Goal: Task Accomplishment & Management: Manage account settings

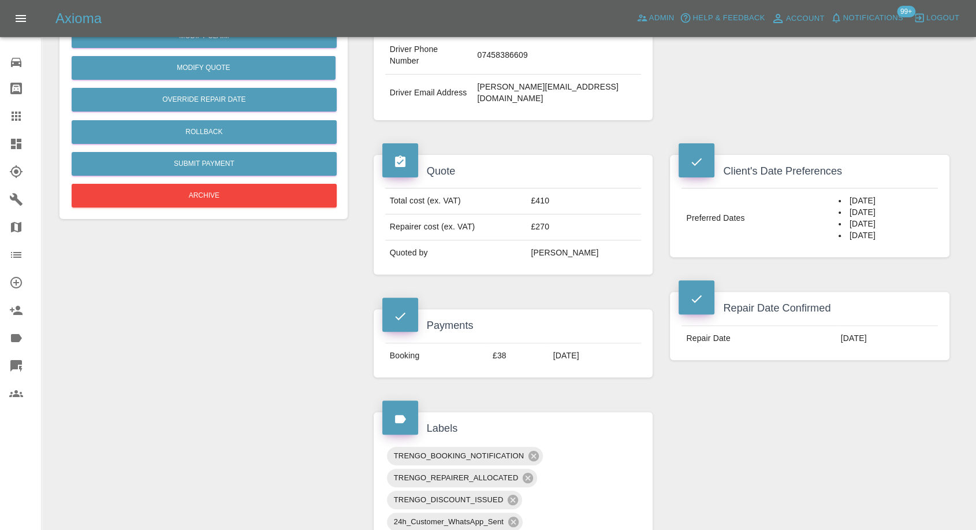
scroll to position [64, 0]
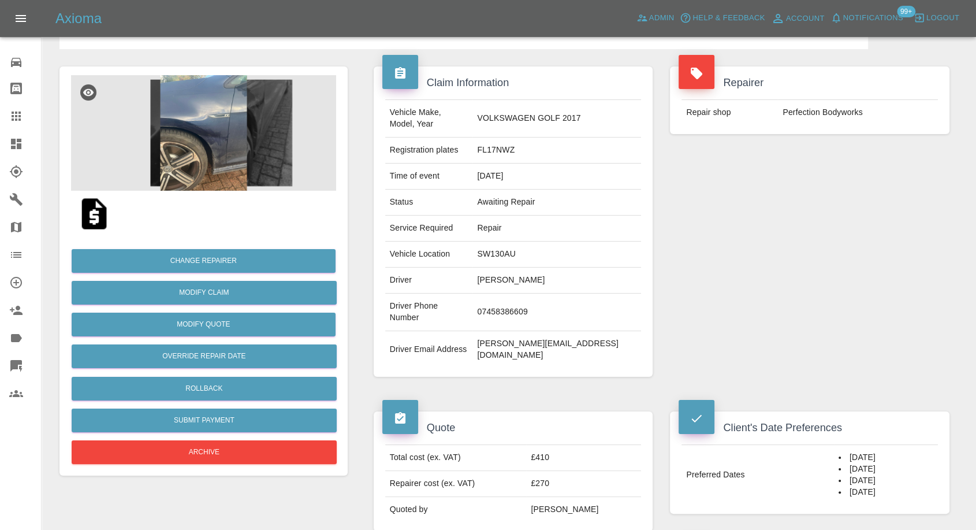
click at [522, 241] on td "SW130AU" at bounding box center [556, 254] width 169 height 26
copy td "SW130AU"
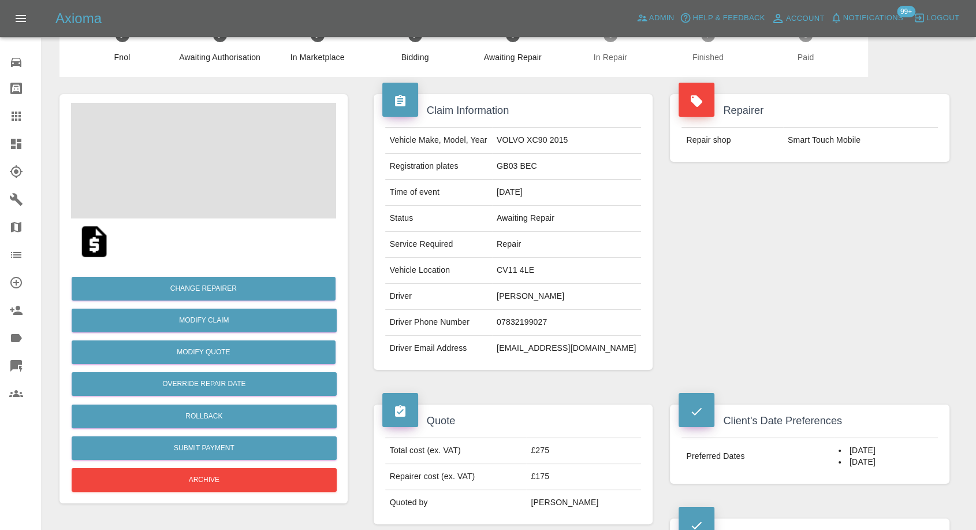
scroll to position [13, 0]
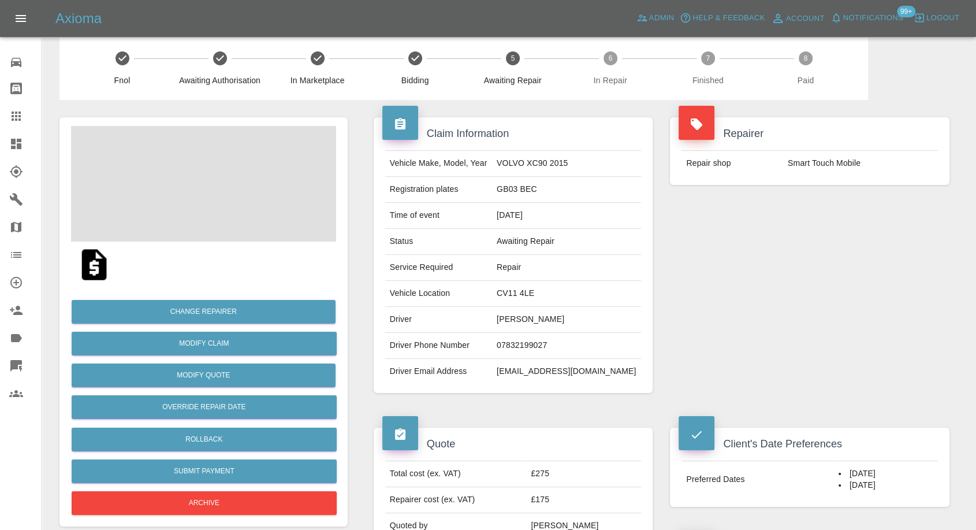
click at [83, 260] on img at bounding box center [94, 264] width 37 height 37
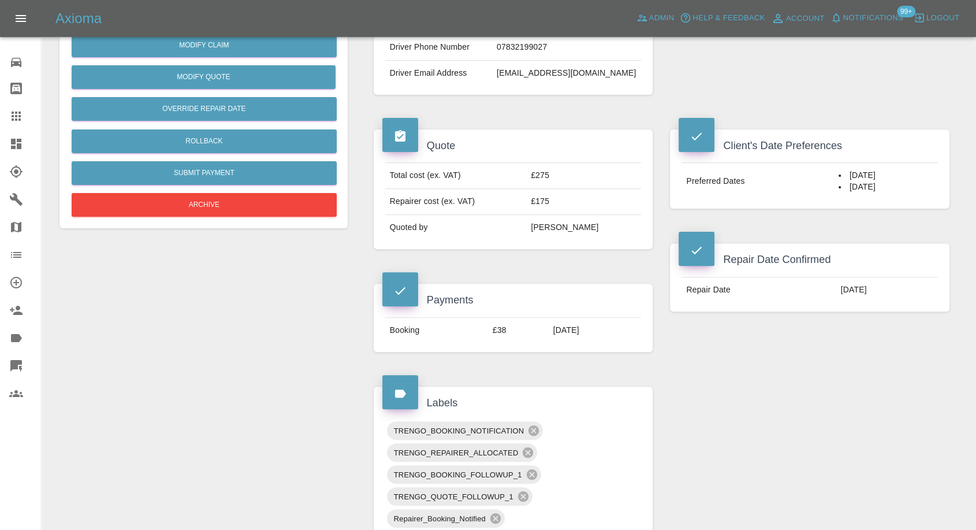
scroll to position [141, 0]
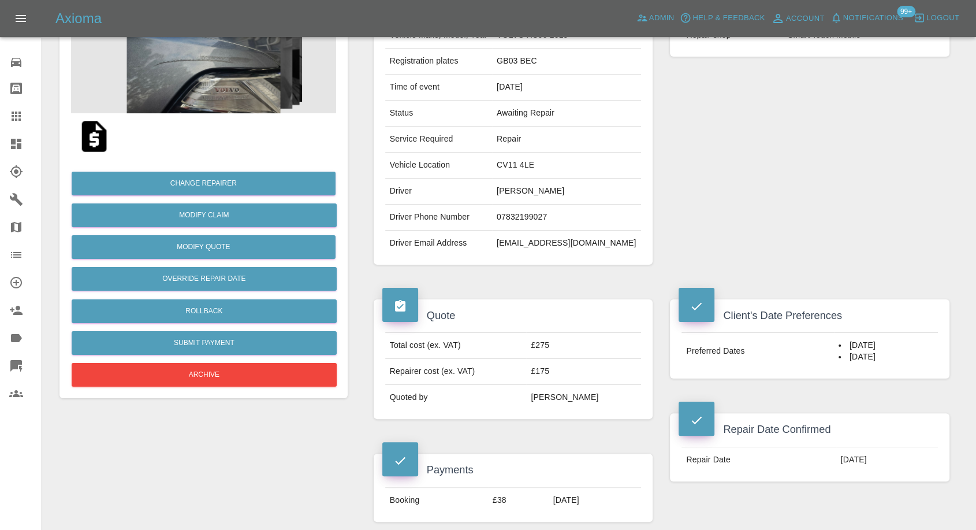
click at [95, 124] on img at bounding box center [94, 136] width 37 height 37
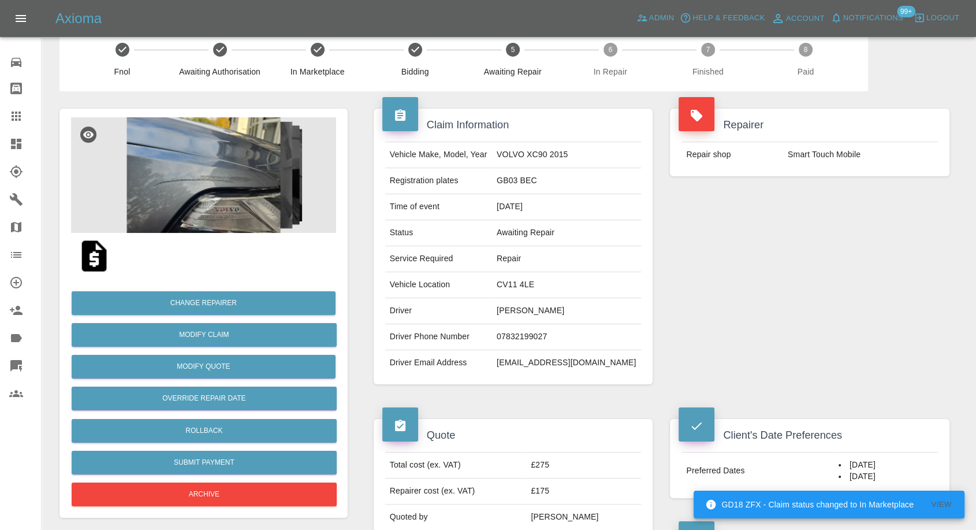
scroll to position [0, 0]
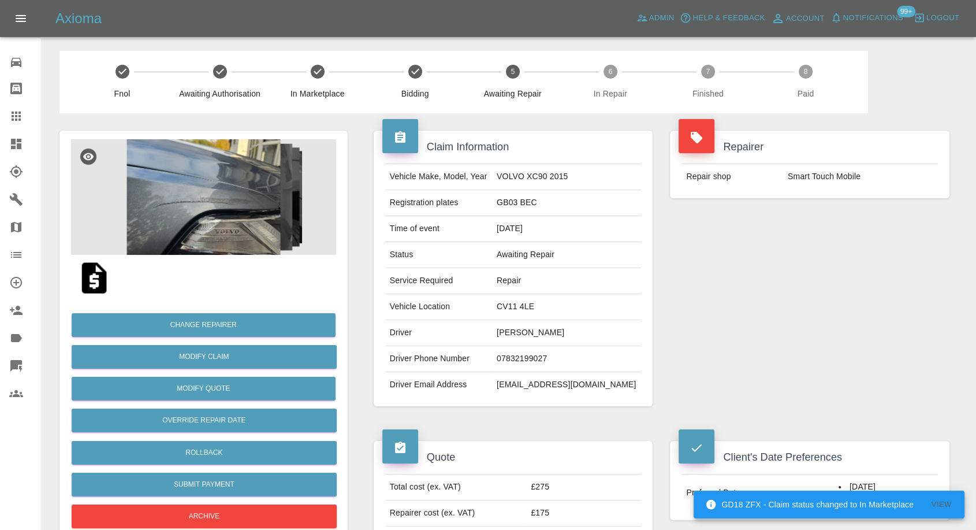
click at [223, 197] on img at bounding box center [203, 196] width 265 height 115
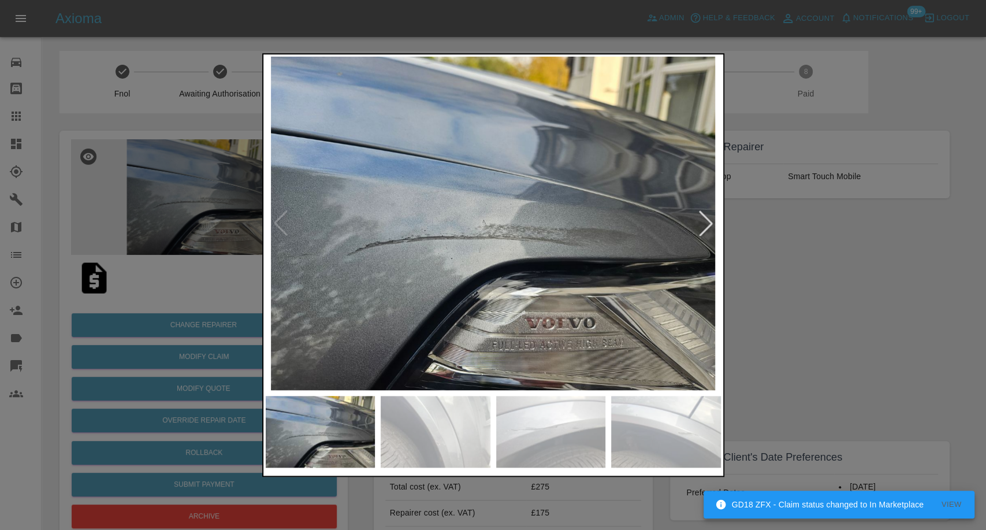
click at [449, 430] on img at bounding box center [436, 432] width 110 height 72
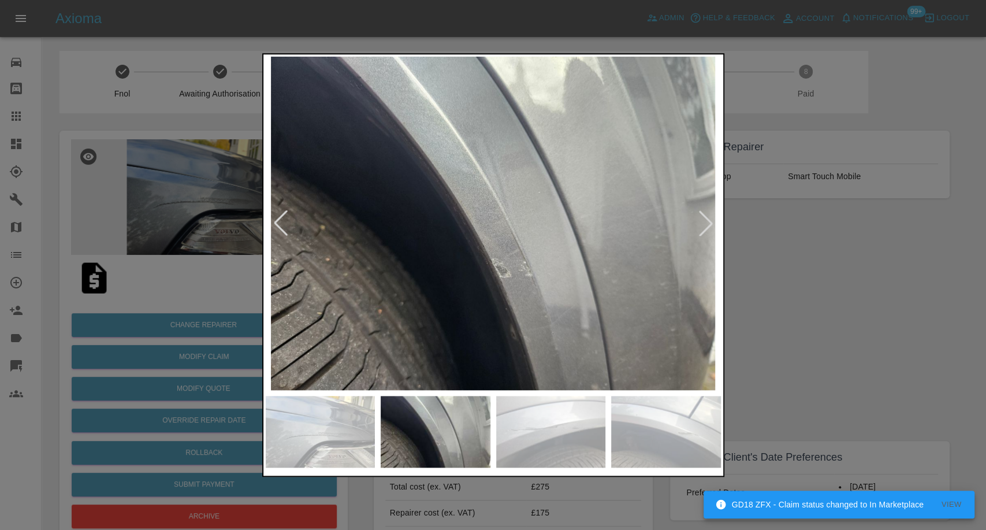
click at [562, 431] on img at bounding box center [551, 432] width 110 height 72
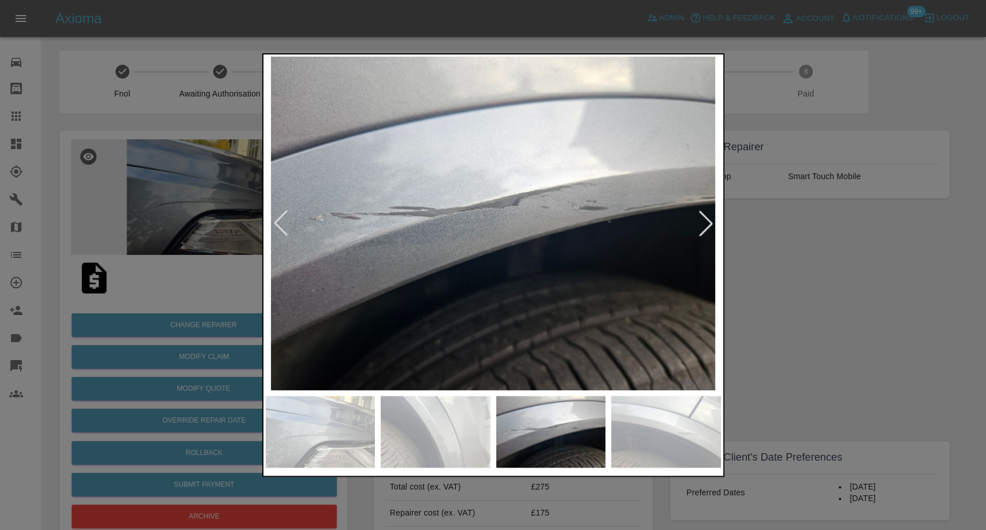
click at [675, 435] on img at bounding box center [666, 432] width 110 height 72
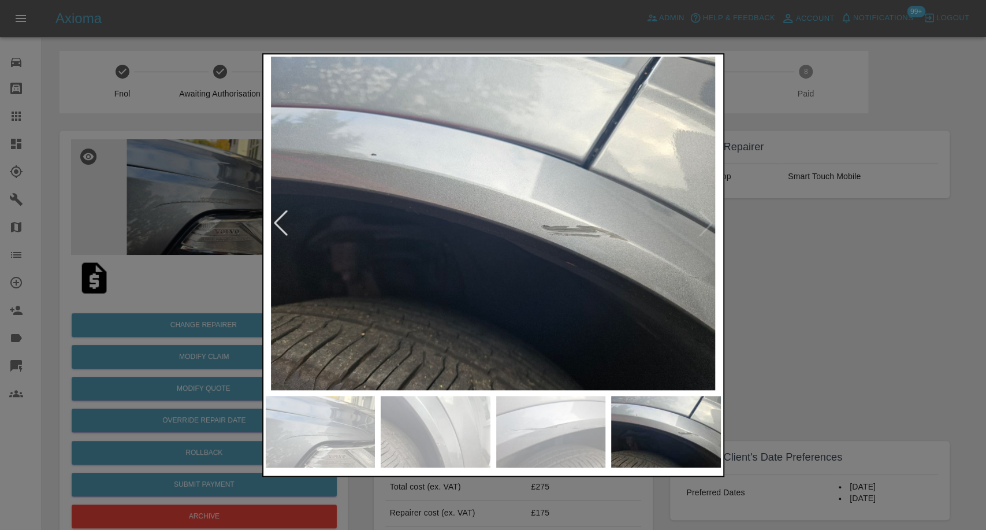
click at [697, 232] on img at bounding box center [493, 223] width 455 height 333
click at [822, 295] on div at bounding box center [493, 265] width 986 height 530
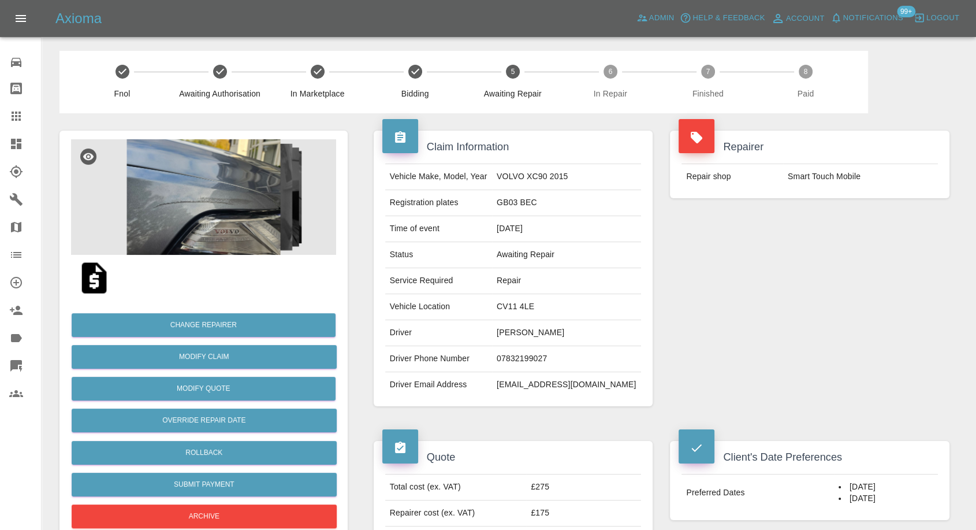
click at [218, 209] on img at bounding box center [203, 196] width 265 height 115
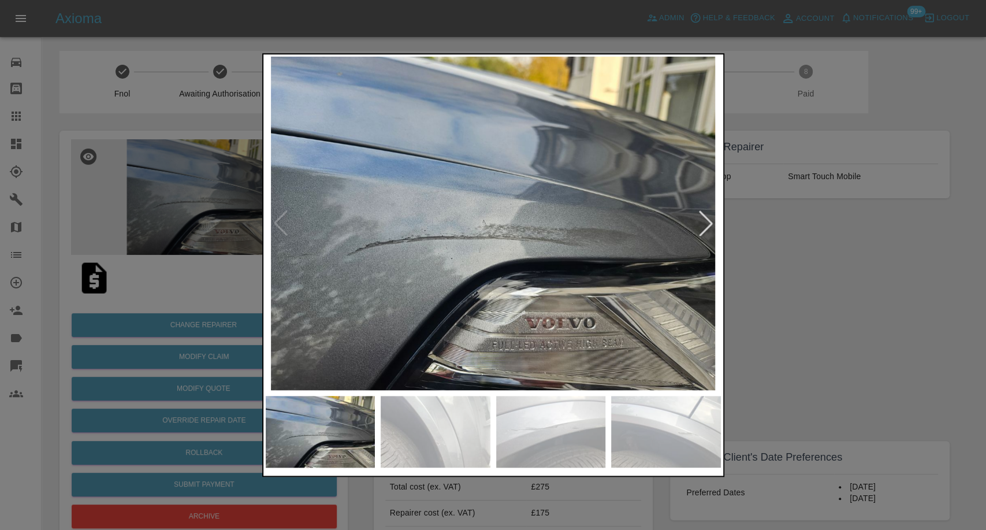
click at [439, 429] on img at bounding box center [436, 432] width 110 height 72
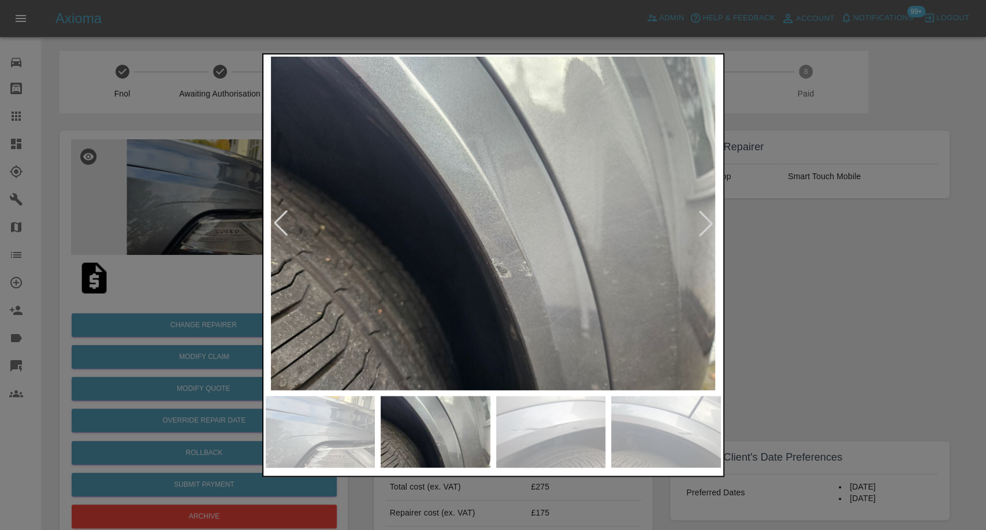
click at [545, 433] on img at bounding box center [551, 432] width 110 height 72
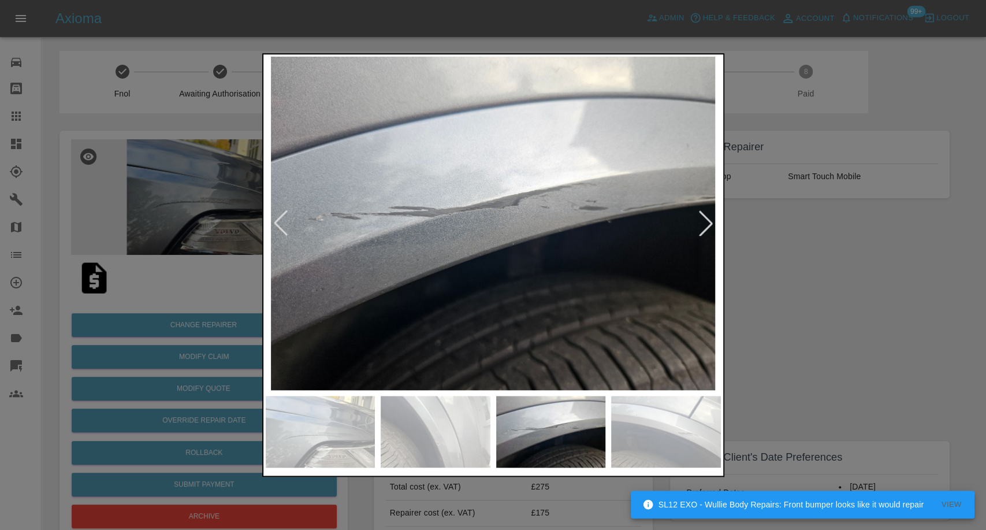
click at [625, 437] on img at bounding box center [666, 432] width 110 height 72
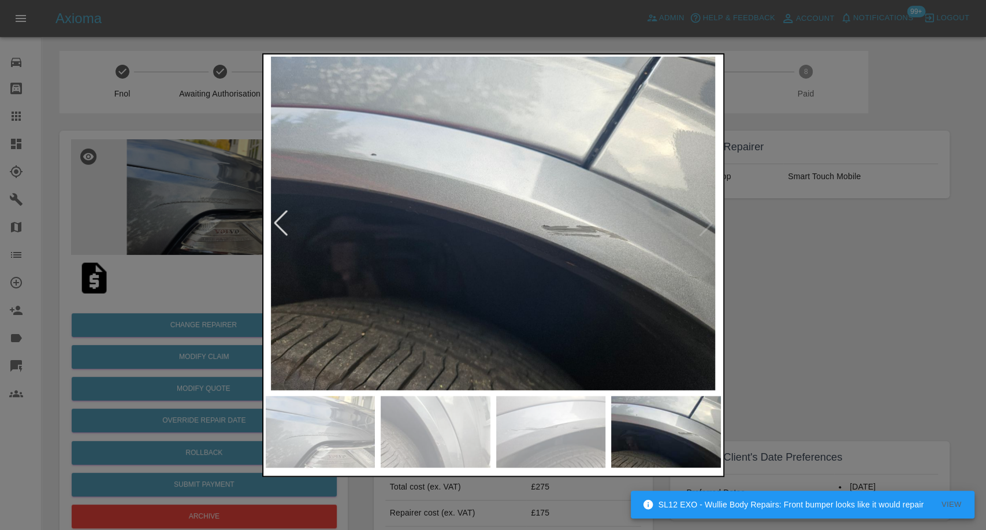
click at [707, 226] on img at bounding box center [493, 223] width 455 height 333
click at [439, 426] on img at bounding box center [436, 432] width 110 height 72
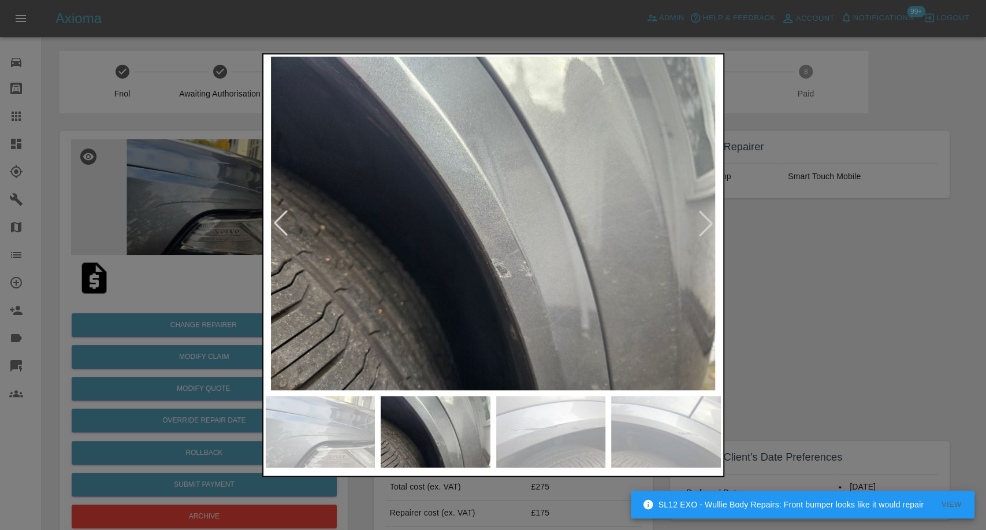
click at [531, 439] on img at bounding box center [551, 432] width 110 height 72
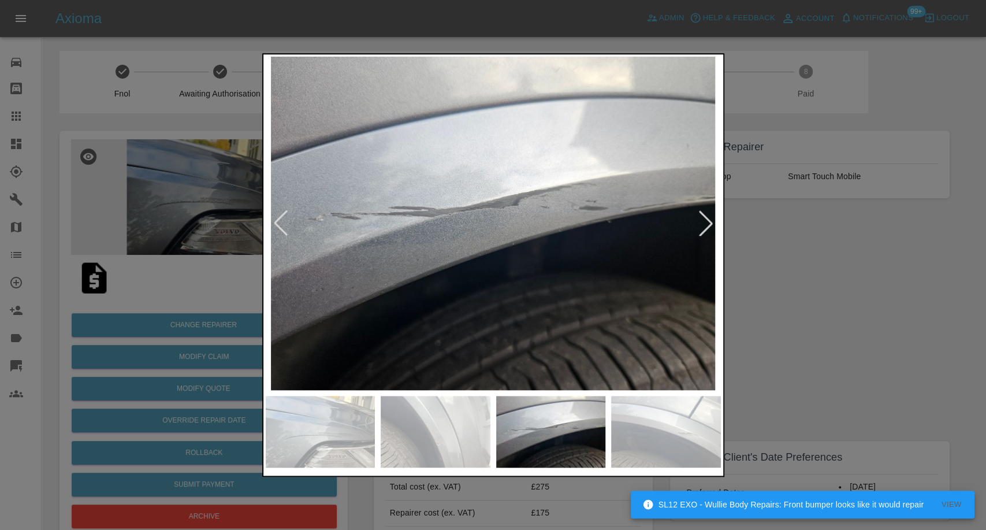
click at [669, 440] on img at bounding box center [666, 432] width 110 height 72
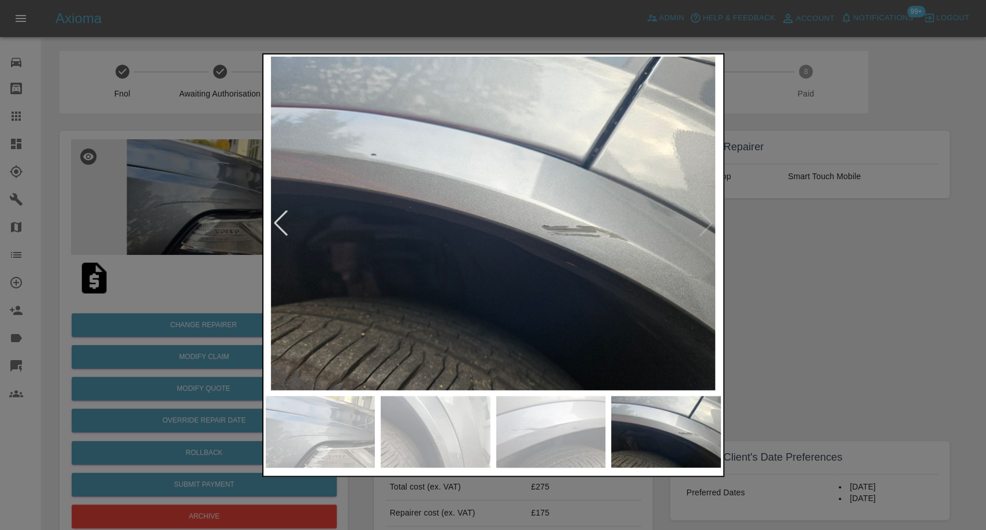
click at [702, 229] on img at bounding box center [493, 223] width 455 height 333
click at [561, 428] on img at bounding box center [551, 432] width 110 height 72
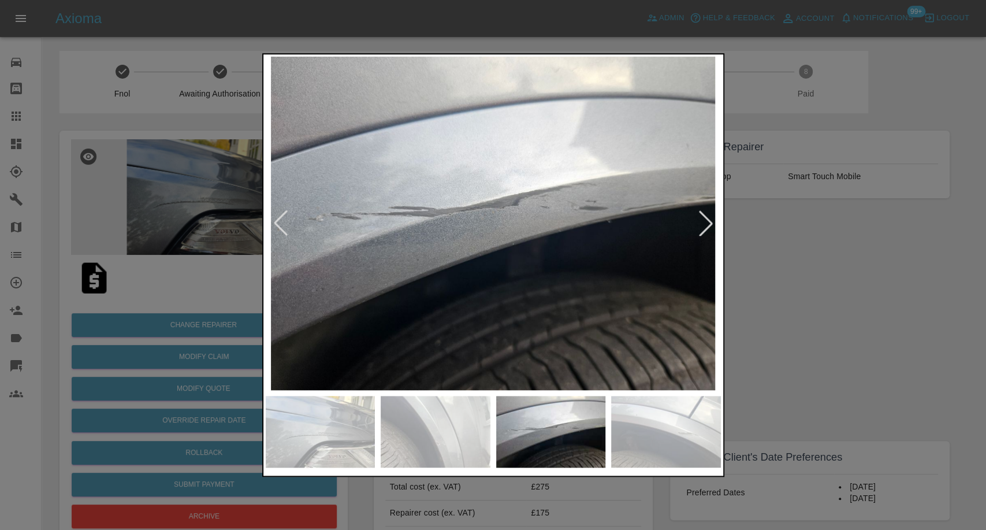
click at [390, 442] on img at bounding box center [436, 432] width 110 height 72
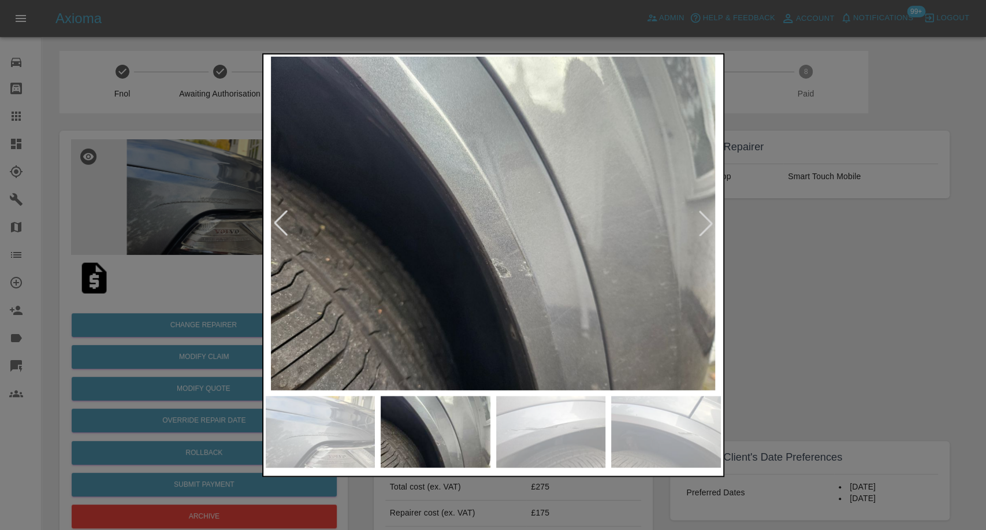
click at [273, 440] on img at bounding box center [321, 432] width 110 height 72
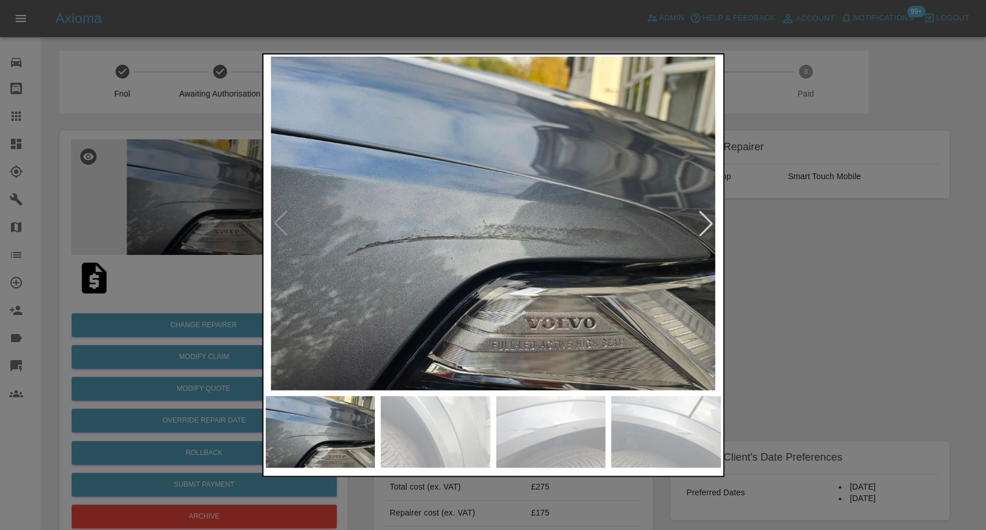
click at [273, 440] on img at bounding box center [321, 432] width 110 height 72
click at [799, 397] on div at bounding box center [493, 265] width 986 height 530
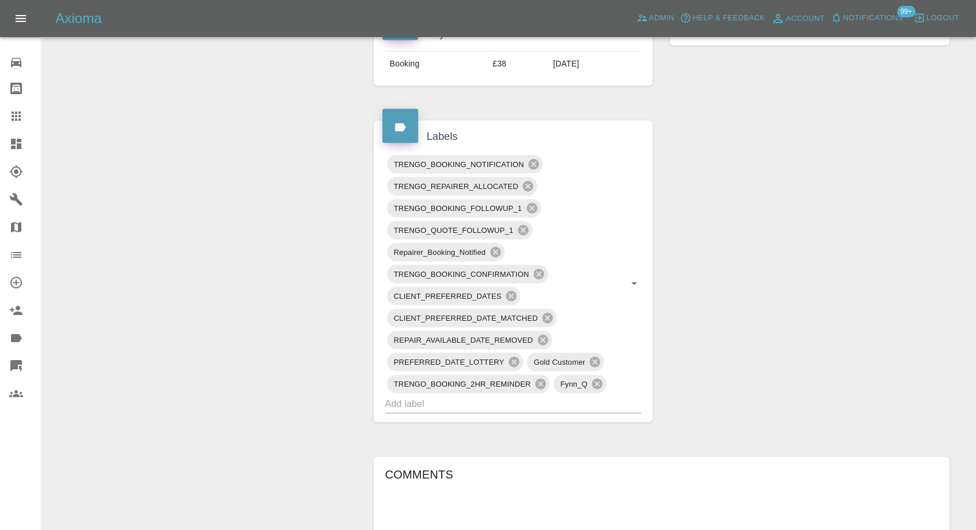
scroll to position [834, 0]
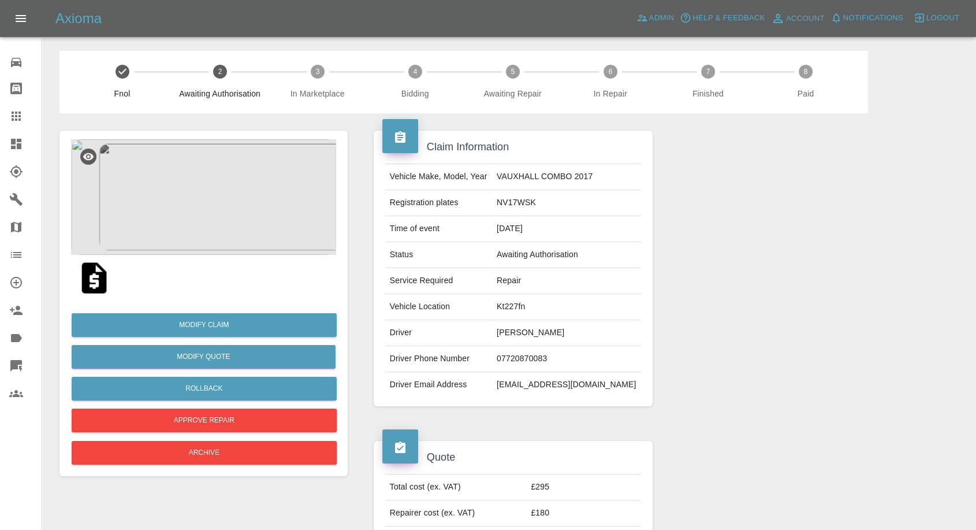
click at [94, 274] on img at bounding box center [94, 277] width 37 height 37
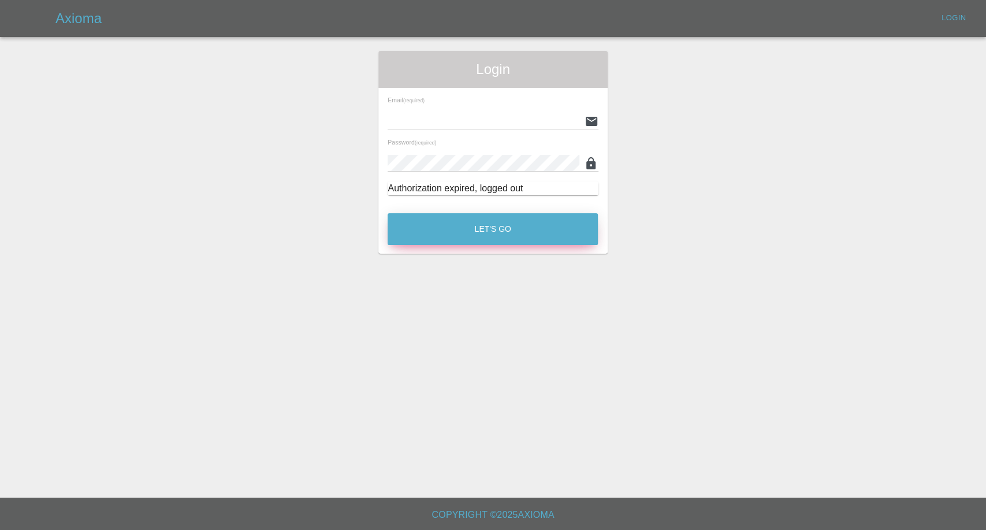
type input "afreen@axioma.co.uk"
click at [445, 217] on button "Let's Go" at bounding box center [492, 229] width 210 height 32
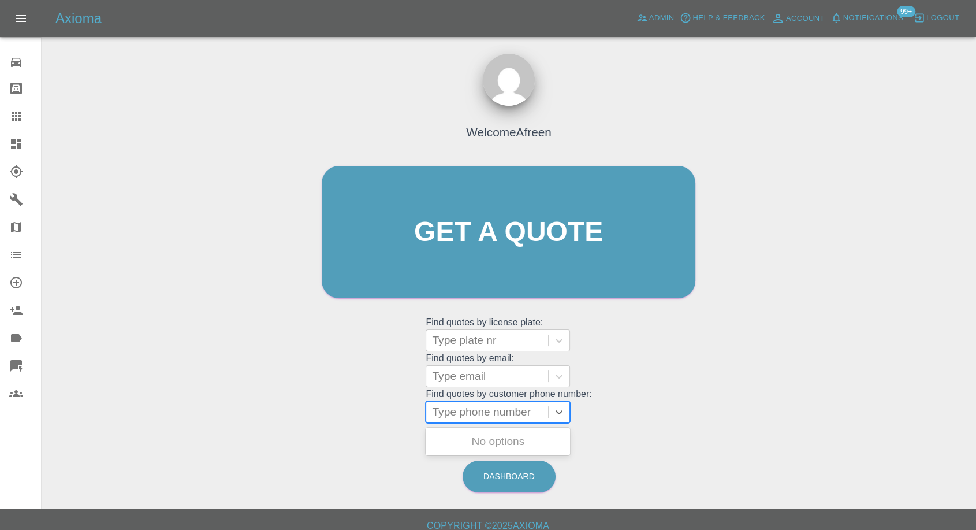
click at [480, 407] on div at bounding box center [487, 412] width 110 height 16
paste input "+447832199027"
drag, startPoint x: 454, startPoint y: 411, endPoint x: 278, endPoint y: 396, distance: 176.7
click at [350, 405] on div "Welcome Afreen Get a quote Get a quote Find quotes by license plate: Type plate…" at bounding box center [509, 254] width 398 height 349
type input "07832199027"
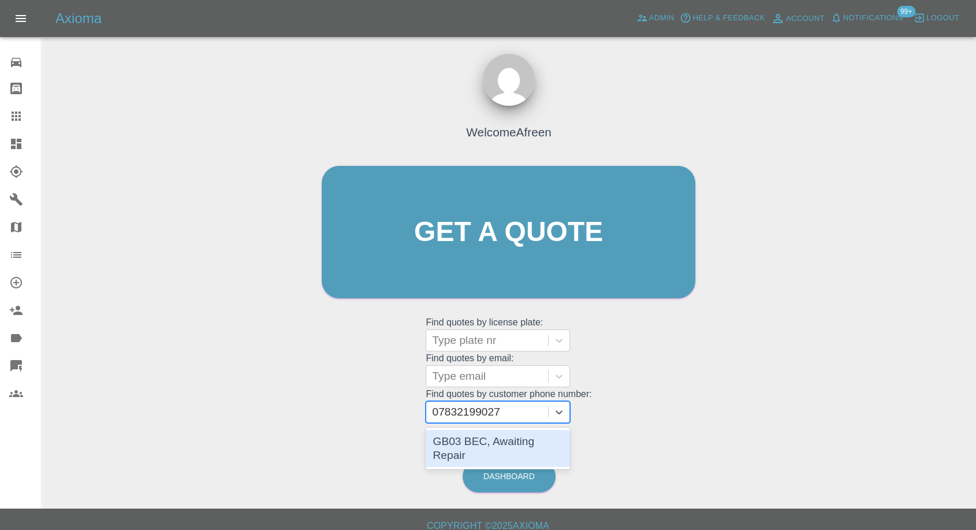
click at [482, 444] on div "GB03 BEC, Awaiting Repair" at bounding box center [498, 448] width 144 height 37
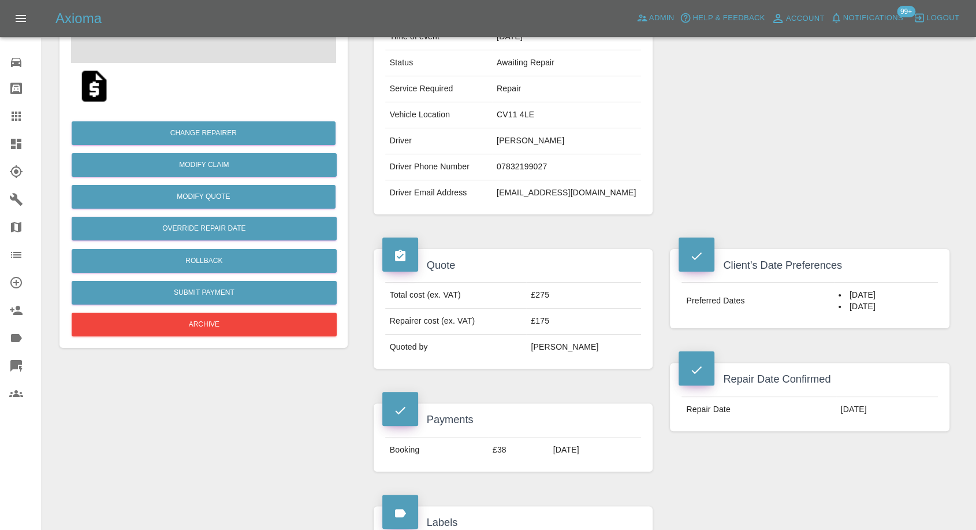
scroll to position [192, 0]
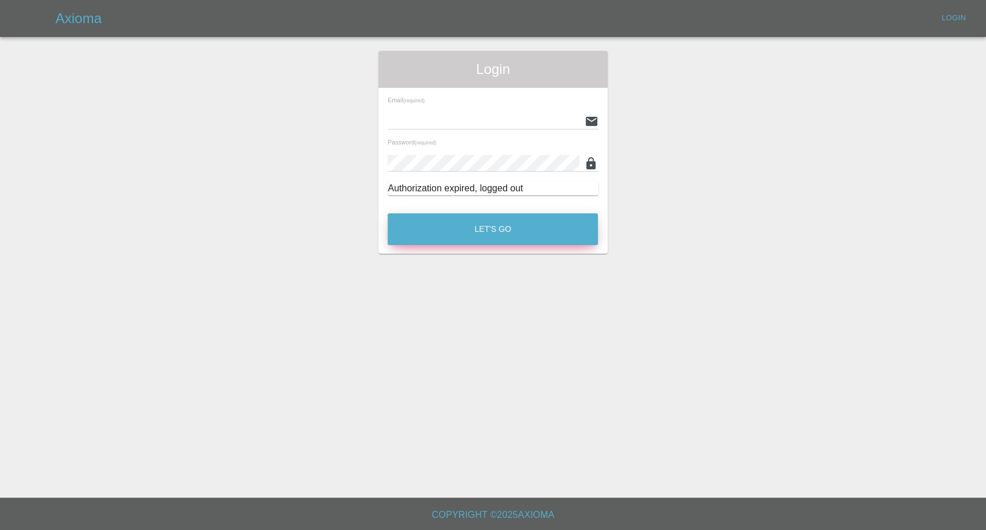
type input "afreen@axioma.co.uk"
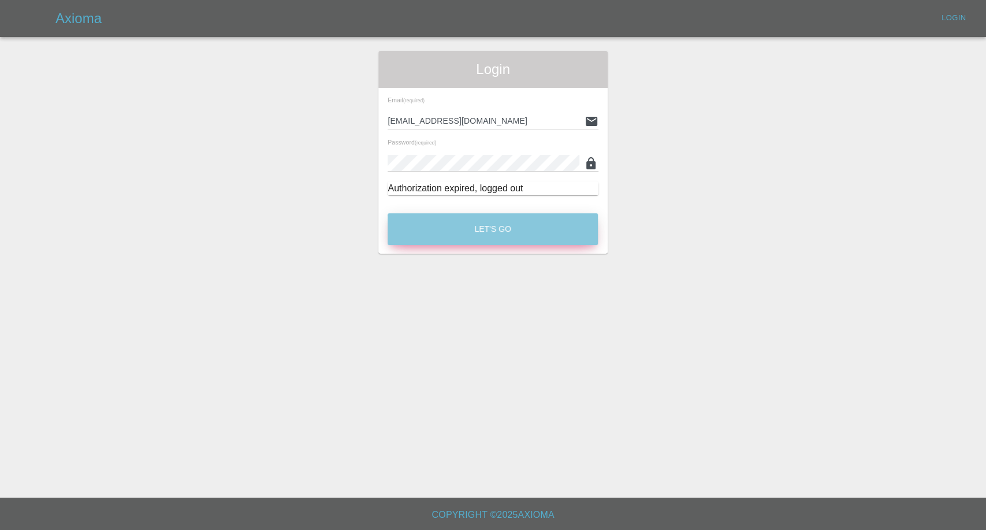
click at [478, 238] on button "Let's Go" at bounding box center [492, 229] width 210 height 32
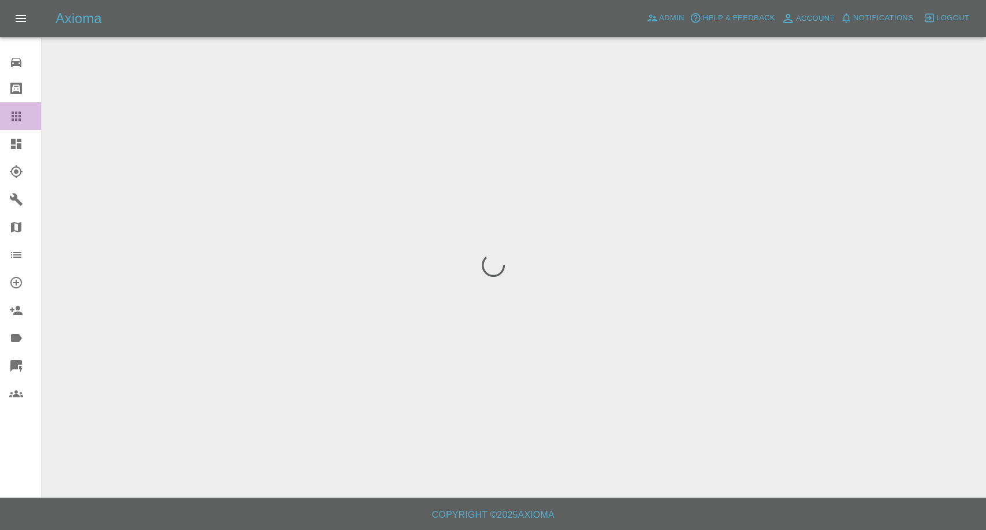
drag, startPoint x: 24, startPoint y: 116, endPoint x: 27, endPoint y: 121, distance: 5.9
click at [24, 117] on div at bounding box center [25, 116] width 32 height 14
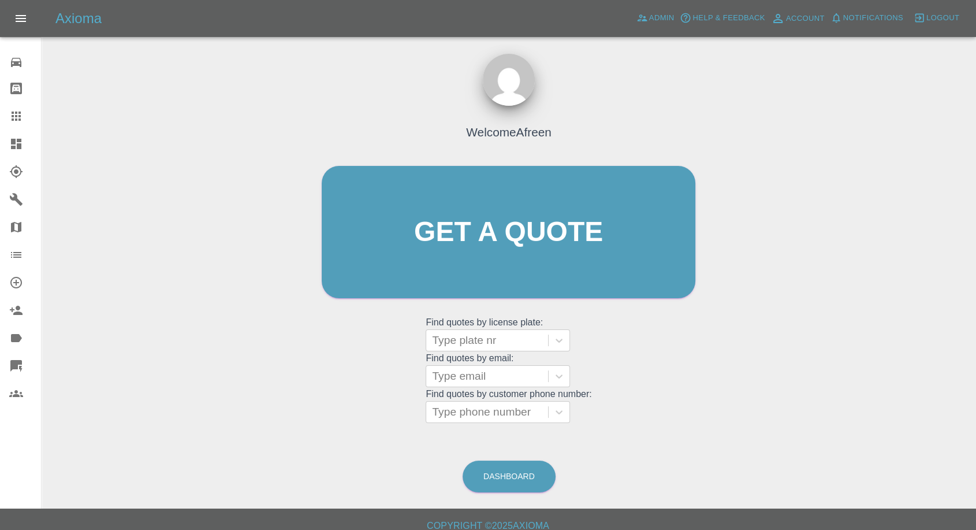
click at [543, 397] on grid "Find quotes by customer phone number: Type phone number" at bounding box center [509, 406] width 166 height 34
click at [536, 410] on div at bounding box center [487, 412] width 110 height 16
paste input "7856545890"
type input "07856545890"
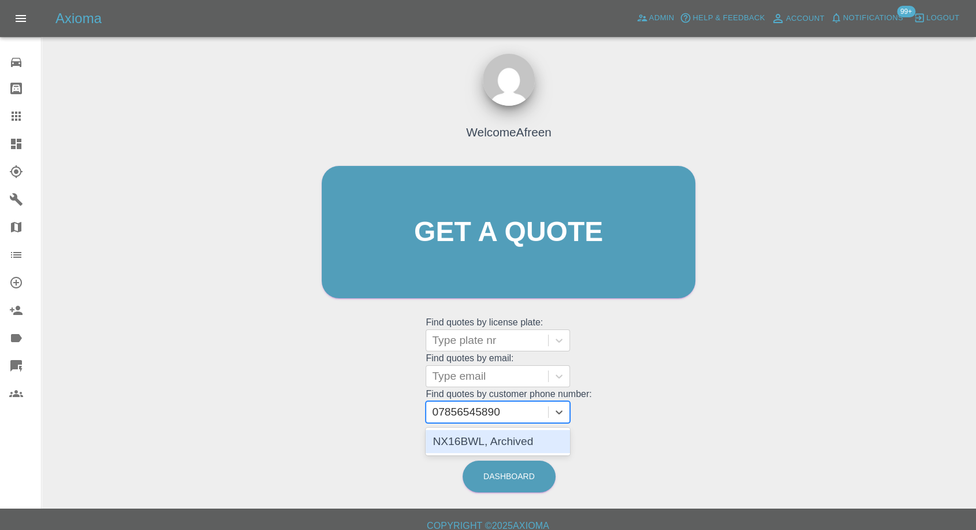
click at [457, 434] on div "NX16BWL, Archived" at bounding box center [498, 441] width 144 height 23
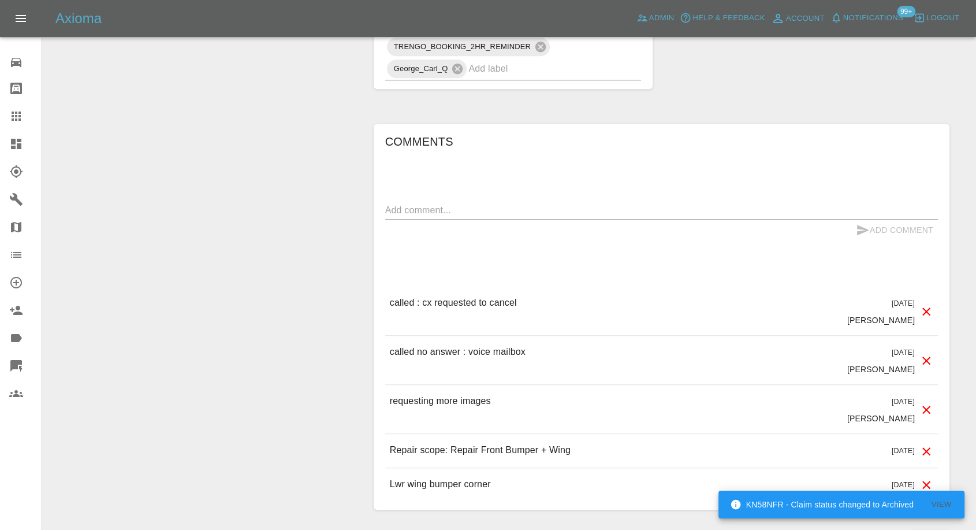
scroll to position [770, 0]
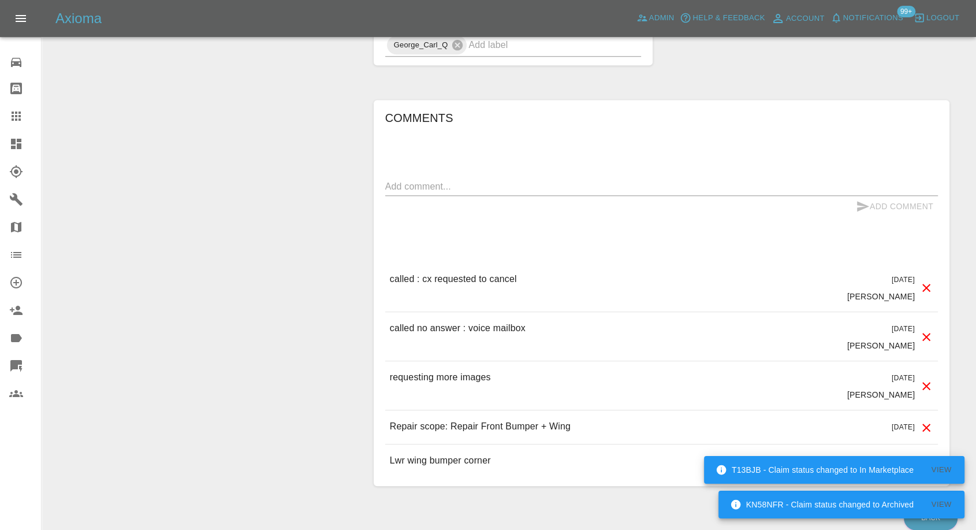
click at [517, 188] on textarea at bounding box center [661, 186] width 553 height 13
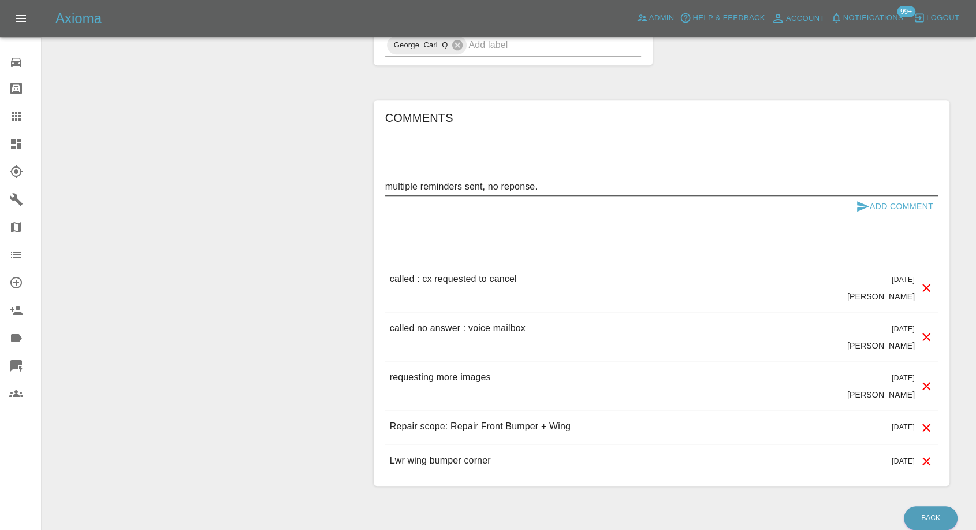
click at [526, 183] on textarea "multiple reminders sent, no reponse." at bounding box center [661, 186] width 553 height 13
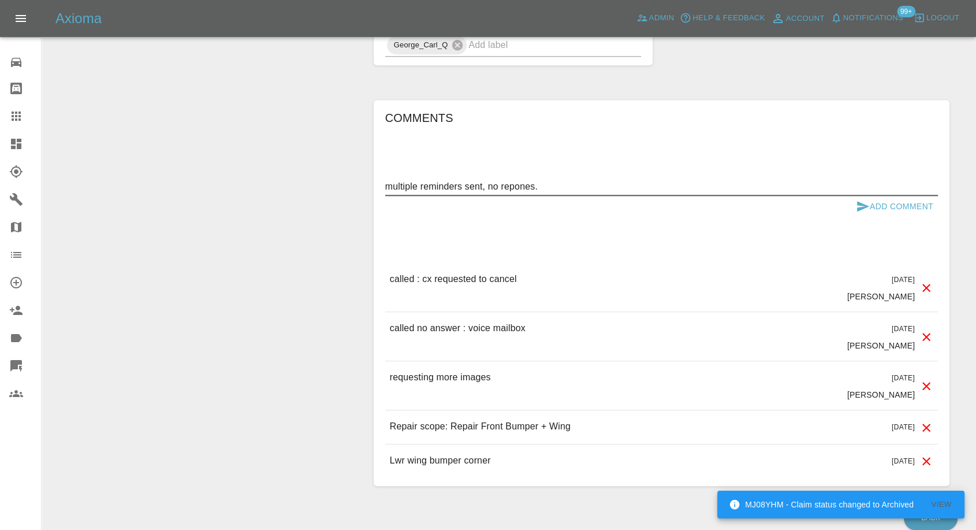
click at [523, 180] on textarea "multiple reminders sent, no repones." at bounding box center [661, 186] width 553 height 13
type textarea "multiple reminders sent, no response."
click at [860, 203] on icon "submit" at bounding box center [863, 206] width 12 height 10
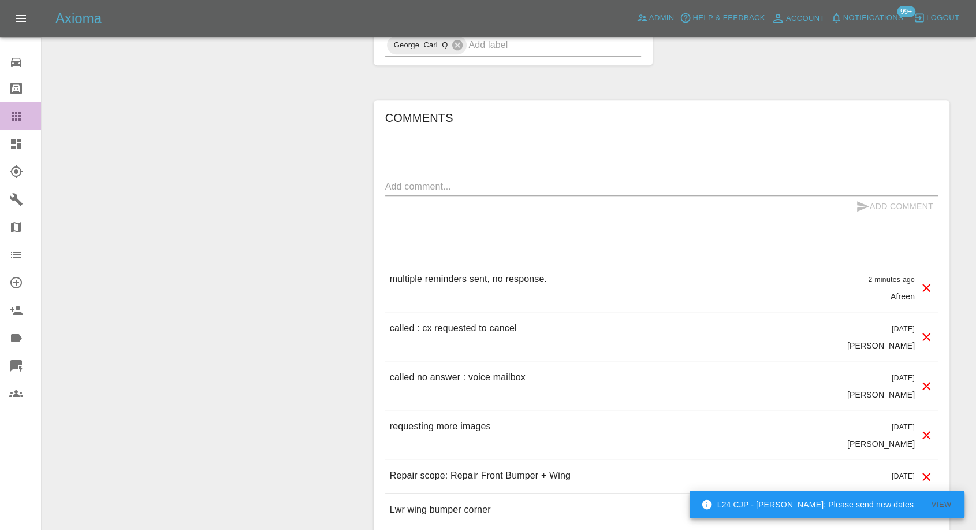
drag, startPoint x: 17, startPoint y: 115, endPoint x: 74, endPoint y: 140, distance: 62.3
click at [17, 115] on icon at bounding box center [16, 115] width 9 height 9
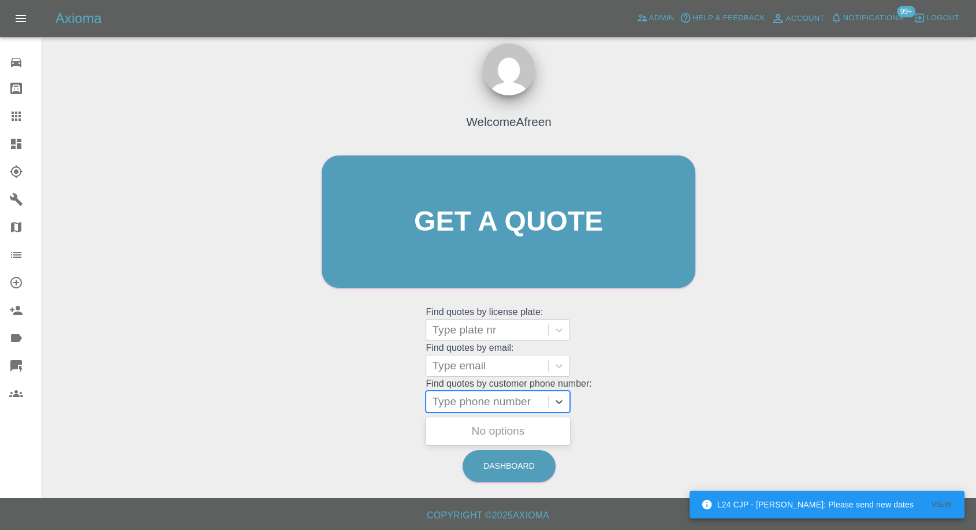
click at [503, 403] on div at bounding box center [487, 401] width 110 height 16
paste input "7834912015"
click at [442, 400] on input "7834912015" at bounding box center [464, 401] width 65 height 14
click at [437, 401] on input "7834912015" at bounding box center [464, 401] width 65 height 14
type input "07834912015"
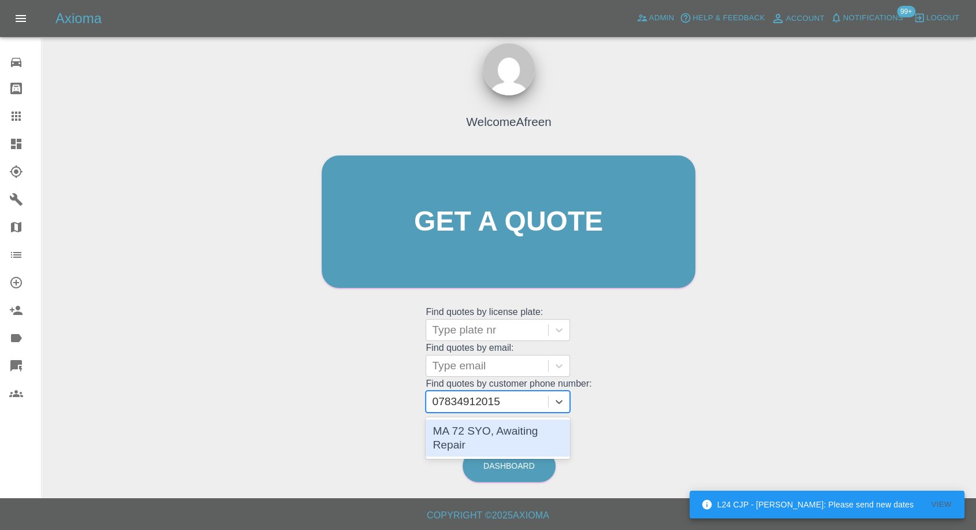
click at [513, 429] on div "MA 72 SYO, Awaiting Repair" at bounding box center [498, 437] width 144 height 37
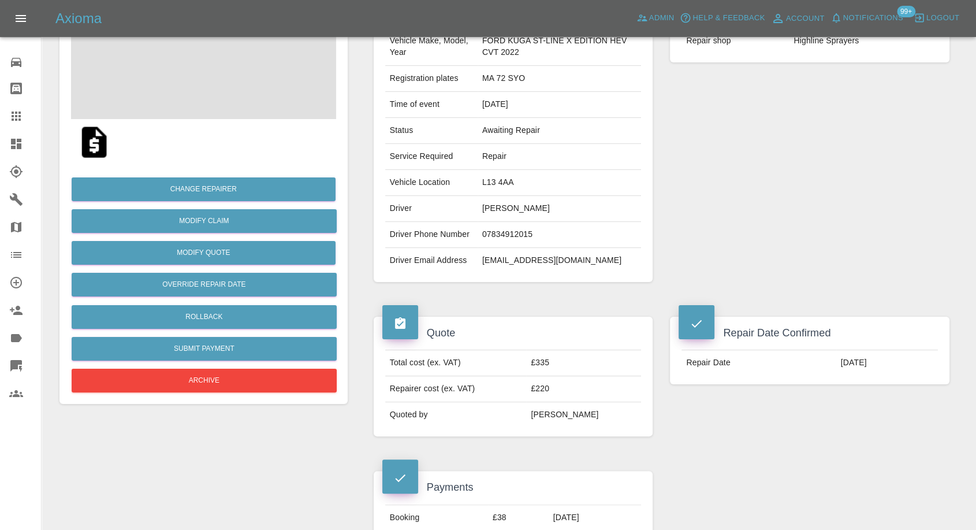
scroll to position [128, 0]
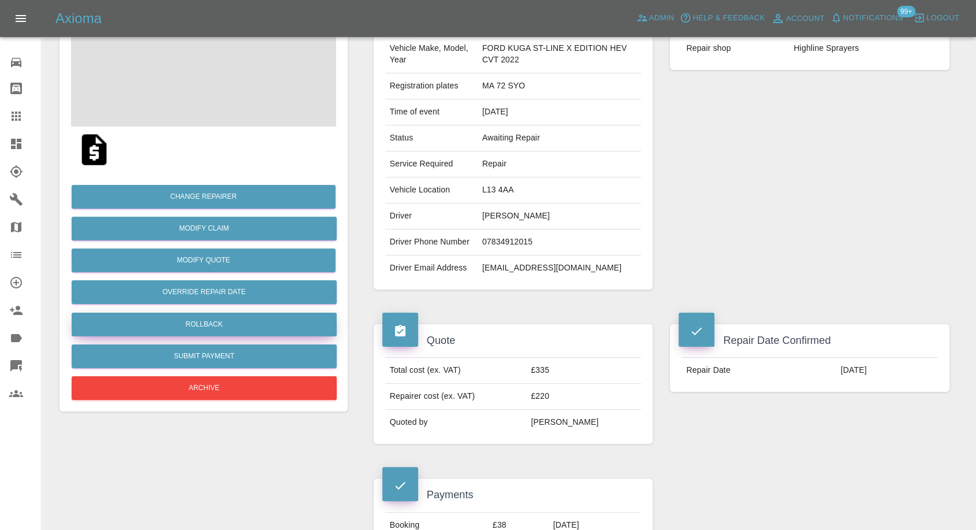
click at [200, 325] on button "Rollback" at bounding box center [204, 324] width 265 height 24
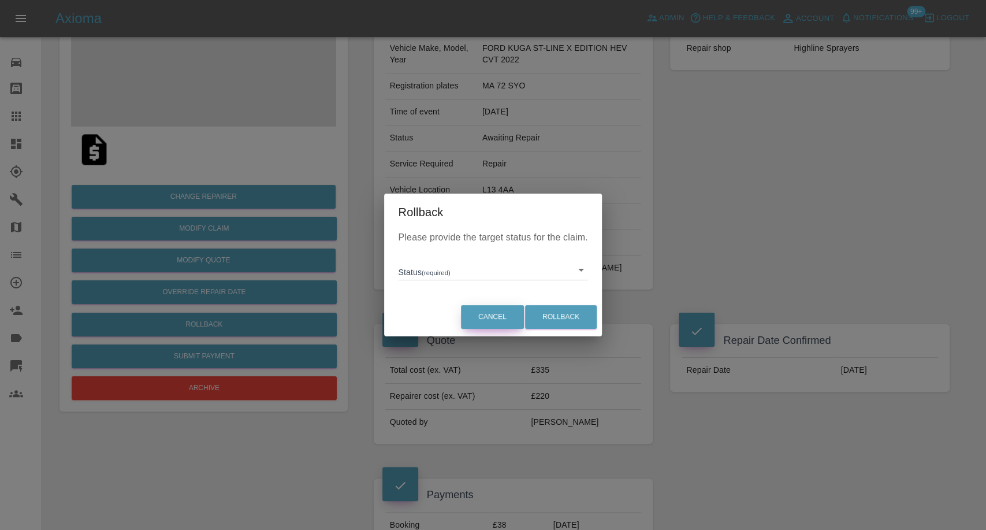
click at [501, 321] on button "Cancel" at bounding box center [492, 317] width 63 height 24
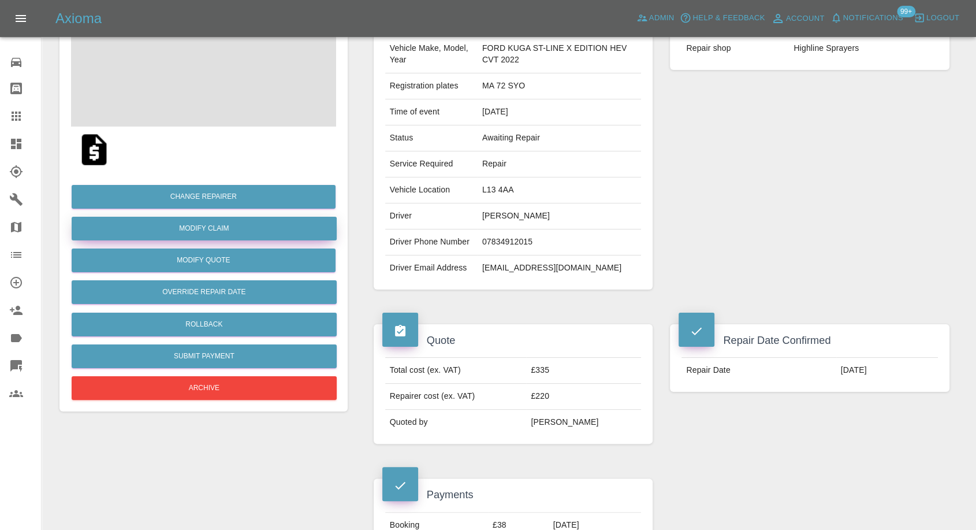
click at [215, 228] on link "Modify Claim" at bounding box center [204, 229] width 265 height 24
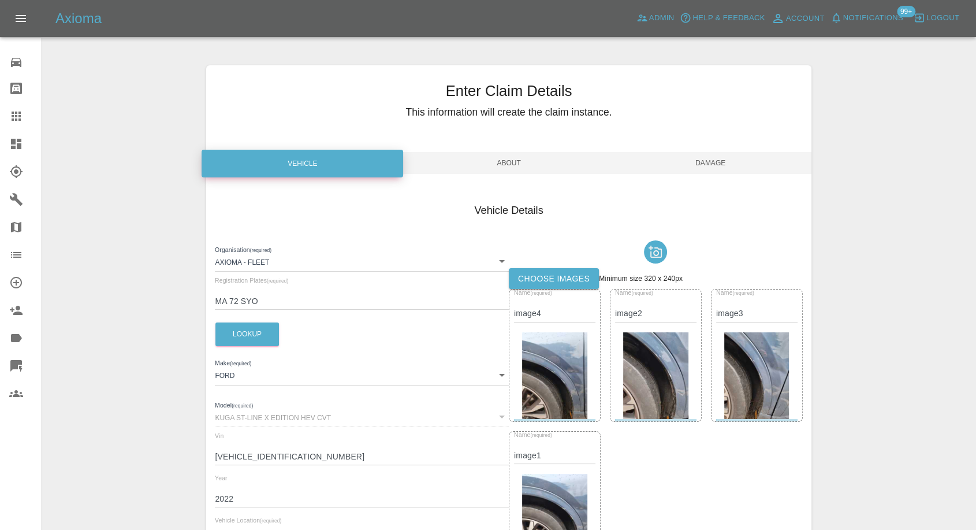
click at [558, 288] on label "Choose images" at bounding box center [554, 278] width 90 height 21
click at [0, 0] on input "Choose images" at bounding box center [0, 0] width 0 height 0
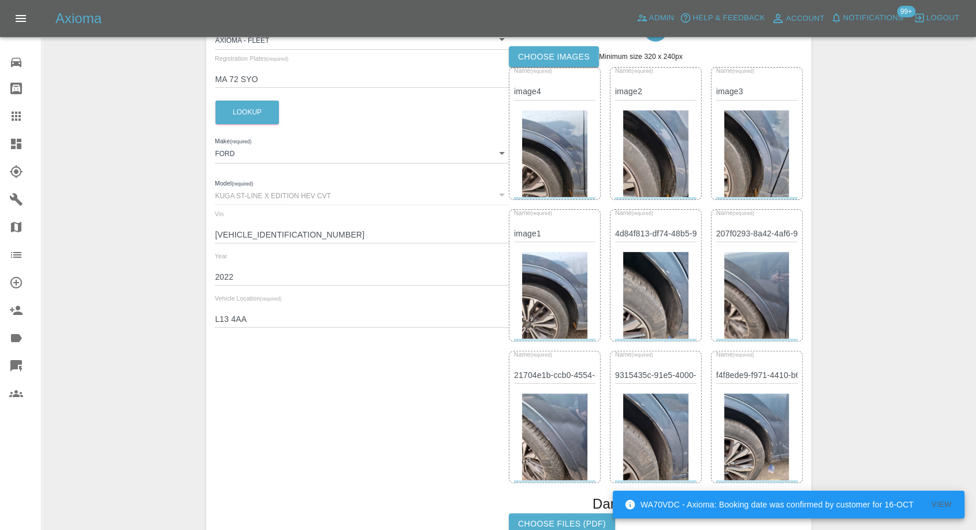
scroll to position [64, 0]
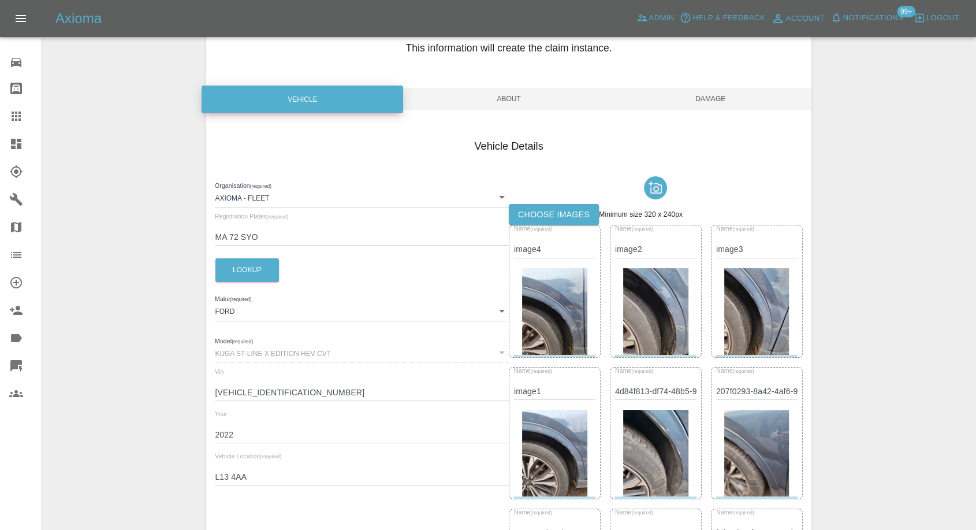
click at [724, 105] on span "Damage" at bounding box center [711, 99] width 202 height 22
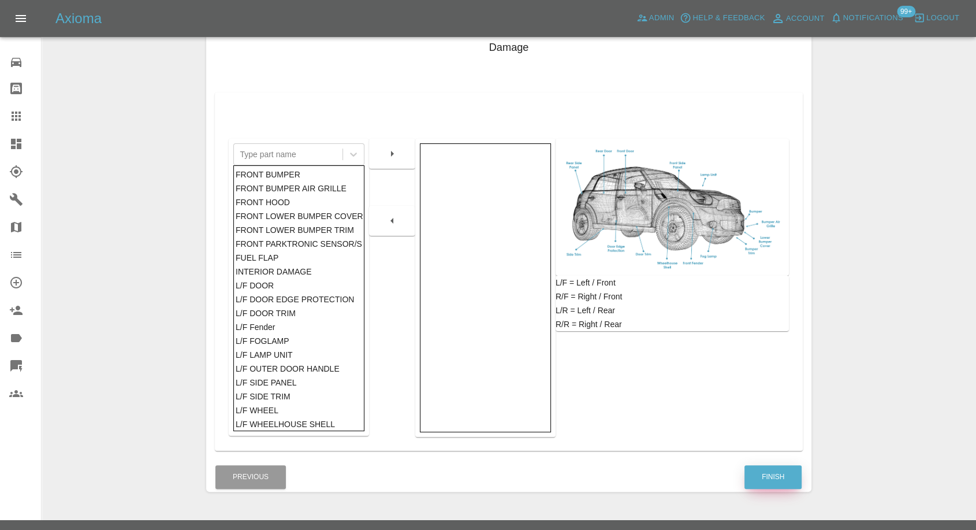
scroll to position [185, 0]
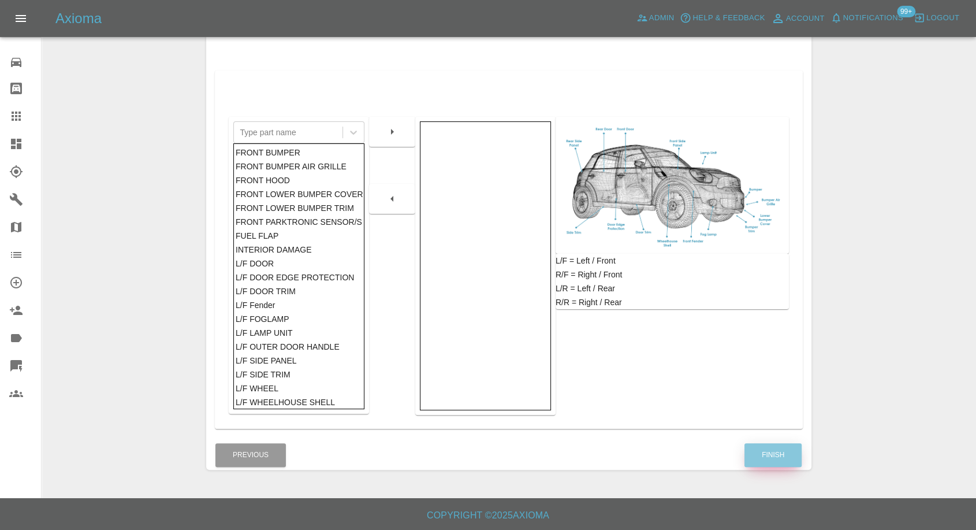
click at [782, 445] on button "Finish" at bounding box center [772, 455] width 57 height 24
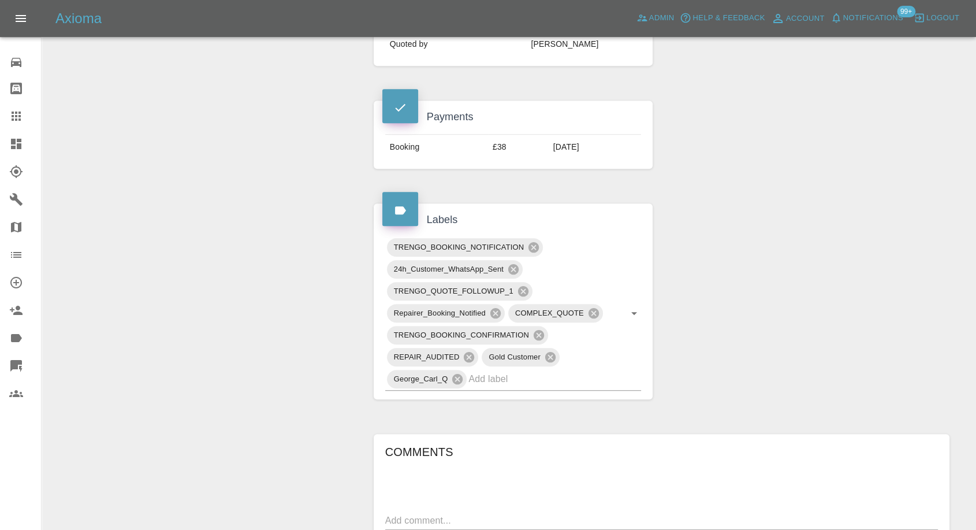
scroll to position [762, 0]
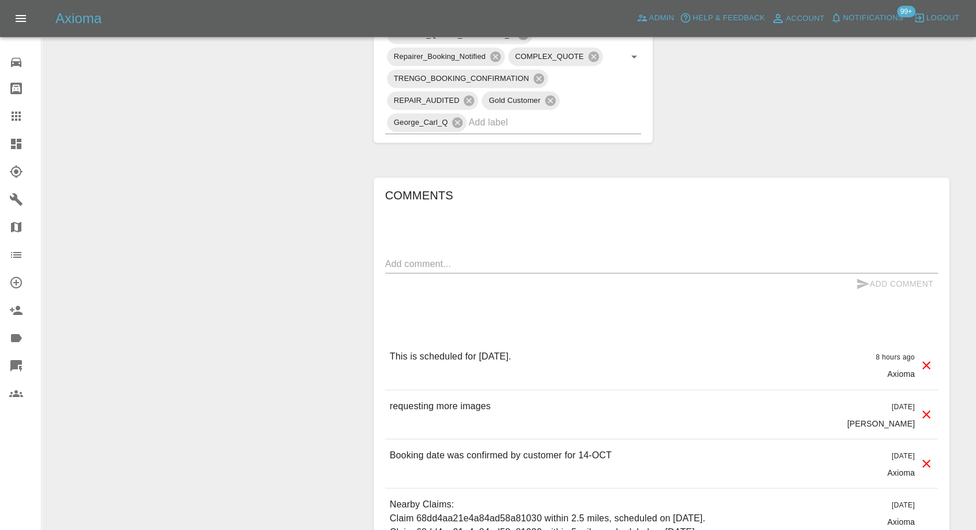
click at [444, 264] on textarea at bounding box center [661, 263] width 553 height 13
type textarea "Images added"
click at [859, 277] on icon "submit" at bounding box center [863, 284] width 14 height 14
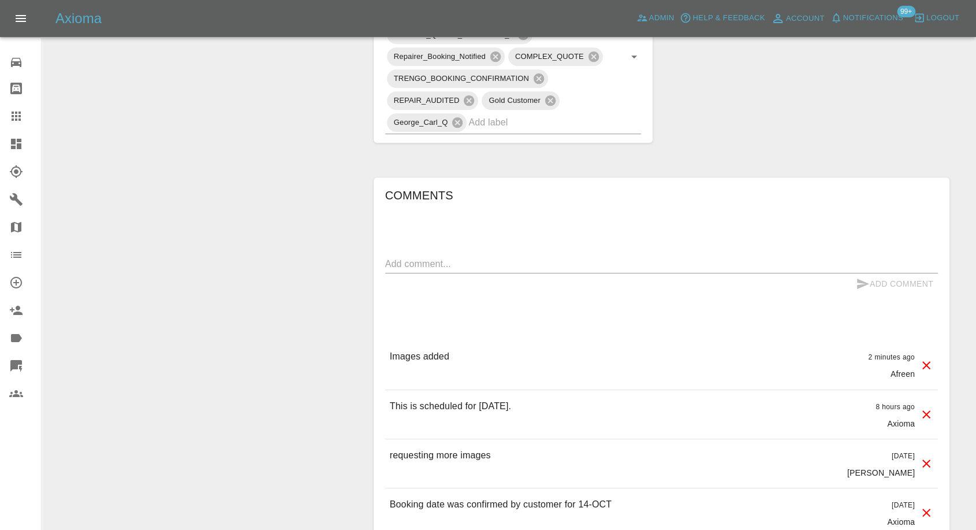
drag, startPoint x: 17, startPoint y: 117, endPoint x: 257, endPoint y: 293, distance: 297.8
click at [17, 117] on icon at bounding box center [16, 116] width 14 height 14
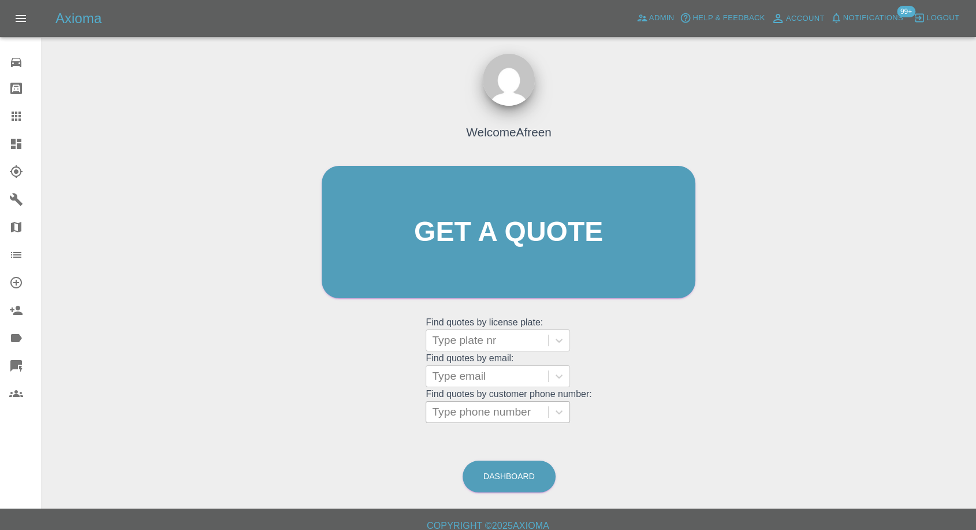
drag, startPoint x: 515, startPoint y: 411, endPoint x: 515, endPoint y: 404, distance: 6.4
click at [515, 410] on div at bounding box center [487, 412] width 110 height 16
type input "0"
paste input "7596235412"
click at [437, 413] on input "7596235412" at bounding box center [464, 412] width 65 height 14
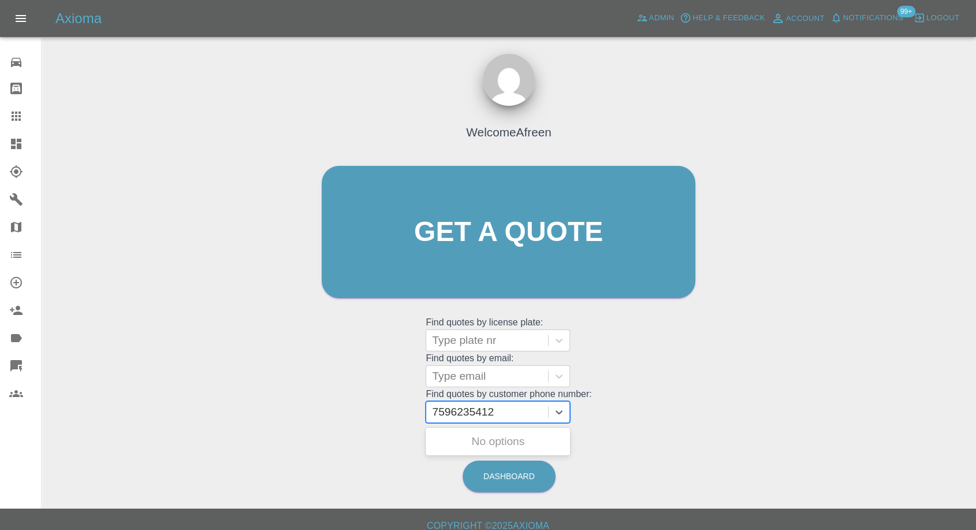
type input "07596235412"
click at [505, 442] on div "FP17ZFZ, Archived" at bounding box center [498, 441] width 144 height 23
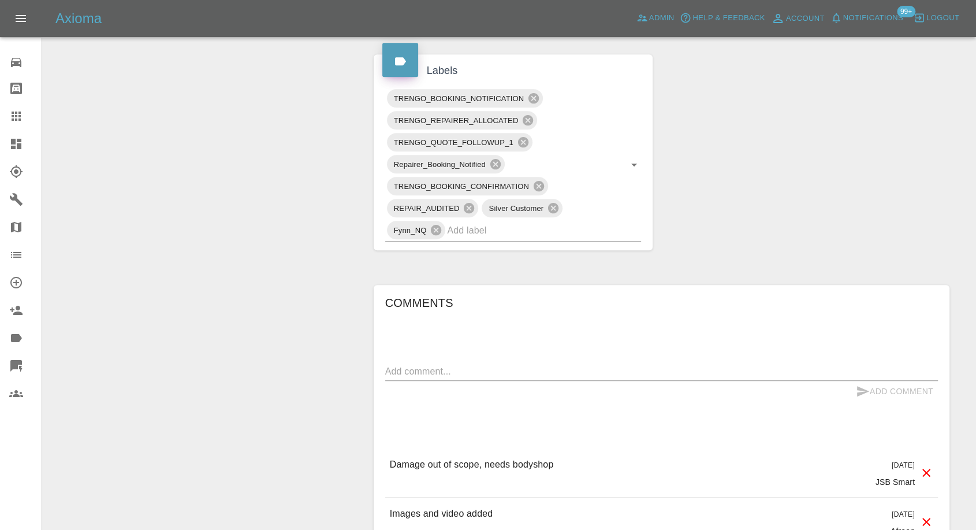
scroll to position [770, 0]
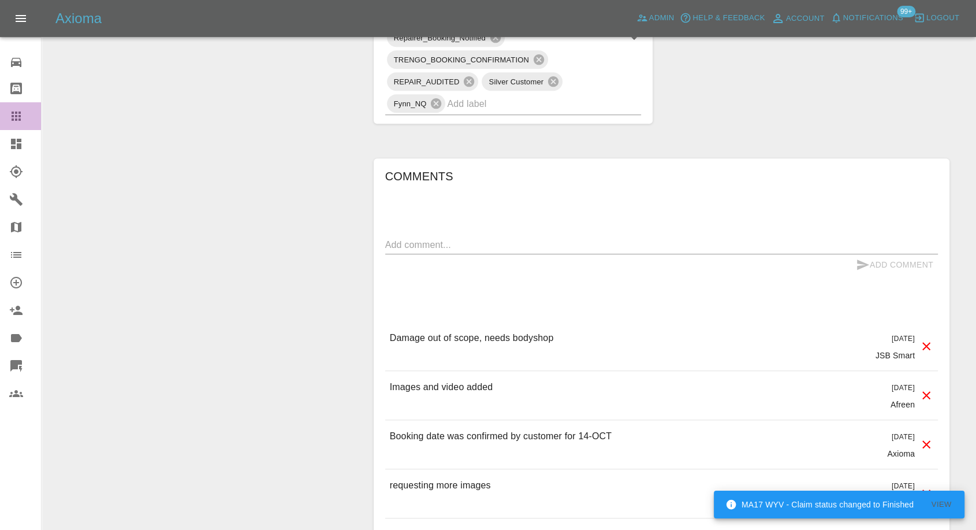
drag, startPoint x: 26, startPoint y: 120, endPoint x: 35, endPoint y: 135, distance: 16.8
click at [26, 120] on div at bounding box center [25, 116] width 32 height 14
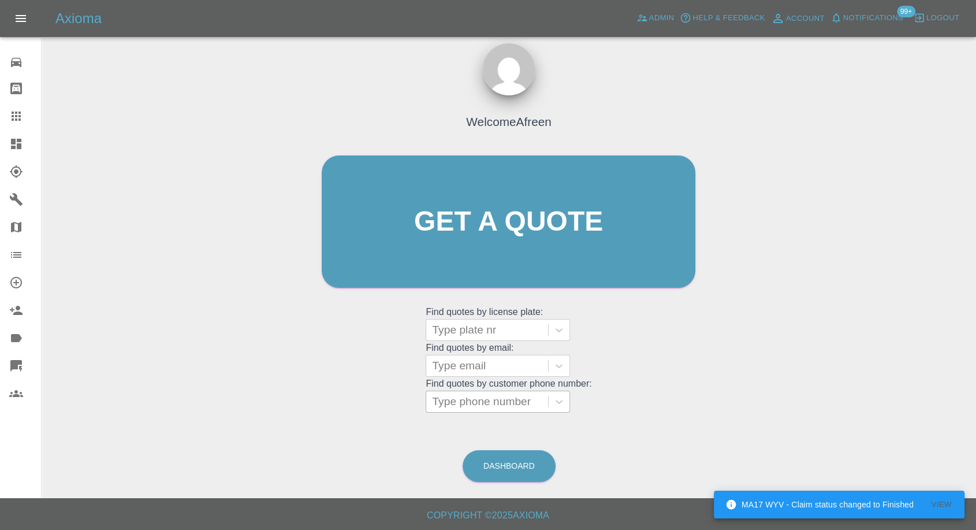
click at [508, 406] on div at bounding box center [487, 401] width 110 height 16
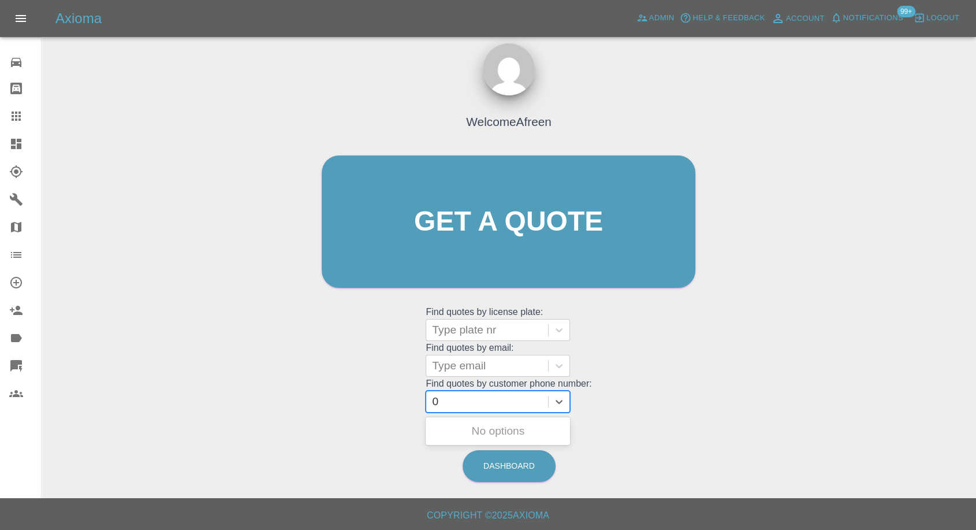
paste input "7718214469"
type input "07718214469"
click at [493, 427] on div "LL68 BBO, Awaiting Repair" at bounding box center [498, 437] width 144 height 37
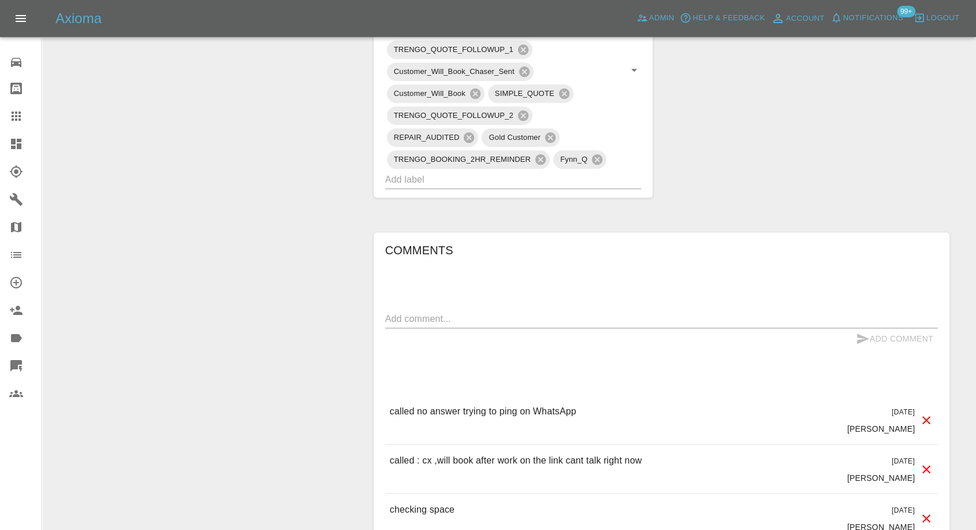
scroll to position [706, 0]
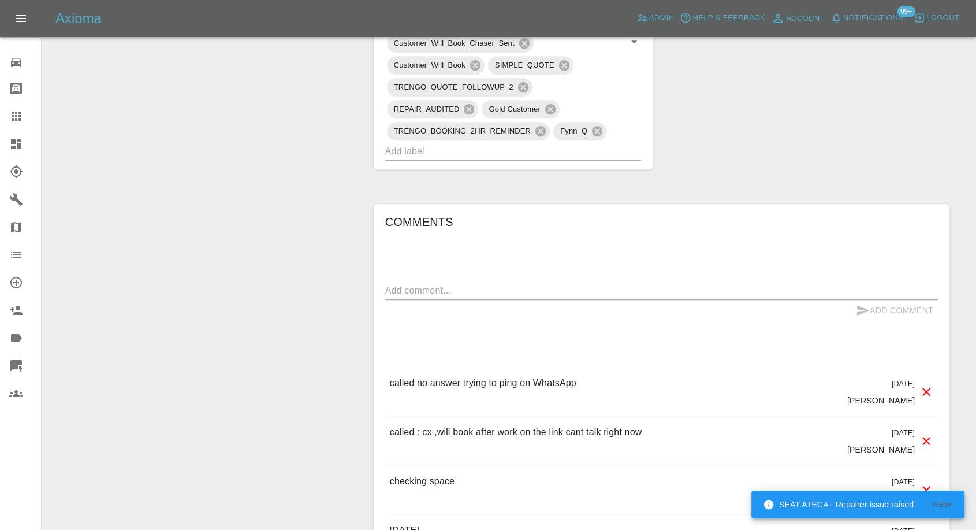
click at [564, 289] on textarea at bounding box center [661, 290] width 553 height 13
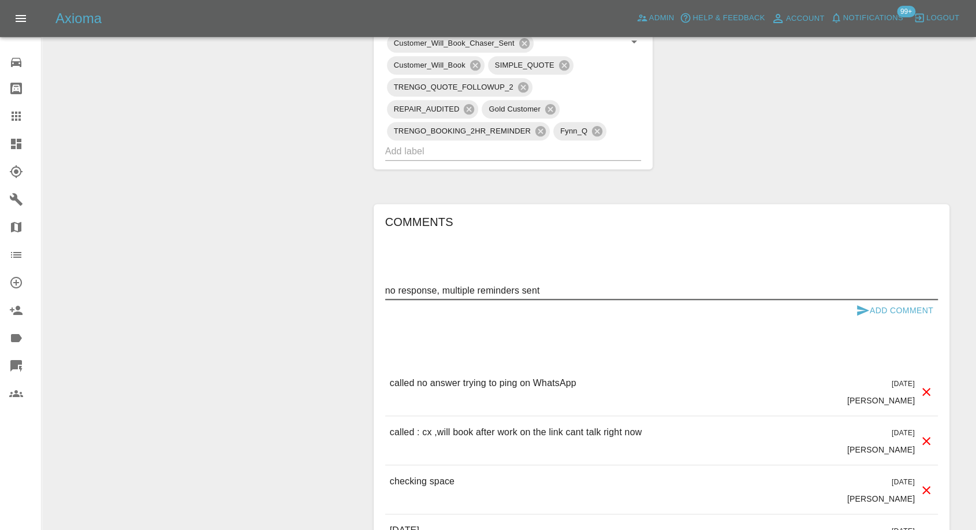
type textarea "no response, multiple reminders sent"
click at [863, 313] on icon "submit" at bounding box center [863, 310] width 14 height 14
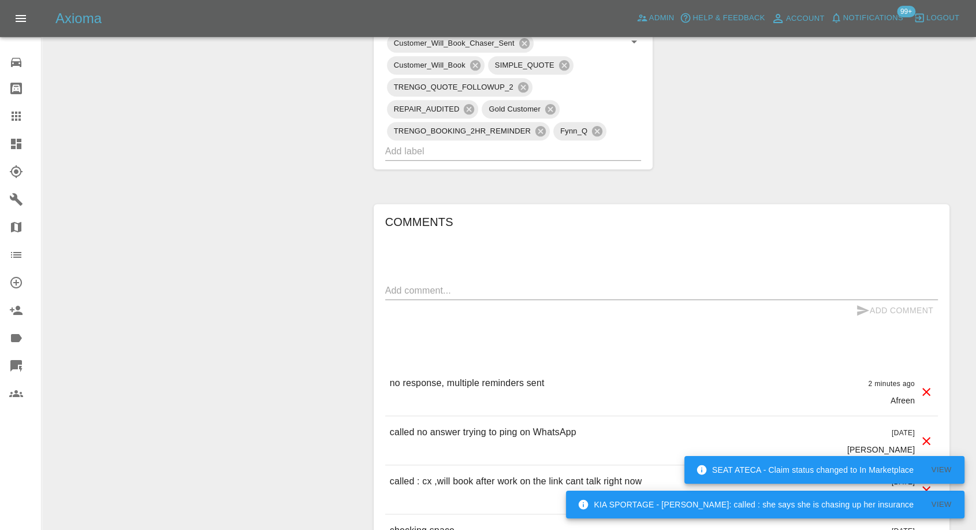
click at [1, 121] on link "Claims" at bounding box center [20, 116] width 41 height 28
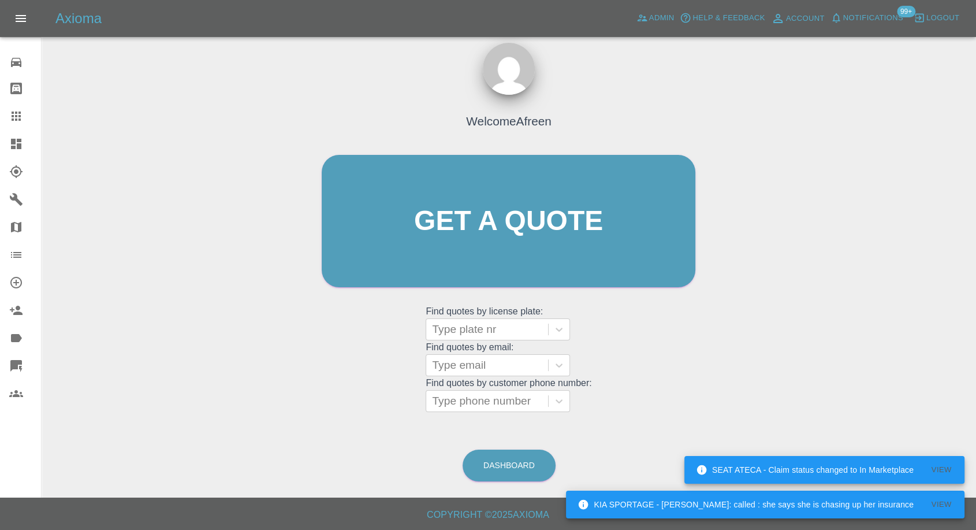
scroll to position [10, 0]
click at [478, 393] on div at bounding box center [487, 401] width 110 height 16
paste input "7496791324"
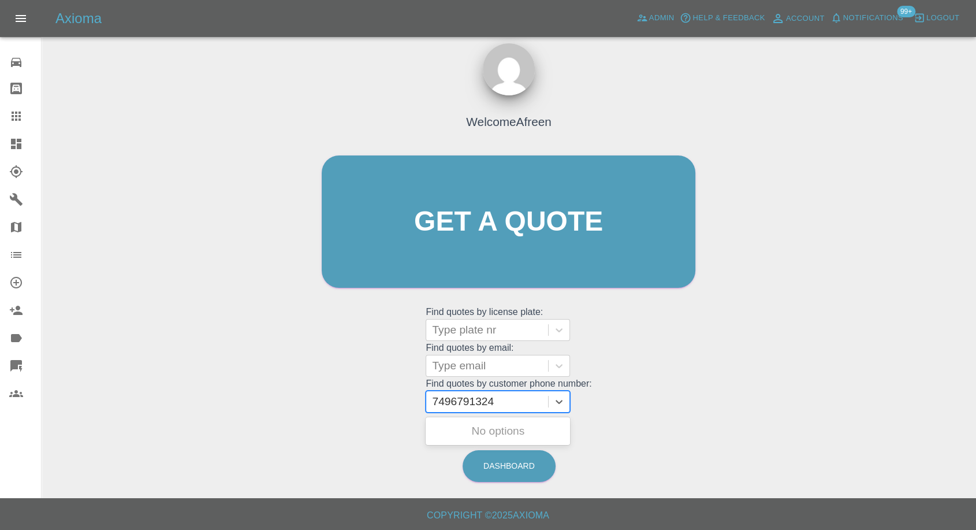
click at [437, 398] on input "7496791324" at bounding box center [464, 401] width 65 height 14
type input "07496791324"
click at [499, 426] on div "EK68 HCY, Awaiting Repair" at bounding box center [498, 437] width 144 height 37
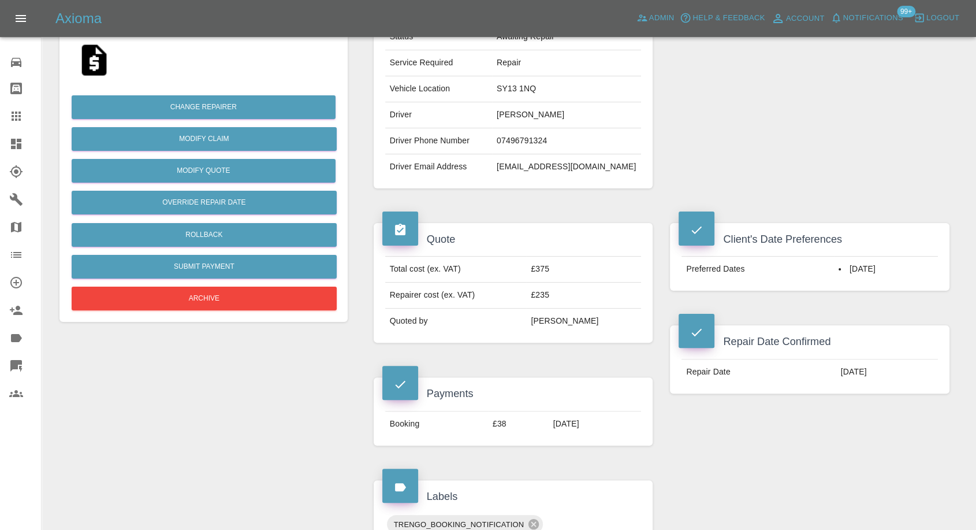
scroll to position [321, 0]
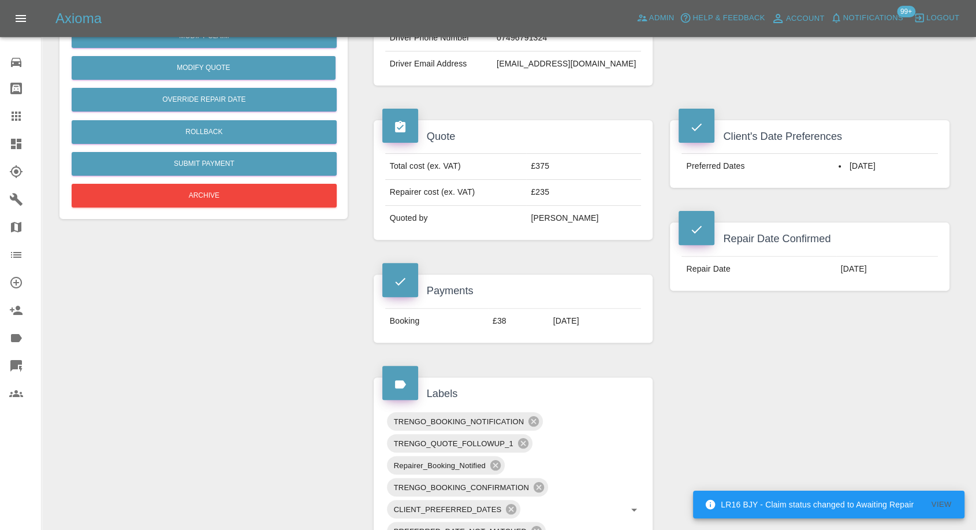
click at [5, 121] on link "Claims" at bounding box center [20, 116] width 41 height 28
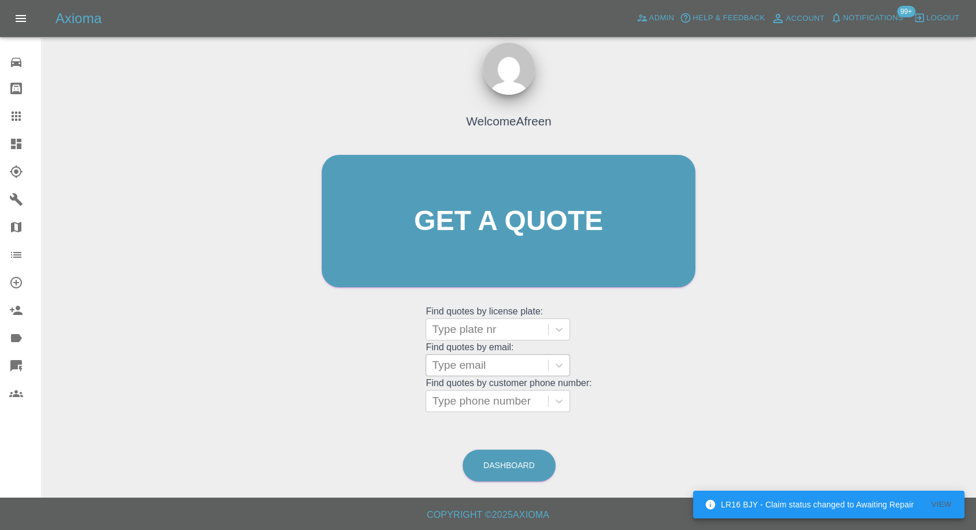
scroll to position [10, 0]
click at [467, 402] on div at bounding box center [487, 401] width 110 height 16
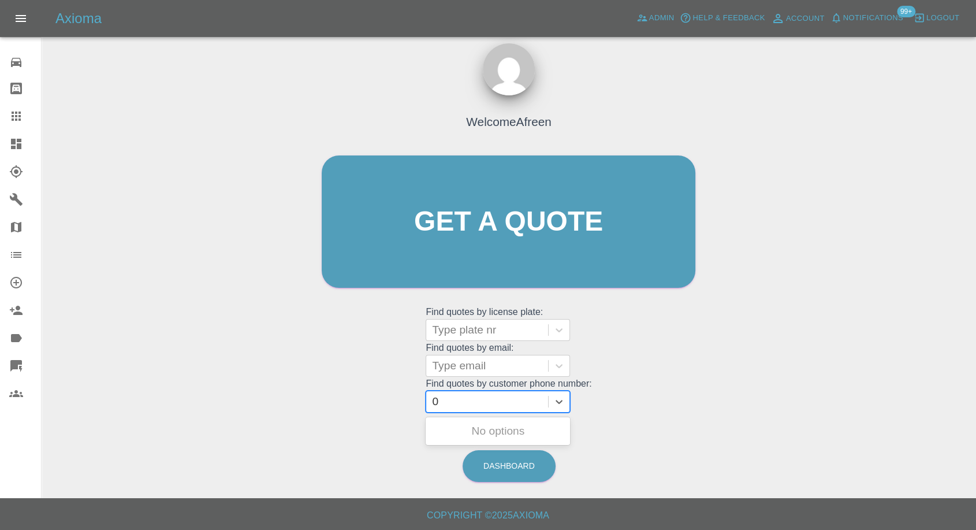
paste input "7775730420"
type input "07775730420"
click at [493, 433] on div "LW19OWK, Awaiting Repair" at bounding box center [498, 437] width 144 height 37
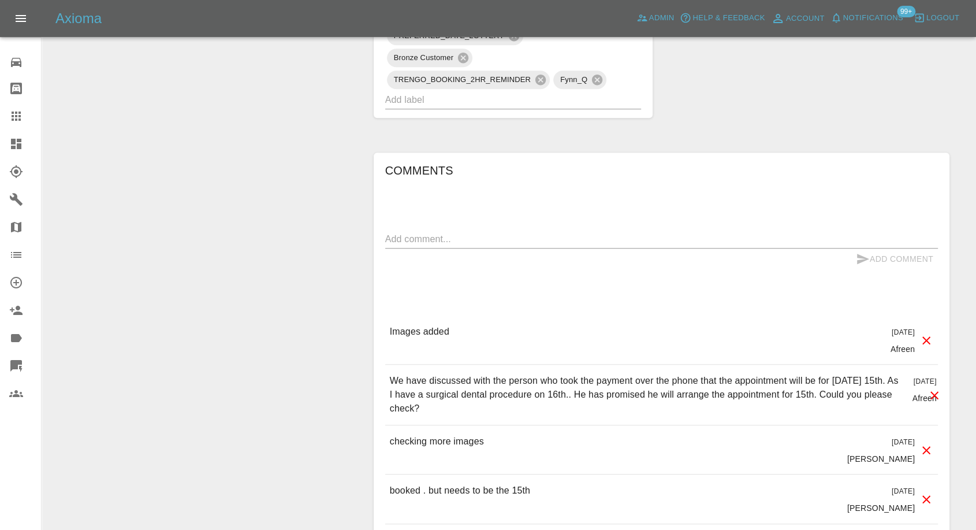
scroll to position [1026, 0]
drag, startPoint x: 13, startPoint y: 110, endPoint x: 95, endPoint y: 176, distance: 104.8
click at [13, 110] on icon at bounding box center [16, 116] width 14 height 14
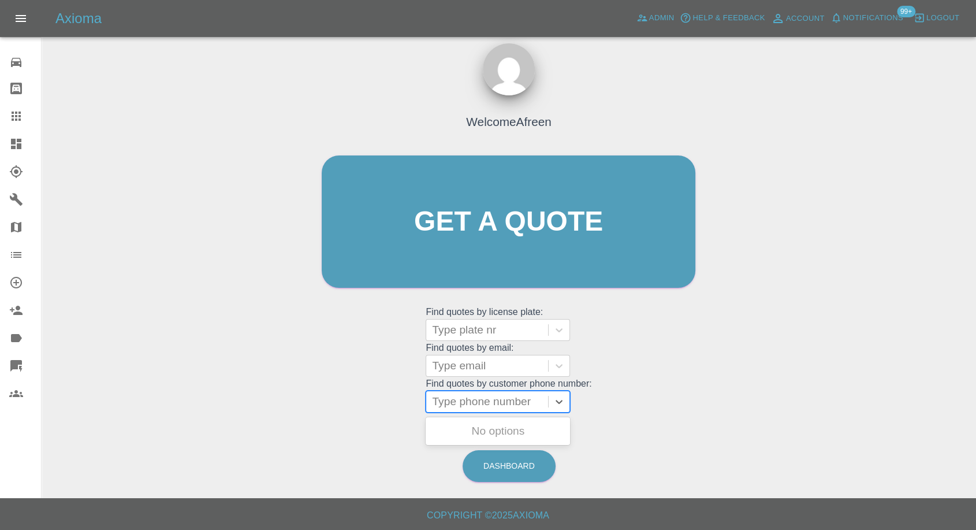
drag, startPoint x: 521, startPoint y: 401, endPoint x: 521, endPoint y: 389, distance: 12.1
click at [521, 400] on div at bounding box center [487, 401] width 110 height 16
paste input "7760169999"
type input "07760169999"
click at [478, 428] on div "LG23YVR, Awaiting Repair" at bounding box center [498, 437] width 144 height 37
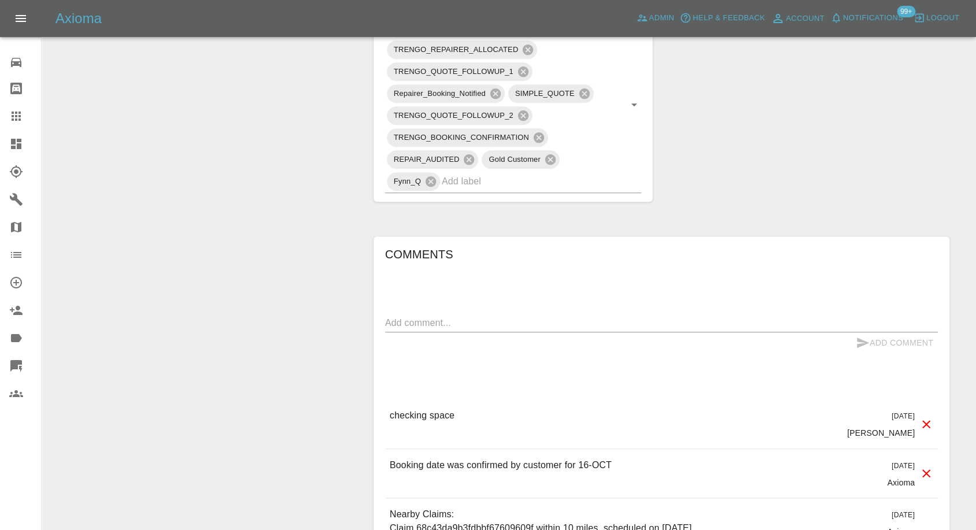
scroll to position [834, 0]
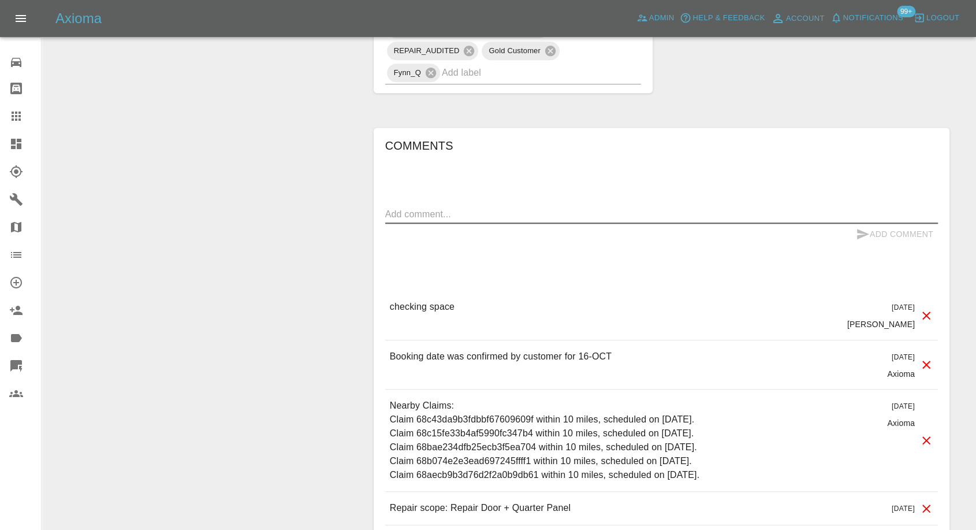
click at [493, 207] on textarea at bounding box center [661, 213] width 553 height 13
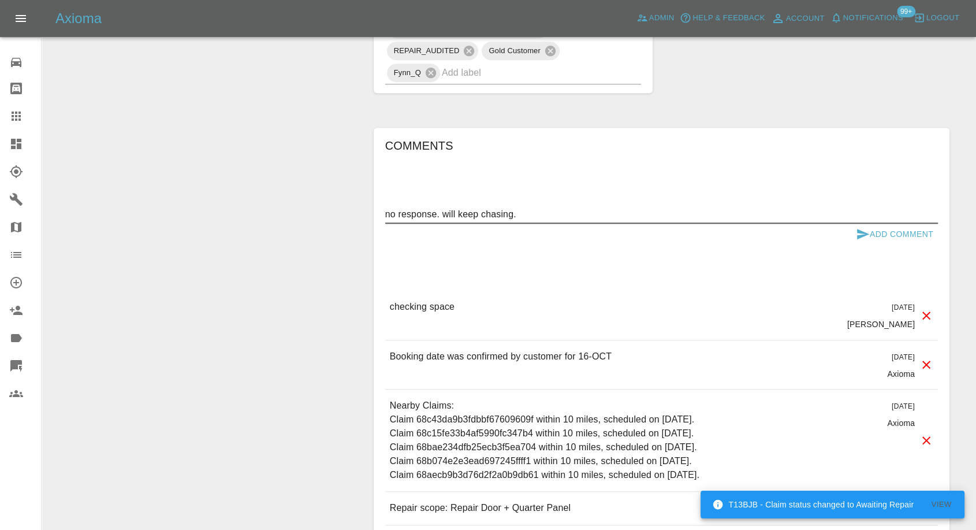
click at [438, 207] on textarea "no response. will keep chasing." at bounding box center [661, 213] width 553 height 13
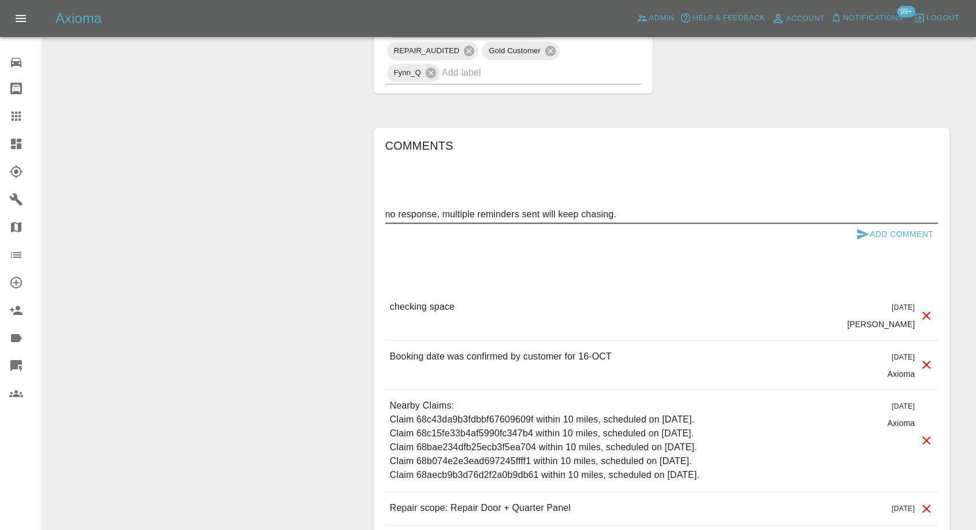
type textarea "no response, multiple reminders sent will keep chasing."
click at [857, 229] on icon "submit" at bounding box center [863, 234] width 12 height 10
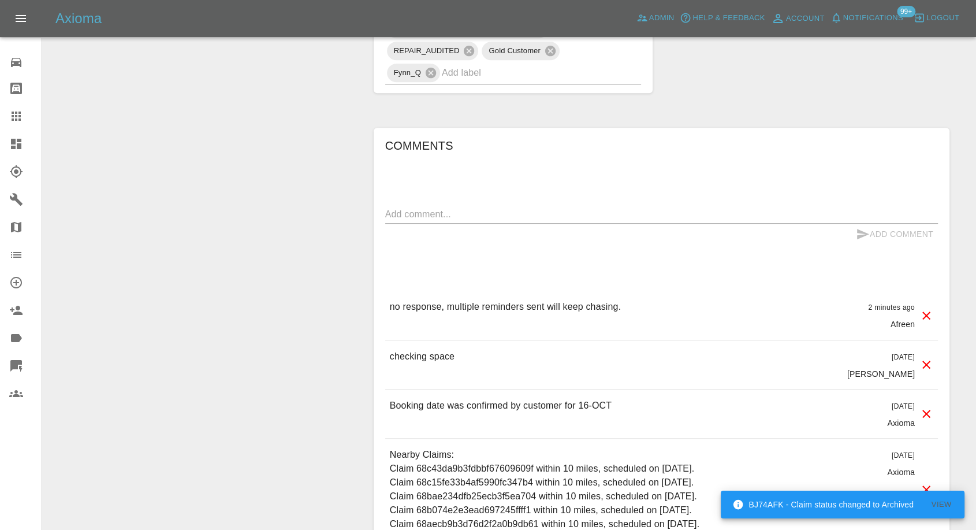
drag, startPoint x: 23, startPoint y: 113, endPoint x: 249, endPoint y: 239, distance: 259.3
click at [23, 113] on div at bounding box center [25, 116] width 32 height 14
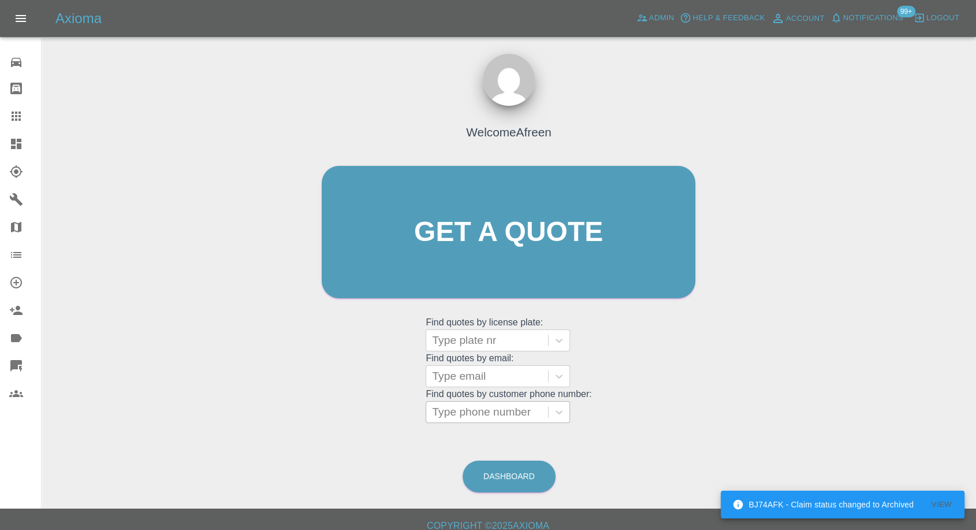
click at [506, 408] on div at bounding box center [487, 412] width 110 height 16
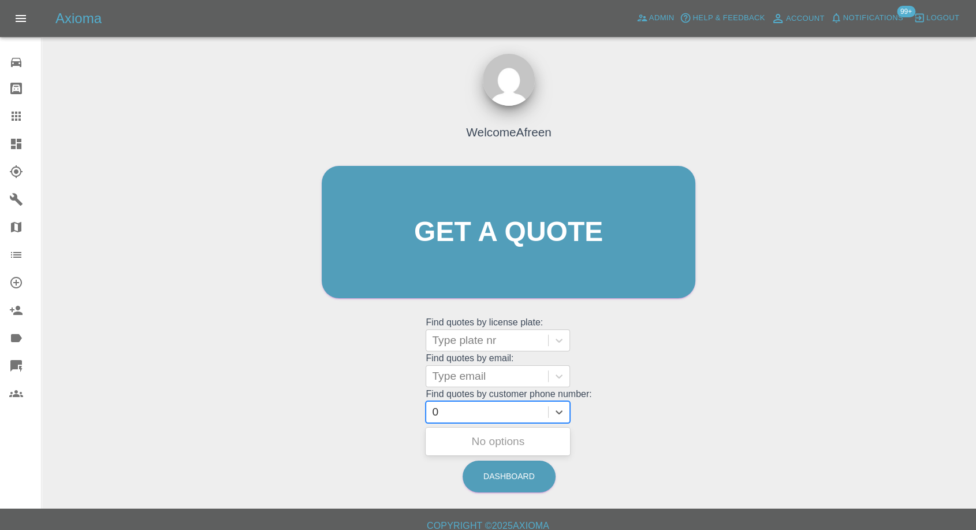
paste input "7448843180"
type input "07448843180"
click at [479, 441] on div "FY69KZW, Awaiting Repair" at bounding box center [498, 448] width 144 height 37
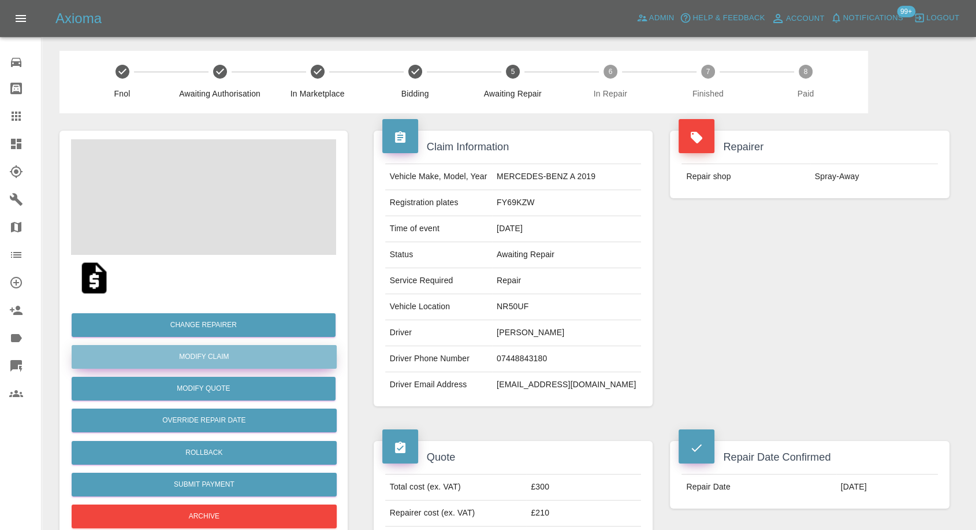
click at [213, 358] on link "Modify Claim" at bounding box center [204, 357] width 265 height 24
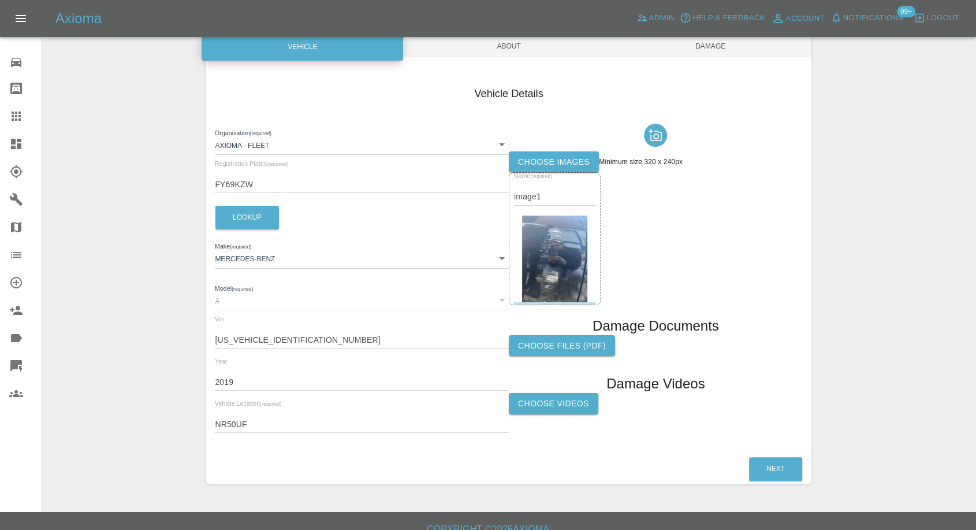
scroll to position [131, 0]
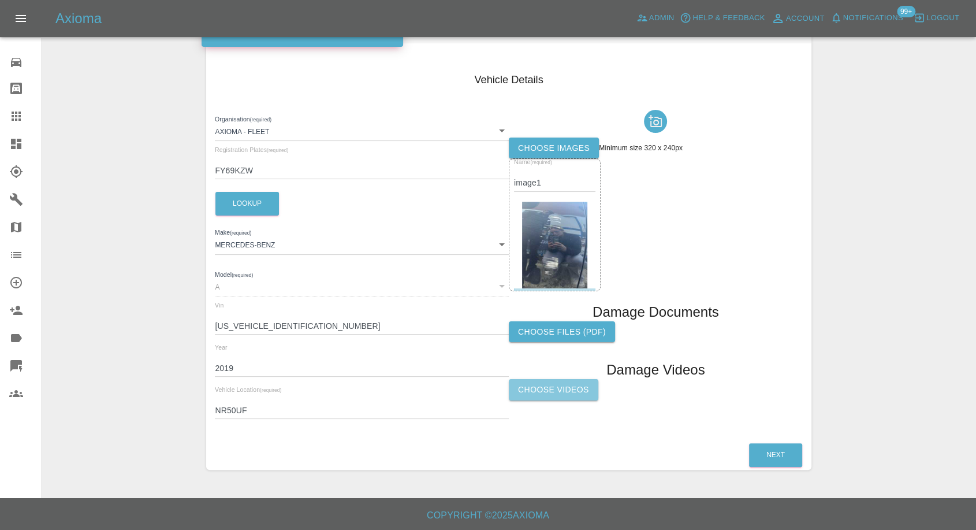
click at [582, 385] on label "Choose Videos" at bounding box center [554, 389] width 90 height 21
click at [0, 0] on input "Choose Videos" at bounding box center [0, 0] width 0 height 0
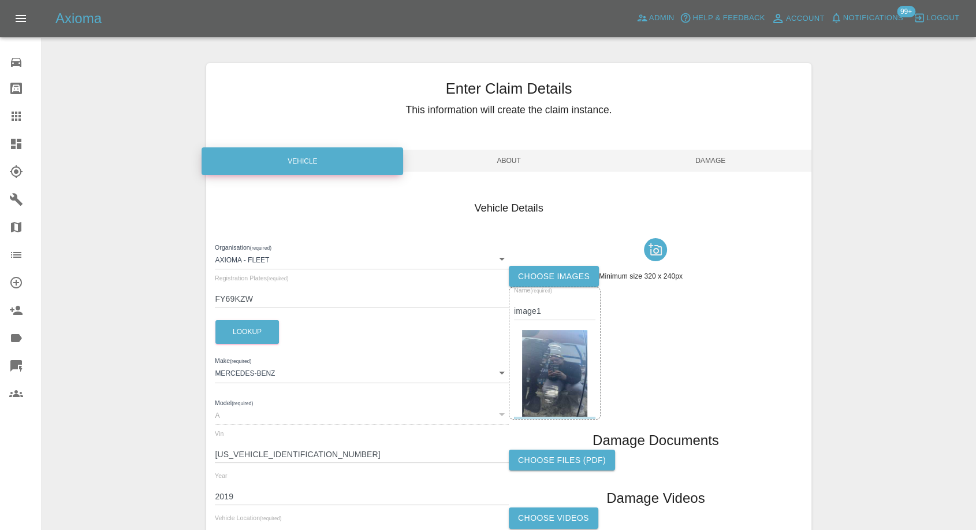
click at [707, 158] on span "Damage" at bounding box center [711, 161] width 202 height 22
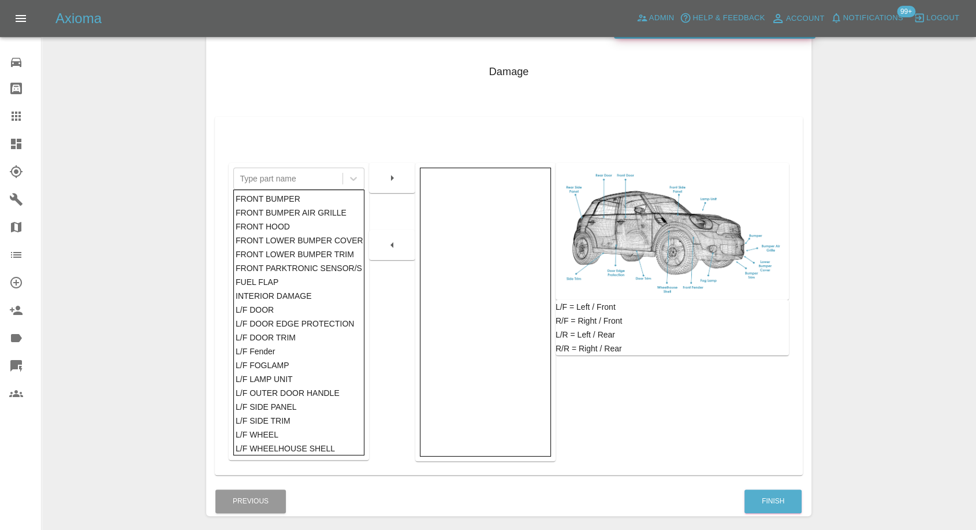
scroll to position [185, 0]
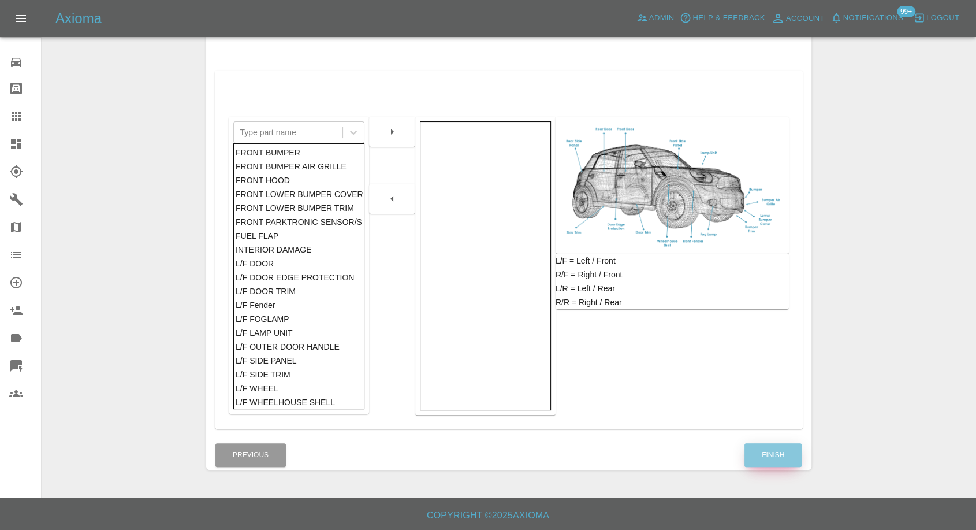
click at [766, 449] on button "Finish" at bounding box center [772, 455] width 57 height 24
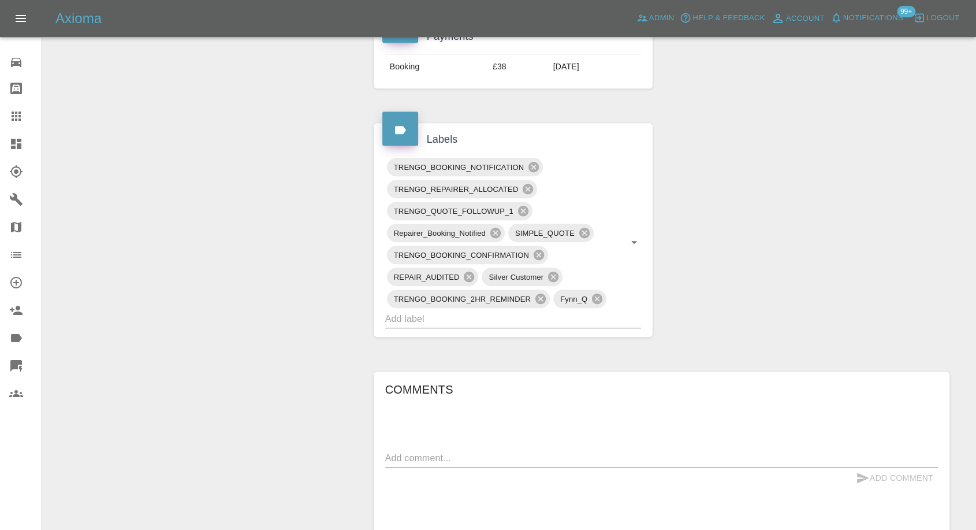
scroll to position [698, 0]
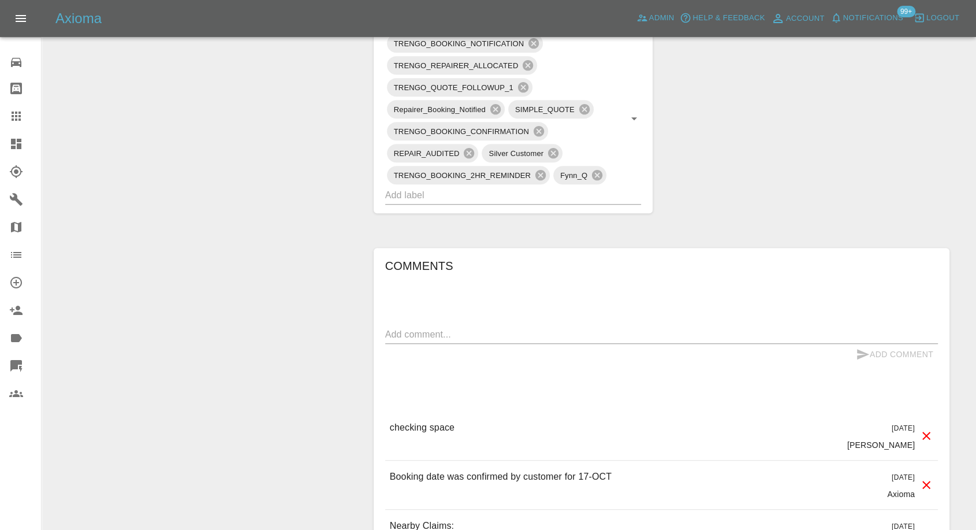
click at [494, 329] on textarea at bounding box center [661, 333] width 553 height 13
paste textarea "Here is a short video showing the road and parking space in front of my house. …"
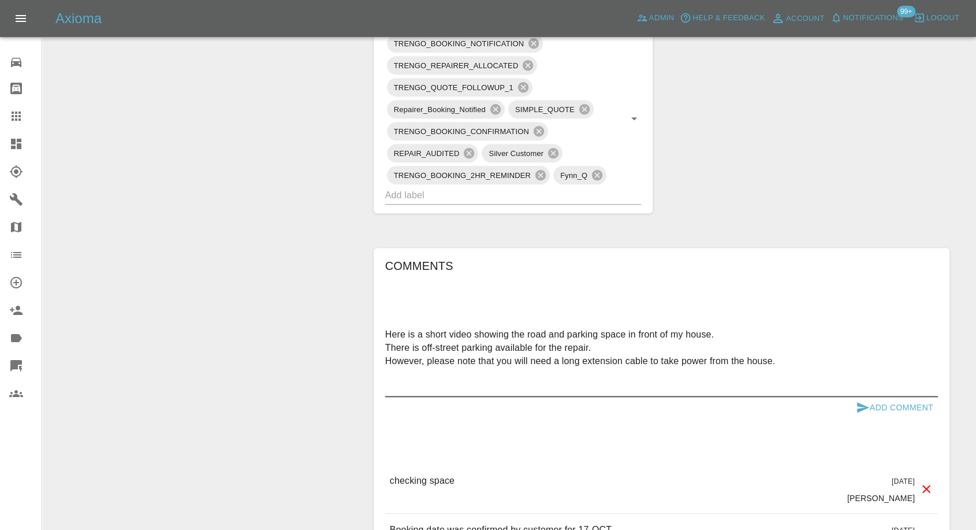
paste textarea "Just to add — we also have a garage available, but you will still need a long e…"
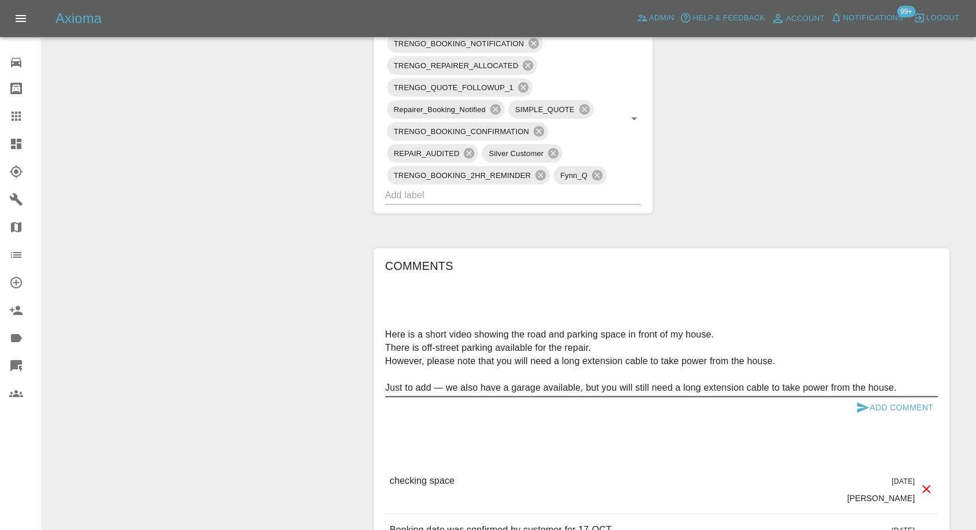
type textarea "Here is a short video showing the road and parking space in front of my house. …"
click at [863, 407] on icon "submit" at bounding box center [863, 407] width 12 height 10
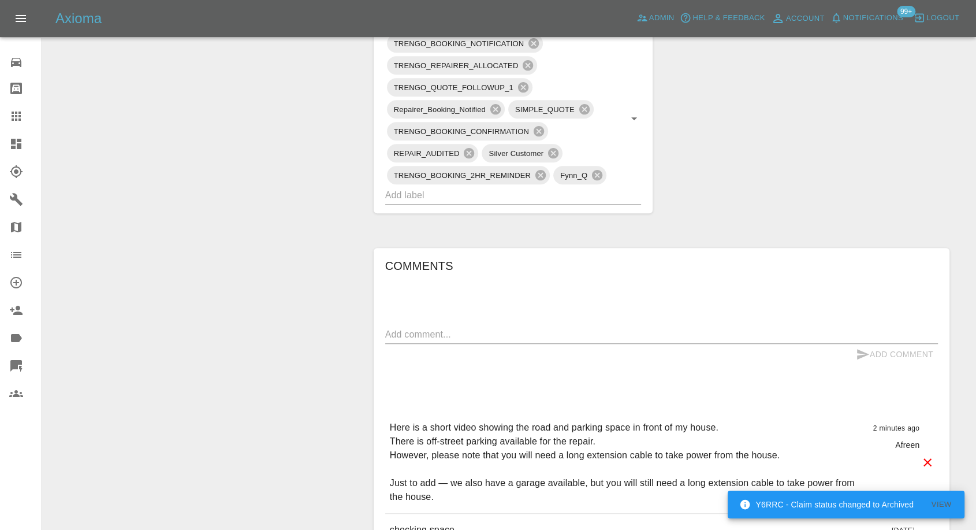
click at [6, 117] on link "Claims" at bounding box center [20, 116] width 41 height 28
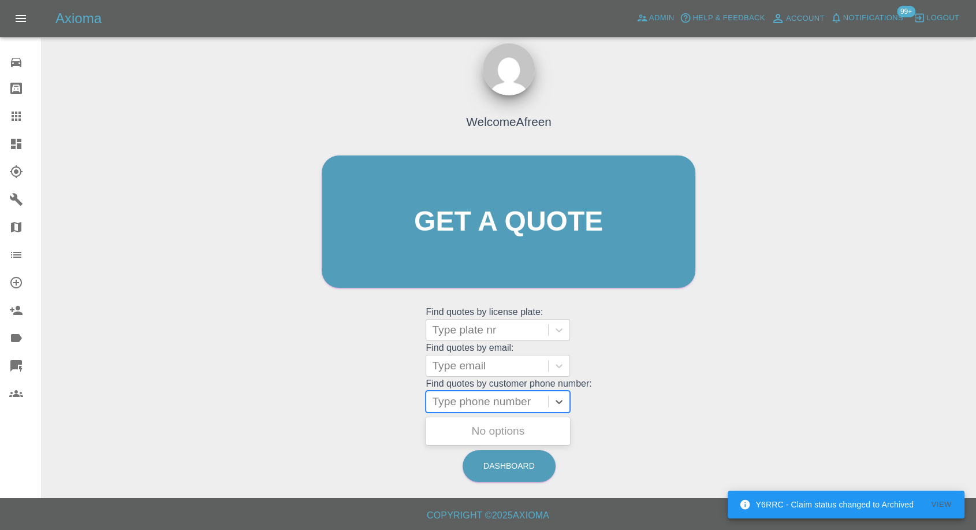
click at [493, 405] on div at bounding box center [487, 401] width 110 height 16
paste input "7818196638"
type input "07818196638"
click at [478, 429] on div "BJ71OCG, Awaiting Repair" at bounding box center [498, 437] width 144 height 37
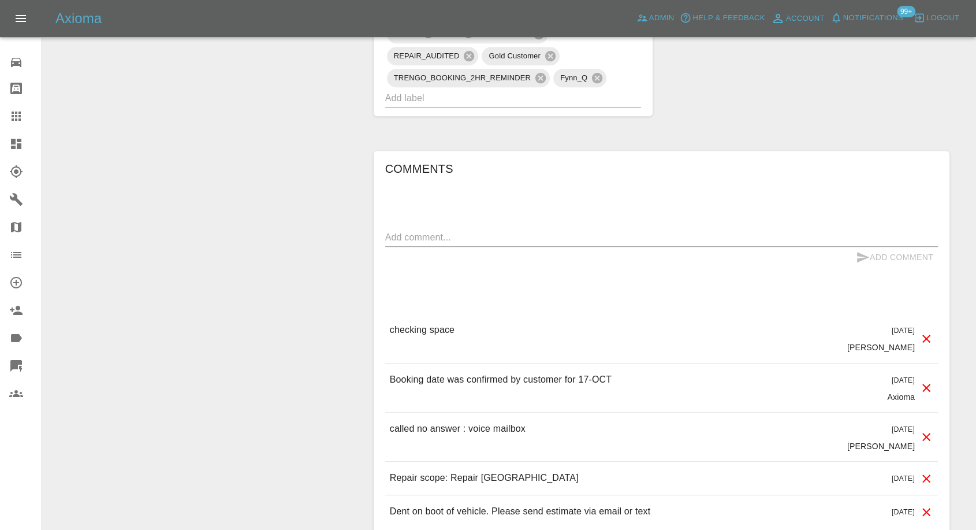
scroll to position [834, 0]
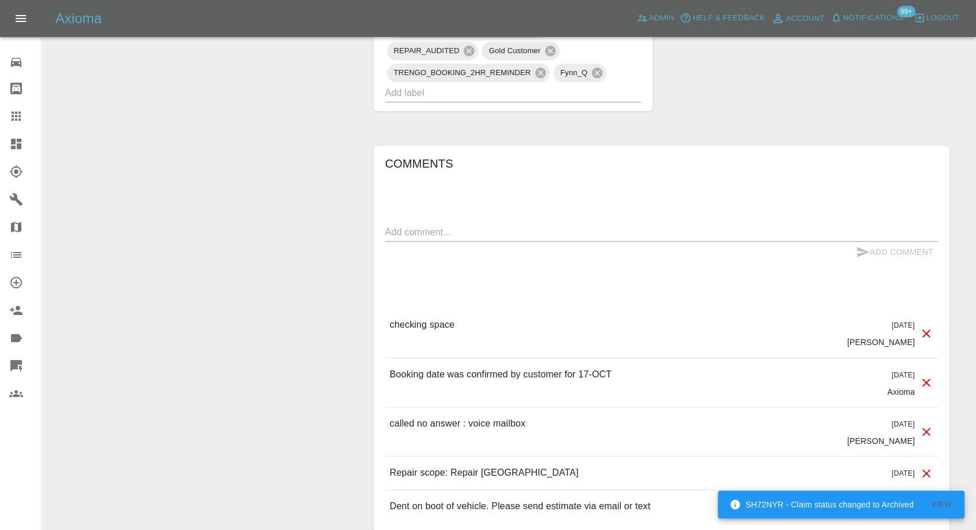
click at [521, 218] on div "Comments x Add Comment checking space 3 days ago Carl Ainsworth checking space …" at bounding box center [661, 338] width 553 height 368
click at [512, 239] on div "x" at bounding box center [661, 232] width 553 height 18
paste textarea "Hi, I have been in communication with the repairer but there is private parking…"
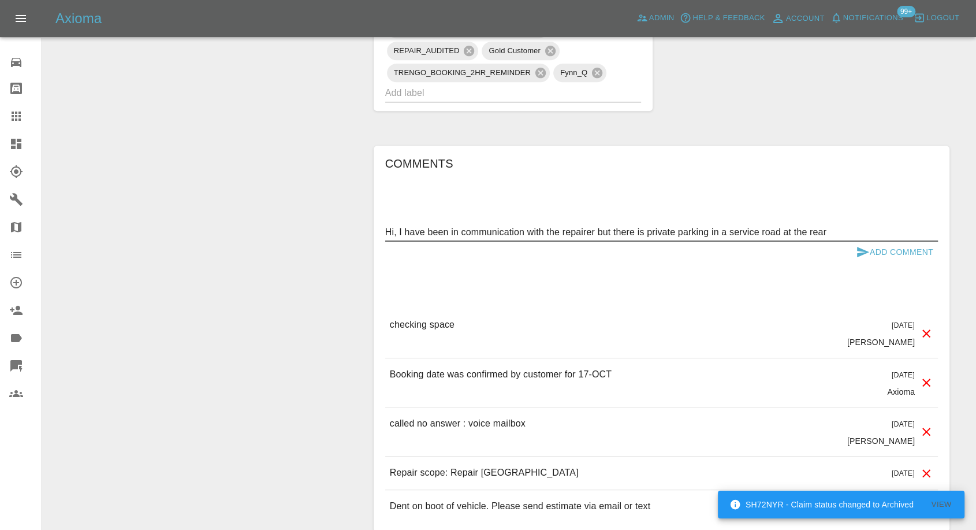
type textarea "Hi, I have been in communication with the repairer but there is private parking…"
click at [864, 248] on icon "submit" at bounding box center [863, 252] width 14 height 14
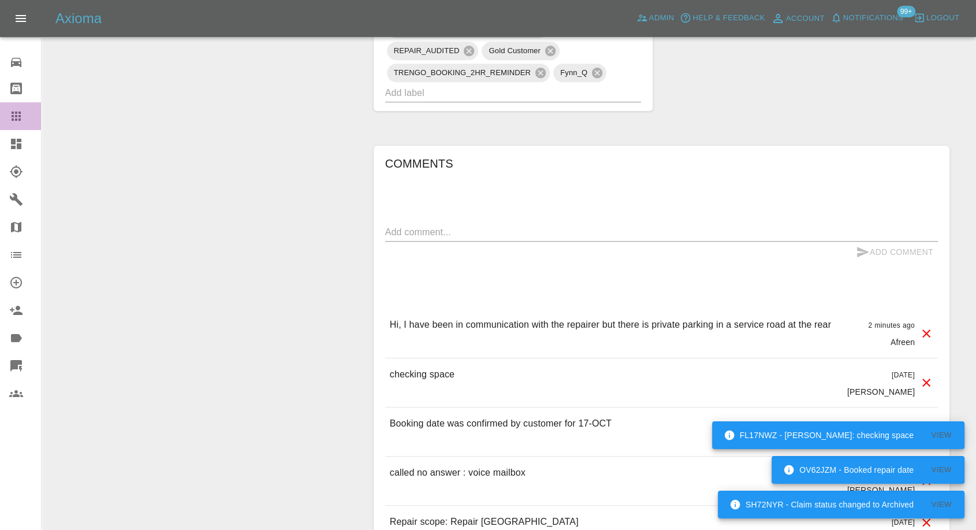
drag, startPoint x: 25, startPoint y: 109, endPoint x: 149, endPoint y: 182, distance: 143.9
click at [27, 110] on div at bounding box center [25, 116] width 32 height 14
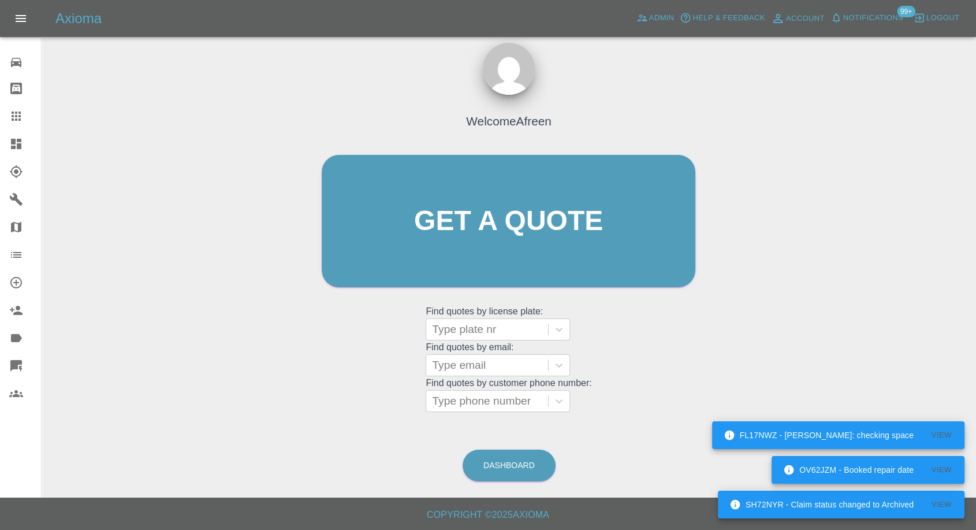
scroll to position [10, 0]
drag, startPoint x: 501, startPoint y: 401, endPoint x: 501, endPoint y: 387, distance: 14.4
click at [501, 396] on div at bounding box center [487, 401] width 110 height 16
paste input "7554452477"
type input "07554452477"
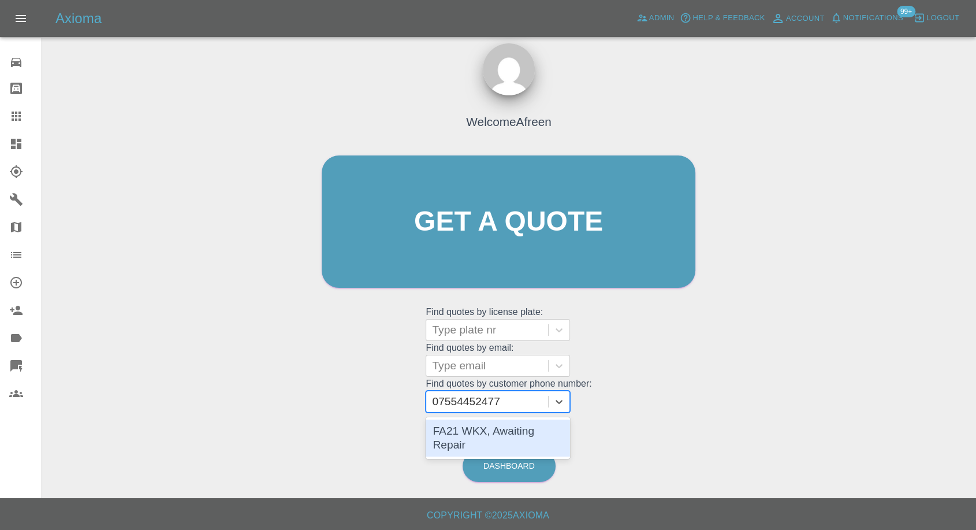
click at [475, 433] on div "FA21 WKX, Awaiting Repair" at bounding box center [498, 437] width 144 height 37
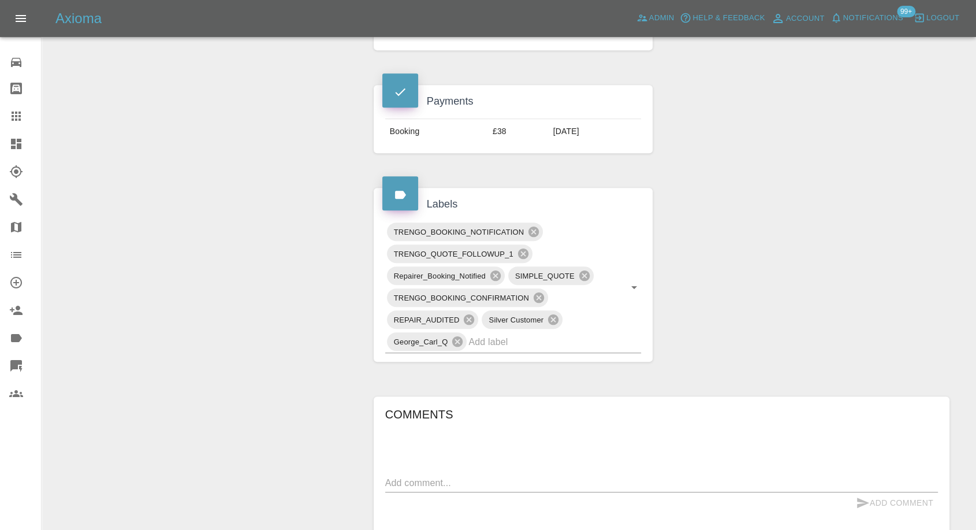
scroll to position [642, 0]
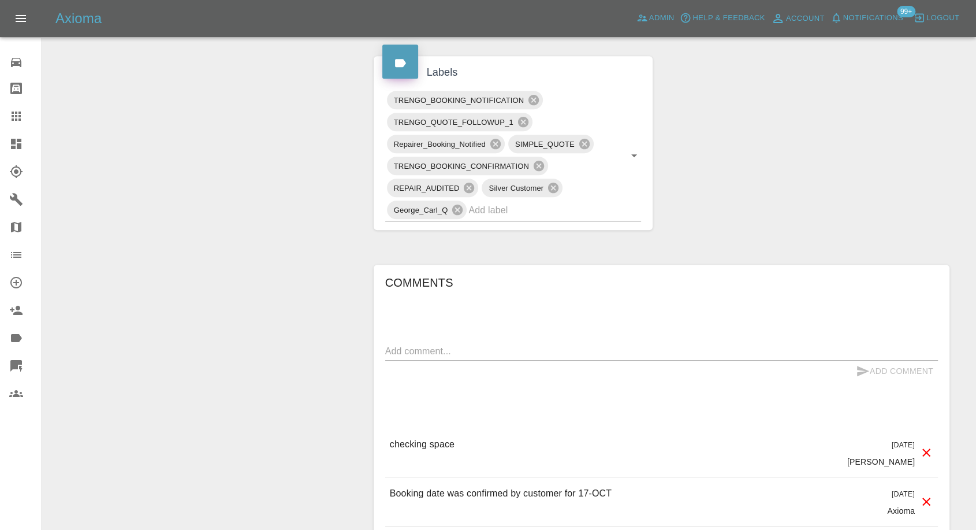
click at [504, 353] on textarea at bounding box center [661, 350] width 553 height 13
paste textarea "Hi, yes, there is off-street parking, & access to power. Your technicians came …"
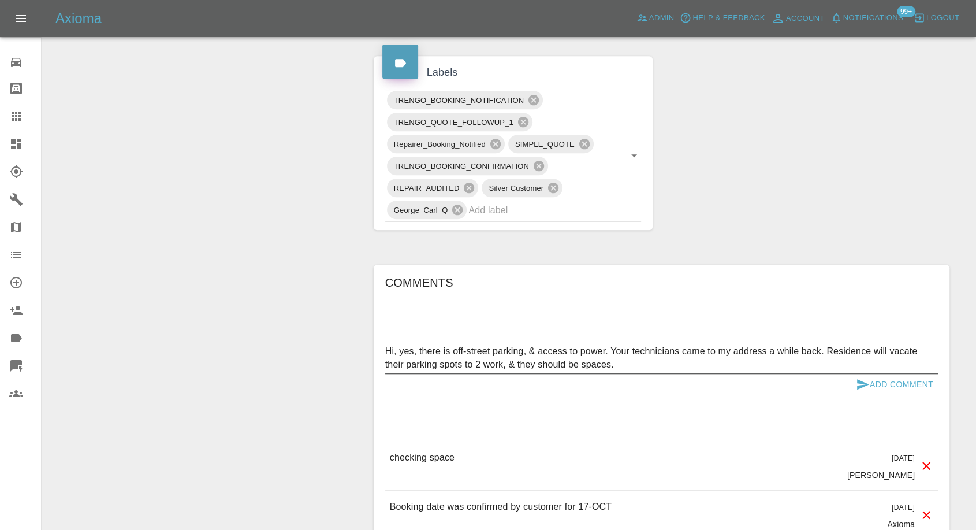
type textarea "Hi, yes, there is off-street parking, & access to power. Your technicians came …"
click at [856, 382] on icon "submit" at bounding box center [863, 384] width 14 height 14
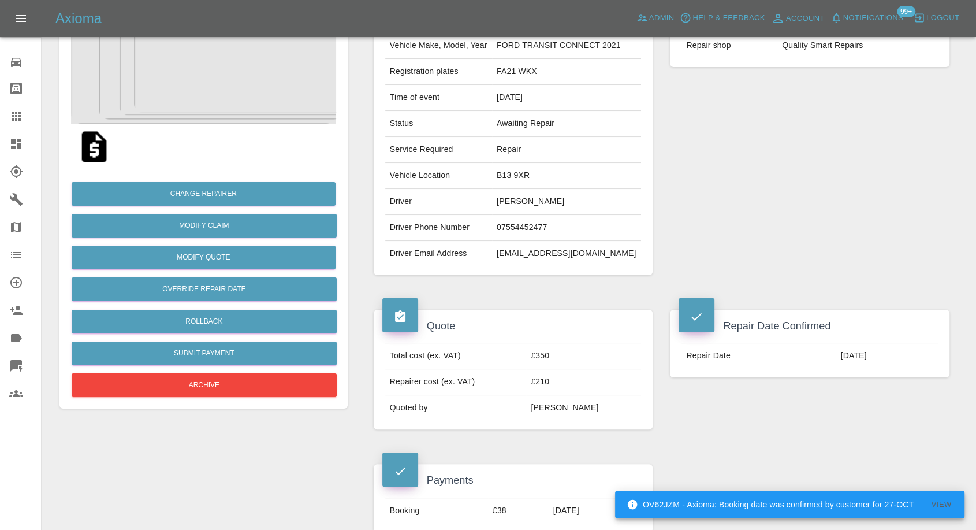
scroll to position [0, 0]
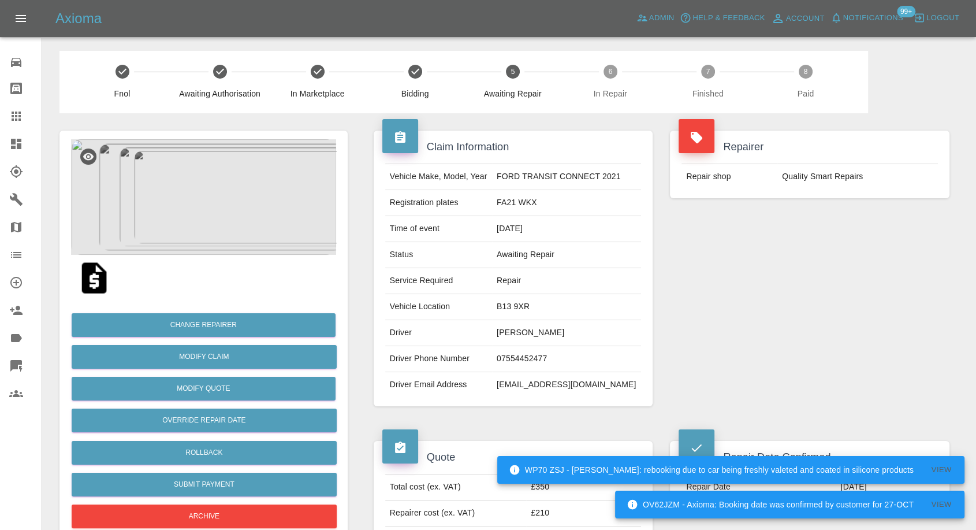
drag, startPoint x: 14, startPoint y: 107, endPoint x: 27, endPoint y: 111, distance: 12.8
click at [14, 107] on link "Claims" at bounding box center [20, 116] width 41 height 28
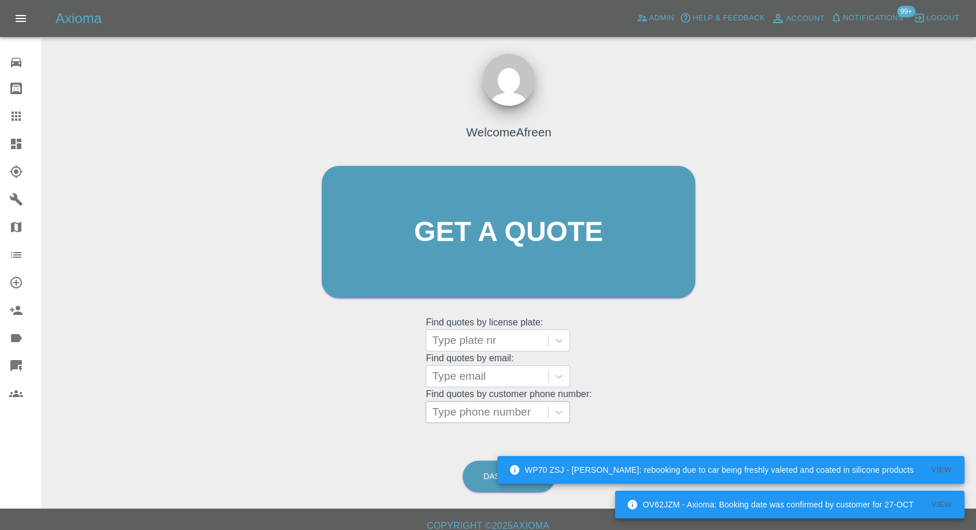
click at [481, 418] on div at bounding box center [487, 412] width 110 height 16
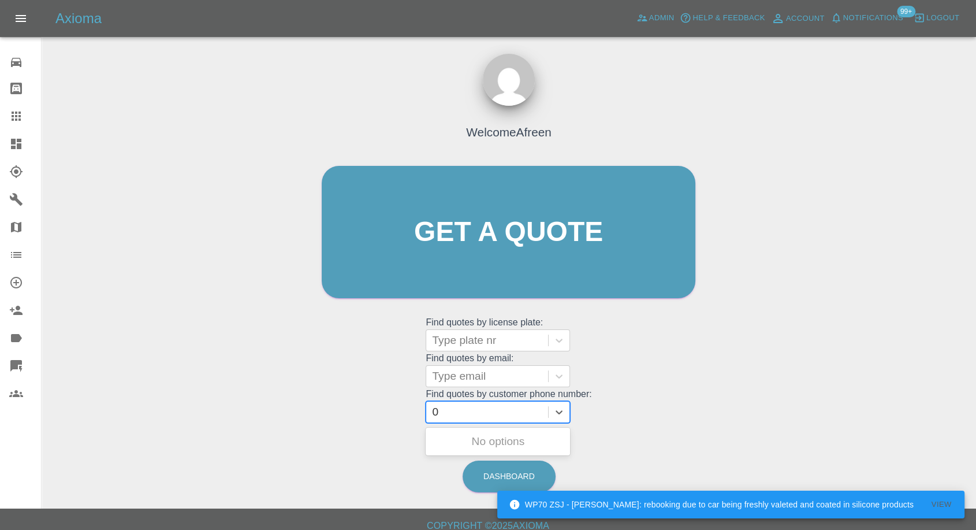
paste input "7880251432"
type input "07880251432"
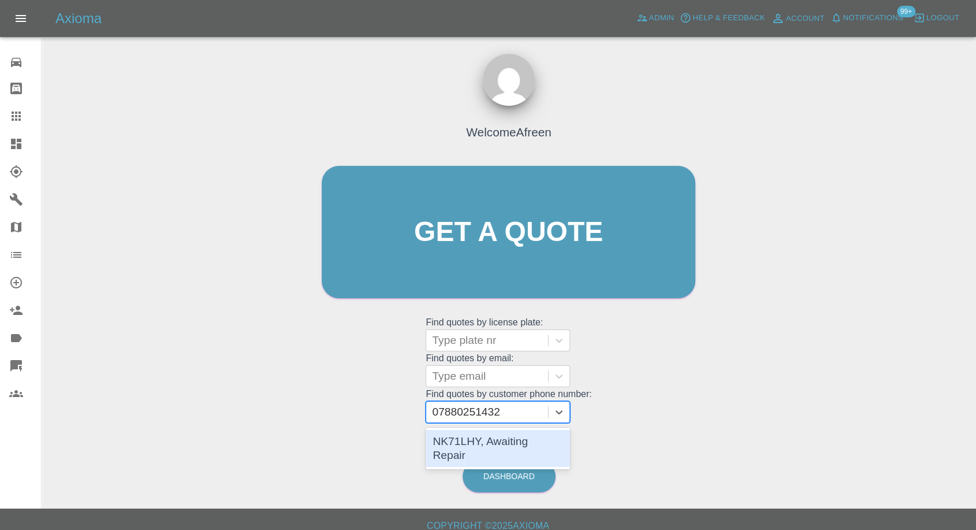
click at [505, 437] on div "NK71LHY, Awaiting Repair" at bounding box center [498, 448] width 144 height 37
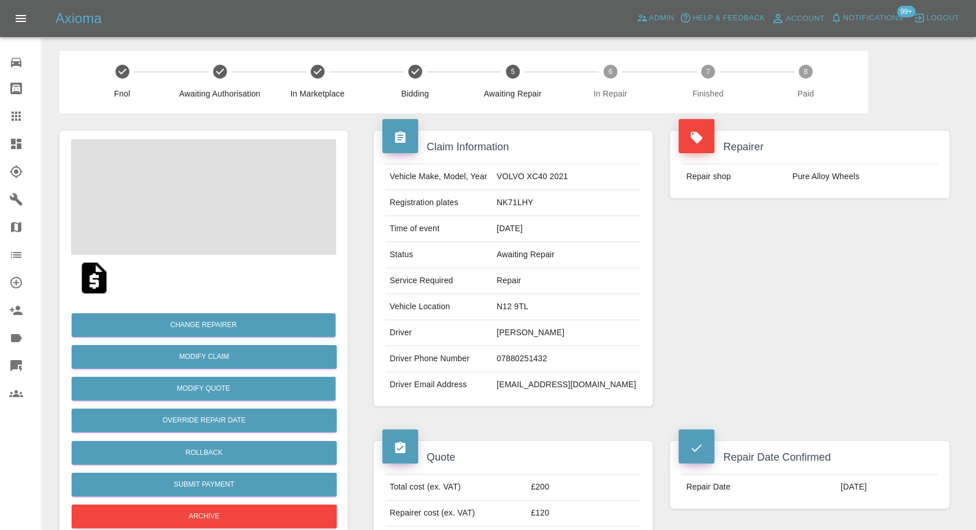
click at [545, 348] on td "07880251432" at bounding box center [566, 359] width 149 height 26
copy td "07880251432"
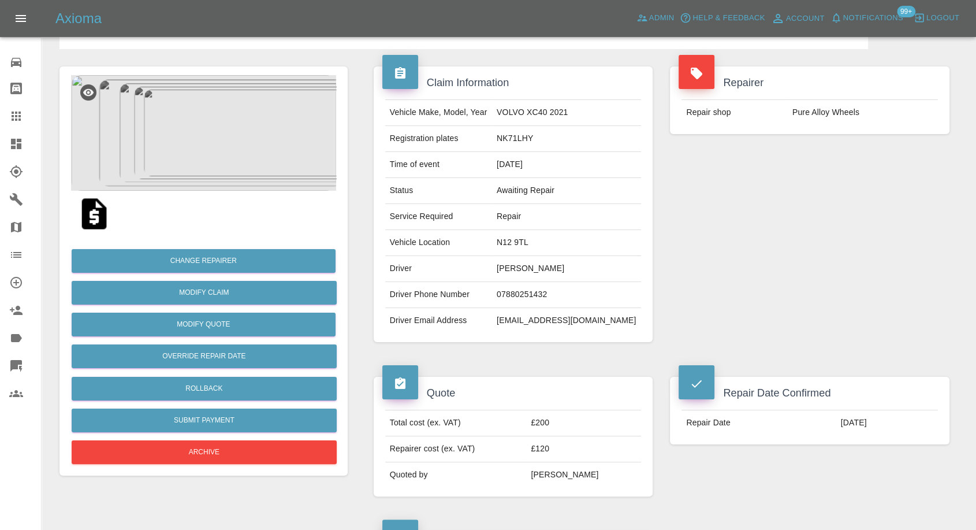
click at [617, 371] on div "Quote Total cost (ex. VAT) £200 Repairer cost (ex. VAT) £120 Quoted by Eric Ord…" at bounding box center [513, 436] width 297 height 154
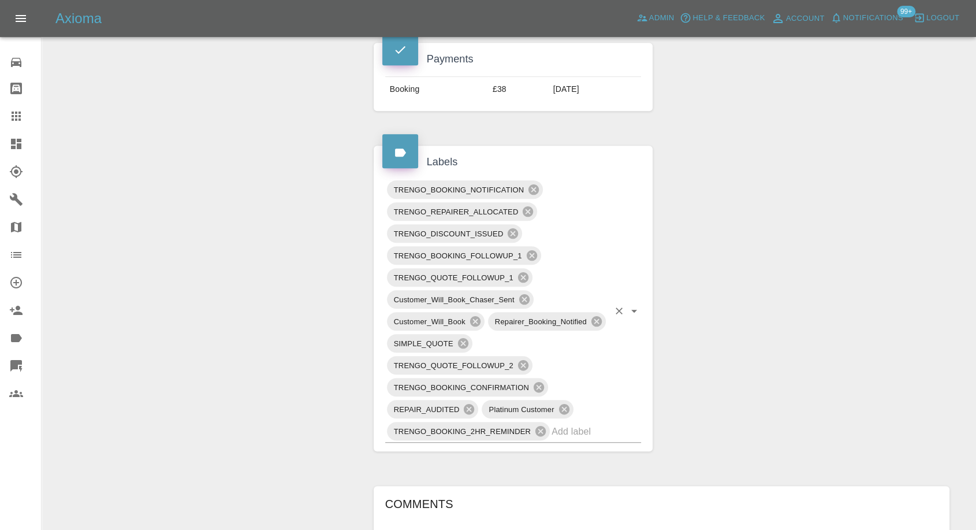
scroll to position [706, 0]
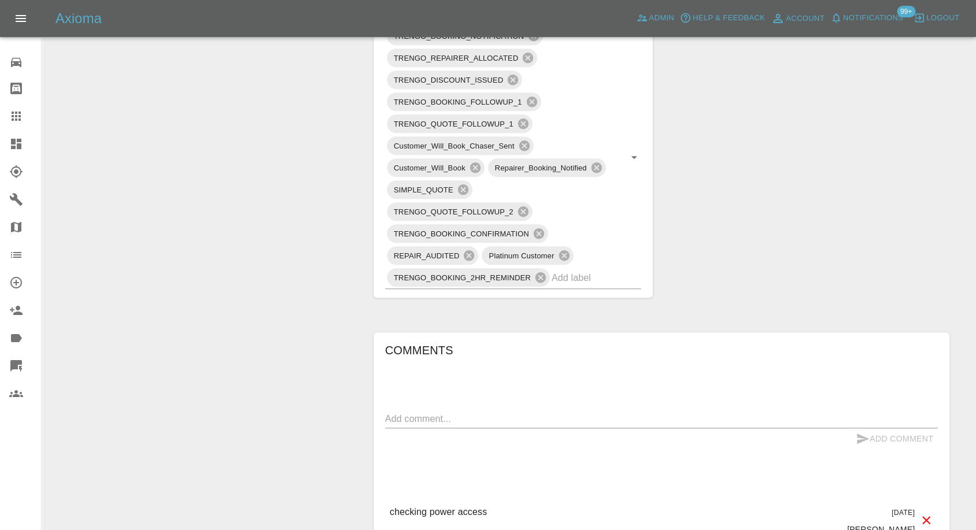
click at [513, 409] on div "x" at bounding box center [661, 418] width 553 height 18
paste textarea "Hi, we have parking space and a socket extension cable that connects to my apar…"
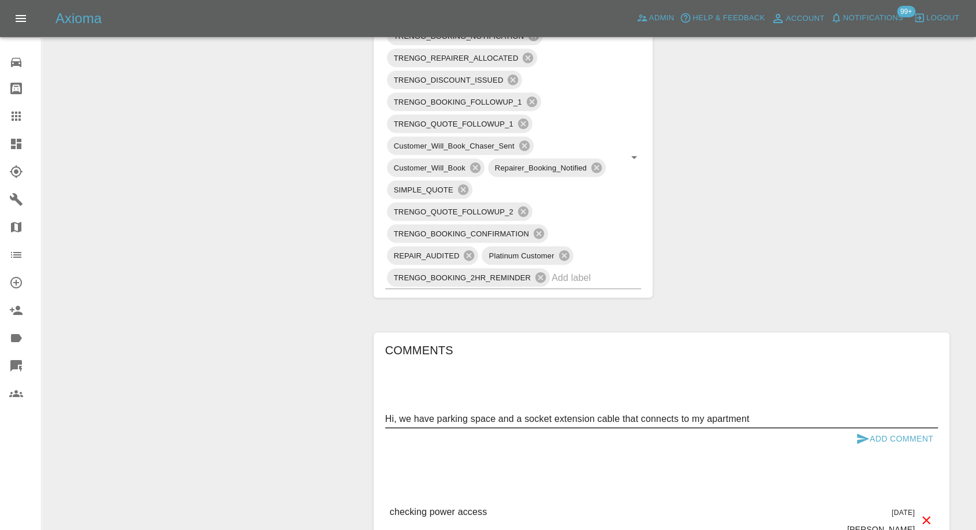
type textarea "Hi, we have parking space and a socket extension cable that connects to my apar…"
click at [863, 437] on icon "submit" at bounding box center [863, 438] width 14 height 14
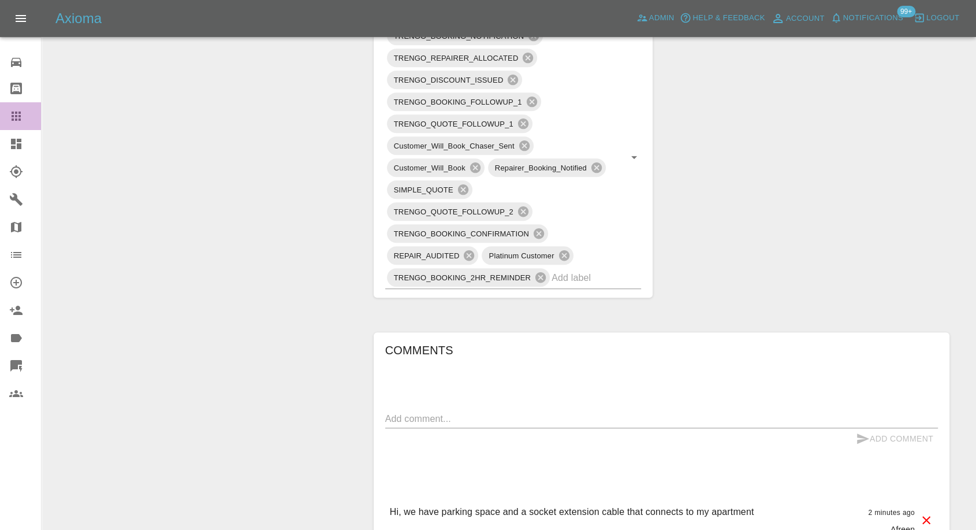
click at [10, 115] on icon at bounding box center [16, 116] width 14 height 14
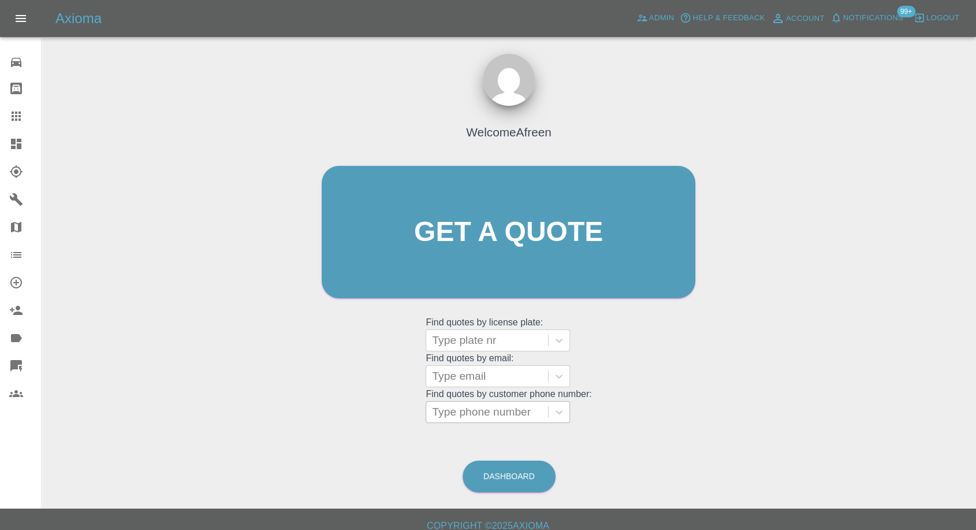
drag, startPoint x: 471, startPoint y: 413, endPoint x: 459, endPoint y: 394, distance: 22.9
click at [471, 412] on div at bounding box center [487, 412] width 110 height 16
paste input "7387190851"
type input "07387190851"
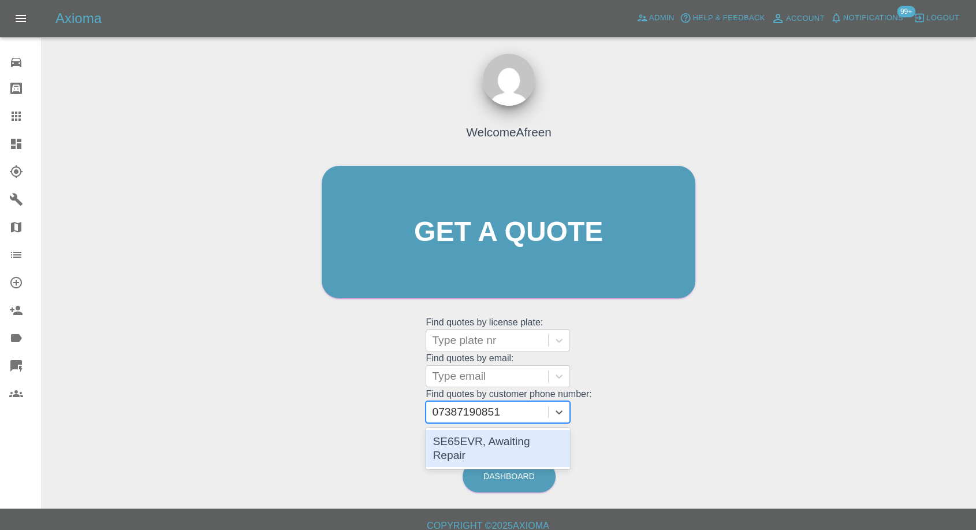
click at [500, 442] on div "SE65EVR, Awaiting Repair" at bounding box center [498, 448] width 144 height 37
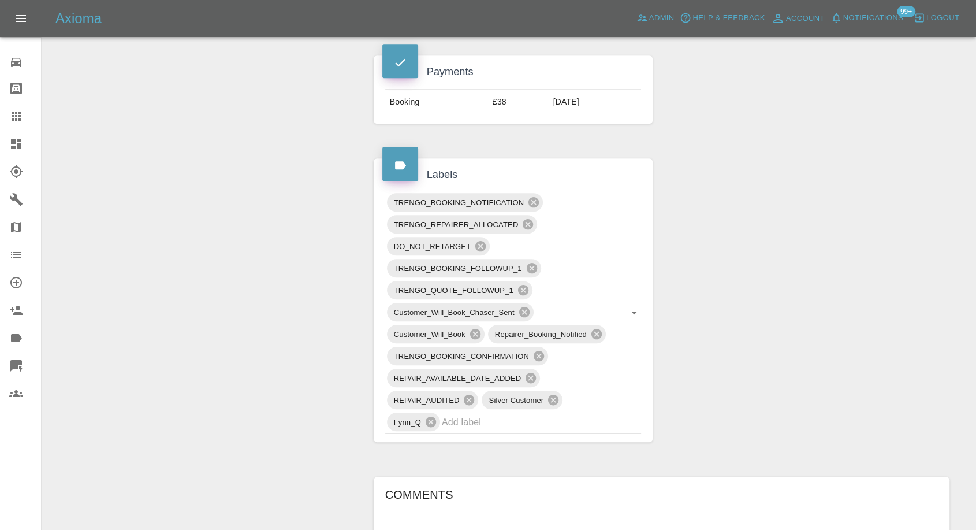
scroll to position [770, 0]
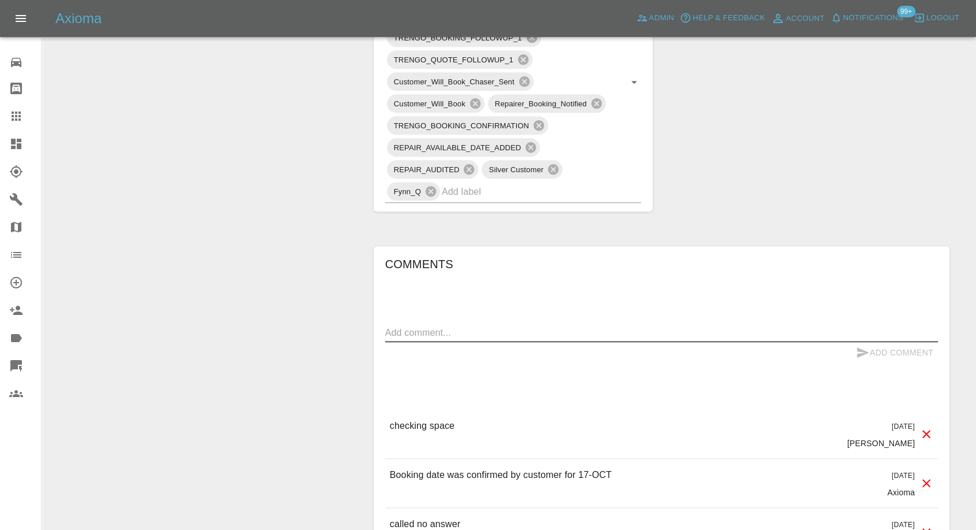
click at [509, 335] on textarea at bounding box center [661, 332] width 553 height 13
paste textarea "Hi there we do have off street parking however it might be occupied but I can a…"
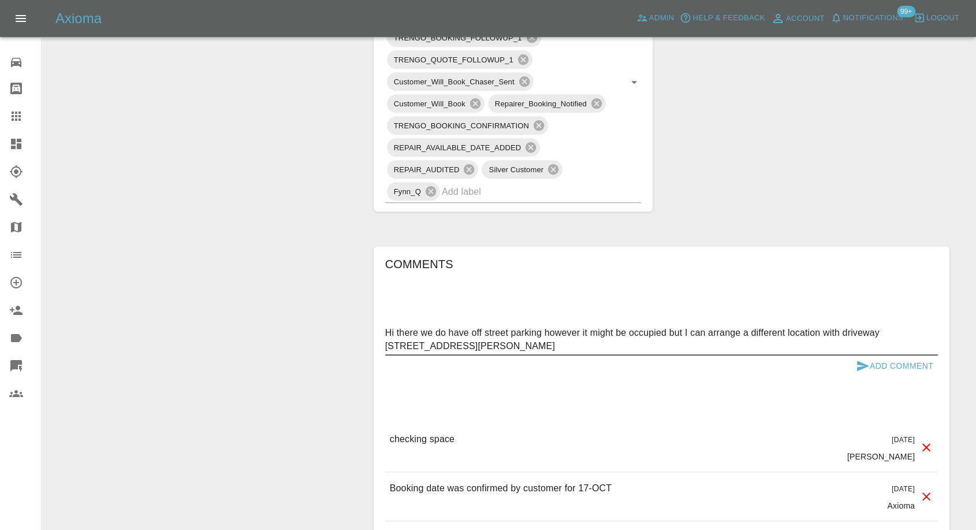
type textarea "Hi there we do have off street parking however it might be occupied but I can a…"
click at [860, 364] on icon "submit" at bounding box center [863, 365] width 12 height 10
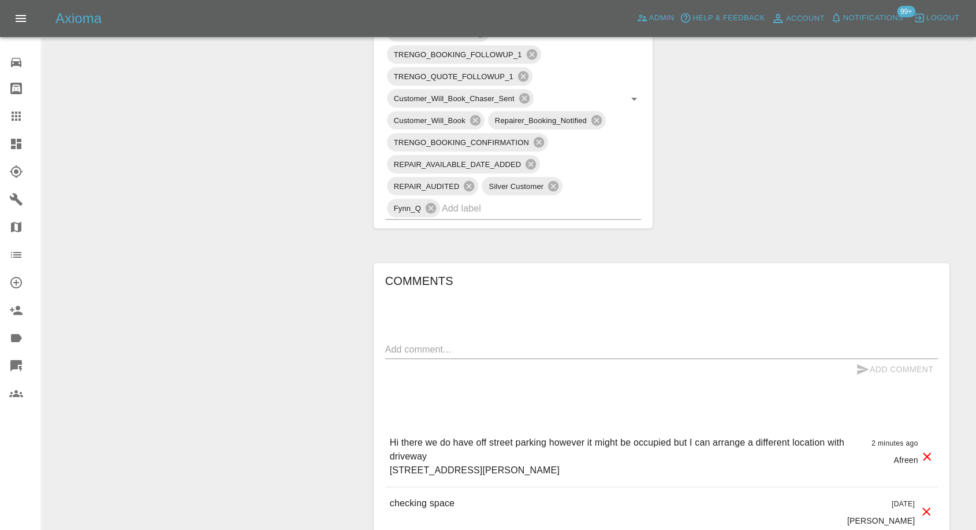
scroll to position [898, 0]
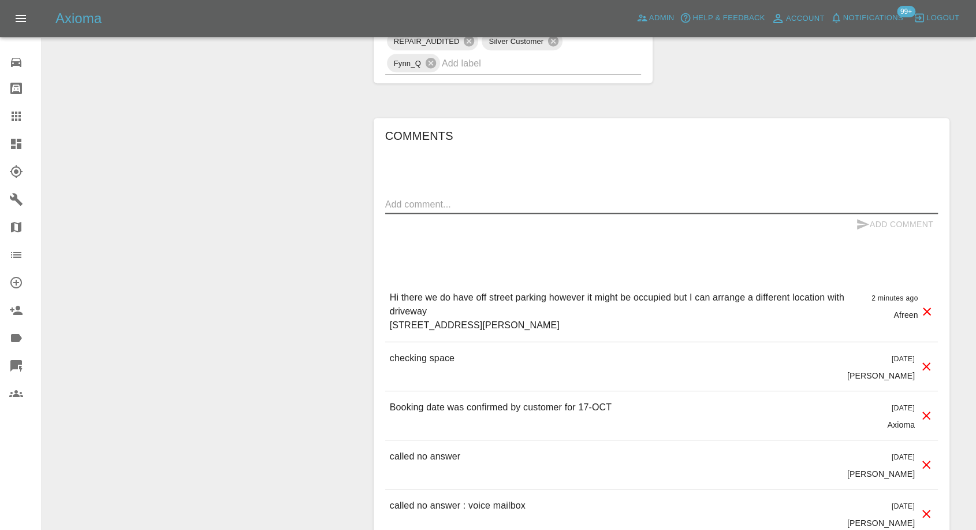
click at [469, 199] on textarea at bounding box center [661, 203] width 553 height 13
drag, startPoint x: 517, startPoint y: 323, endPoint x: 506, endPoint y: 241, distance: 82.2
click at [566, 320] on p "Hi there we do have off street parking however it might be occupied but I can a…" at bounding box center [626, 311] width 472 height 42
copy p "SN3 3NW"
click at [501, 199] on textarea "Address changed from to" at bounding box center [661, 203] width 553 height 13
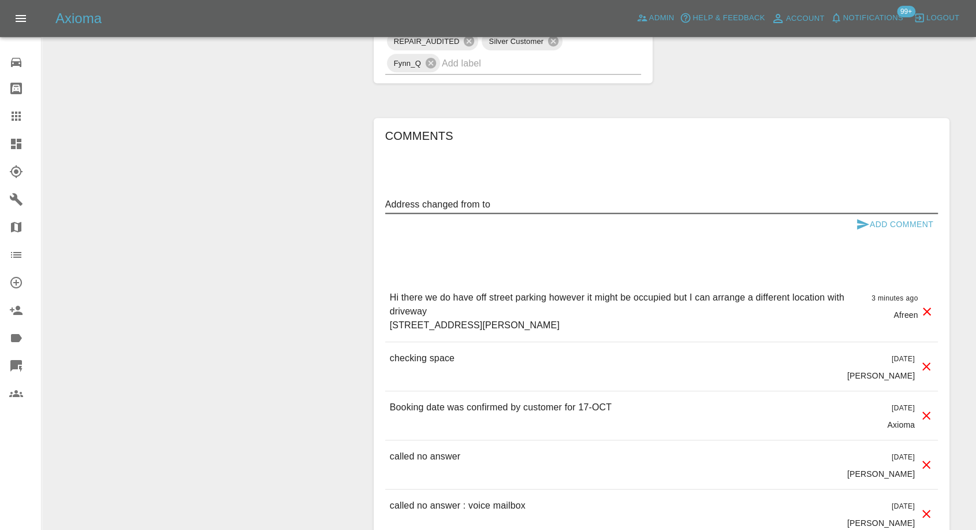
paste textarea "SN3 3NW"
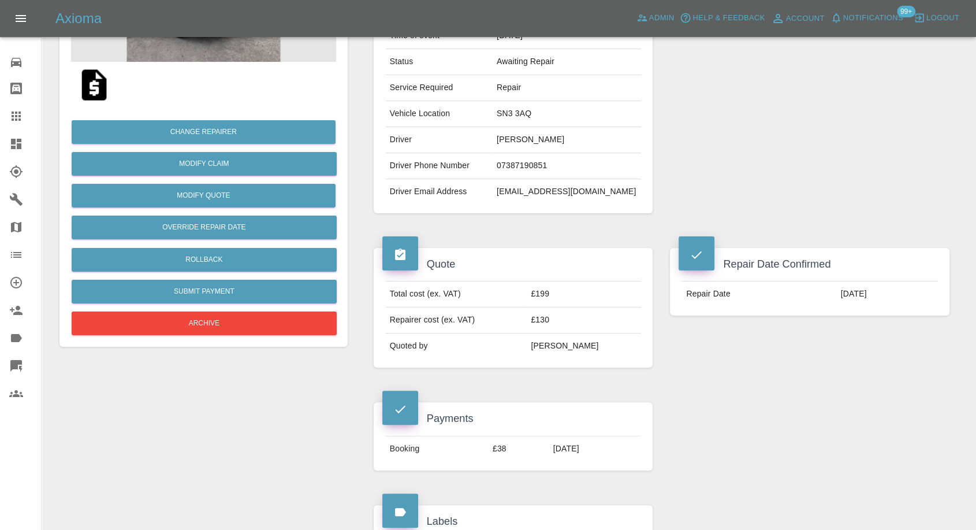
scroll to position [192, 0]
click at [531, 116] on td "SN3 3AQ" at bounding box center [566, 115] width 149 height 26
copy td "SN3 3AQ"
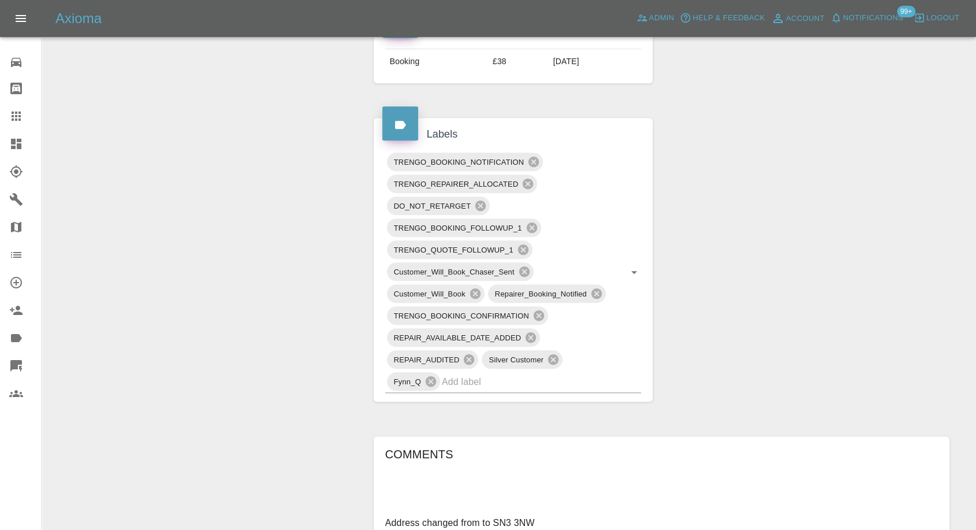
scroll to position [706, 0]
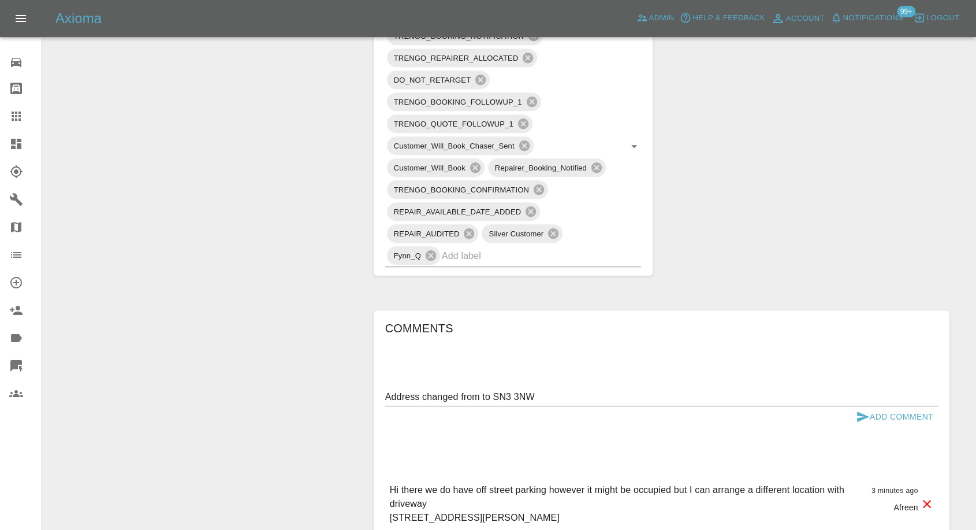
click at [482, 394] on textarea "Address changed from to SN3 3NW" at bounding box center [661, 396] width 553 height 13
paste textarea "SN3 3AQ"
type textarea "Address changed from SN3 3AQ to SN3 3NW"
click at [859, 409] on icon "submit" at bounding box center [863, 416] width 14 height 14
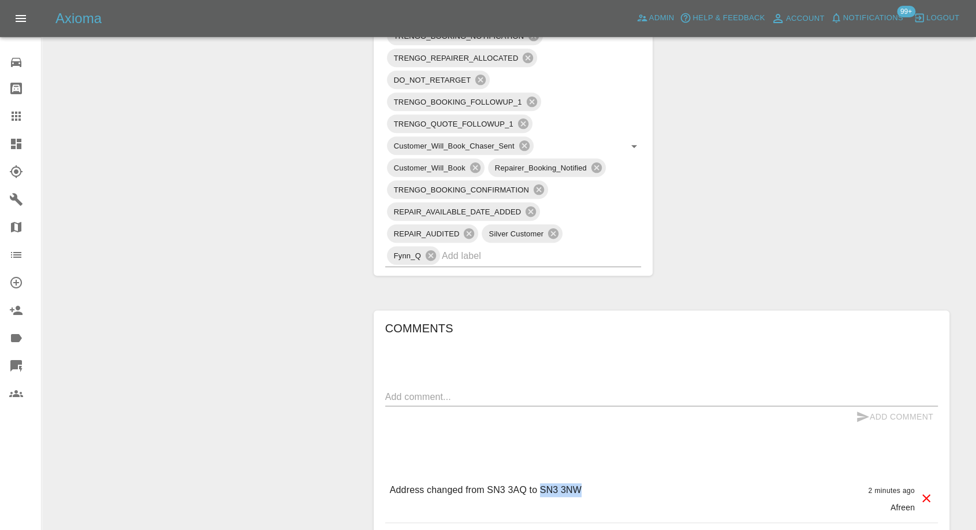
drag, startPoint x: 541, startPoint y: 486, endPoint x: 601, endPoint y: 480, distance: 60.3
click at [601, 480] on div "Address changed from SN3 3AQ to SN3 3NW 2 minutes ago Afreen" at bounding box center [661, 498] width 553 height 49
copy p "SN3 3NW"
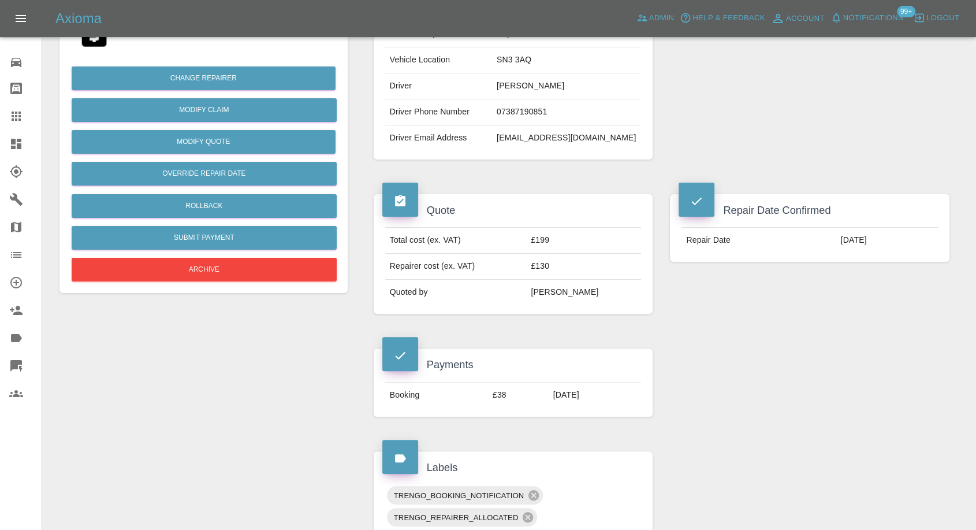
scroll to position [0, 0]
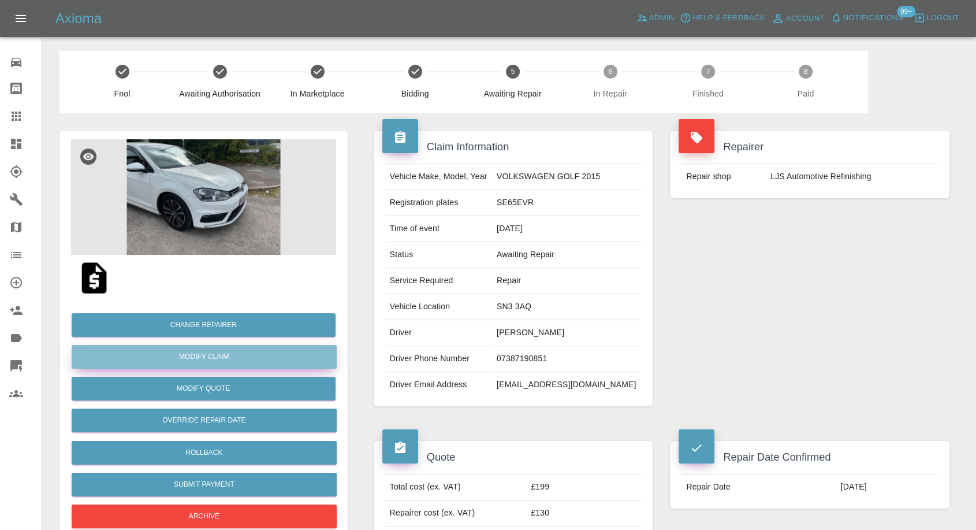
click at [230, 352] on link "Modify Claim" at bounding box center [204, 357] width 265 height 24
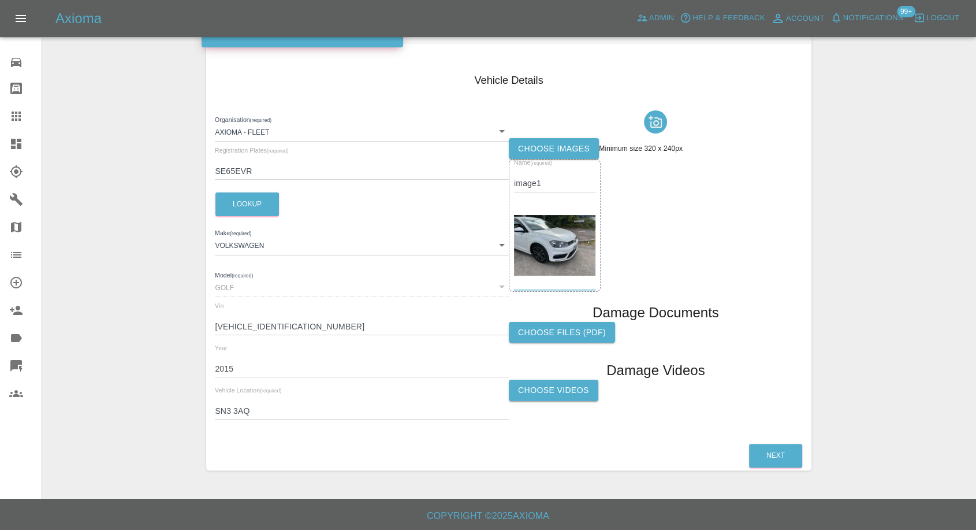
scroll to position [131, 0]
paste input "NW"
drag, startPoint x: 265, startPoint y: 411, endPoint x: 207, endPoint y: 411, distance: 58.3
click at [207, 411] on div "Vehicle Details Organisation (required) Axioma - Fleet 5e6b5a8122cd0a001728b604…" at bounding box center [508, 248] width 605 height 386
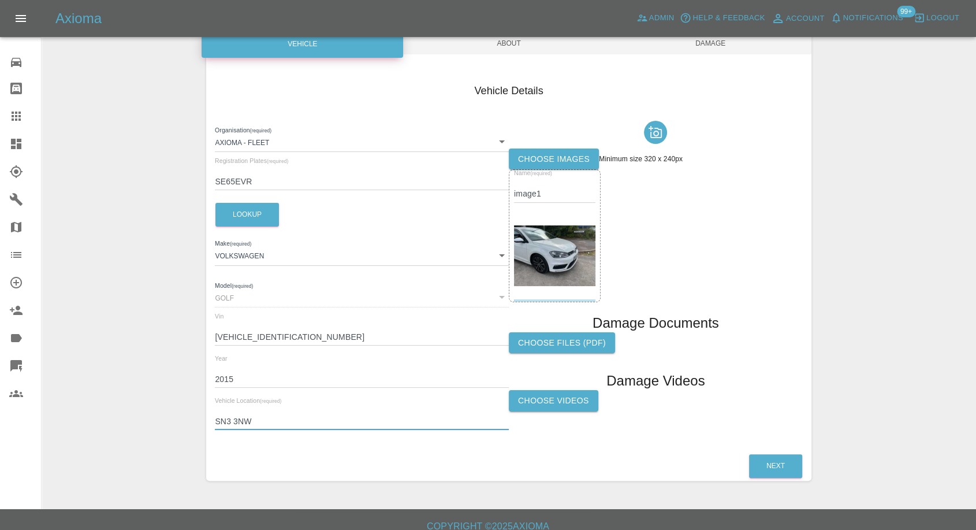
scroll to position [0, 0]
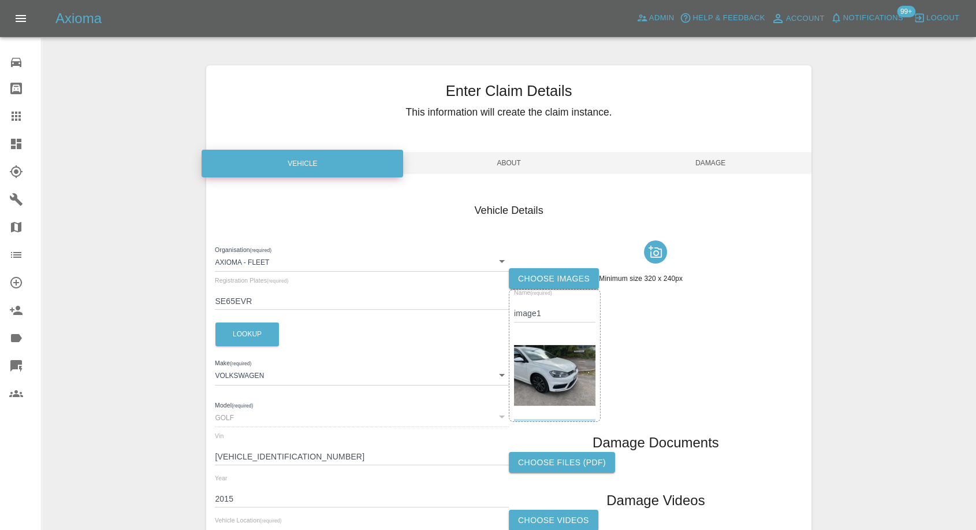
type input "SN3 3NW"
click at [693, 152] on span "Damage" at bounding box center [711, 163] width 202 height 22
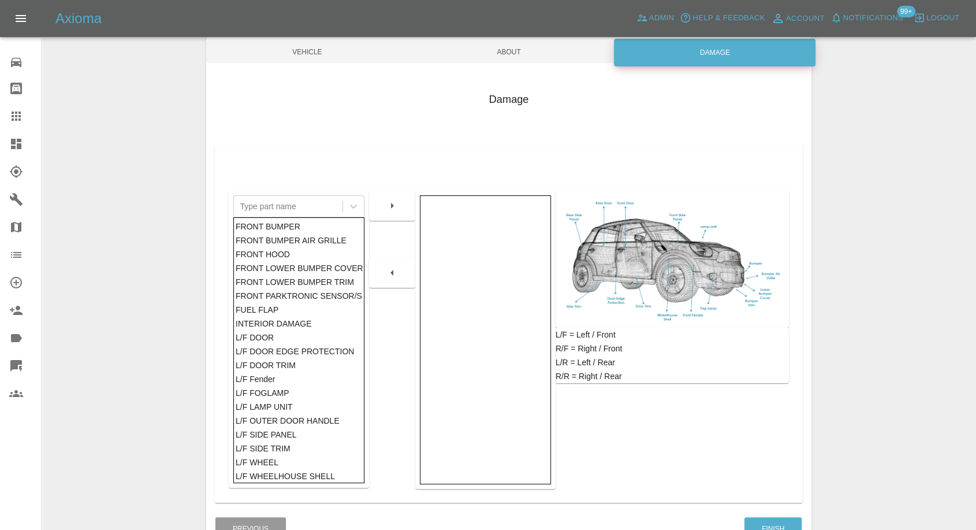
scroll to position [185, 0]
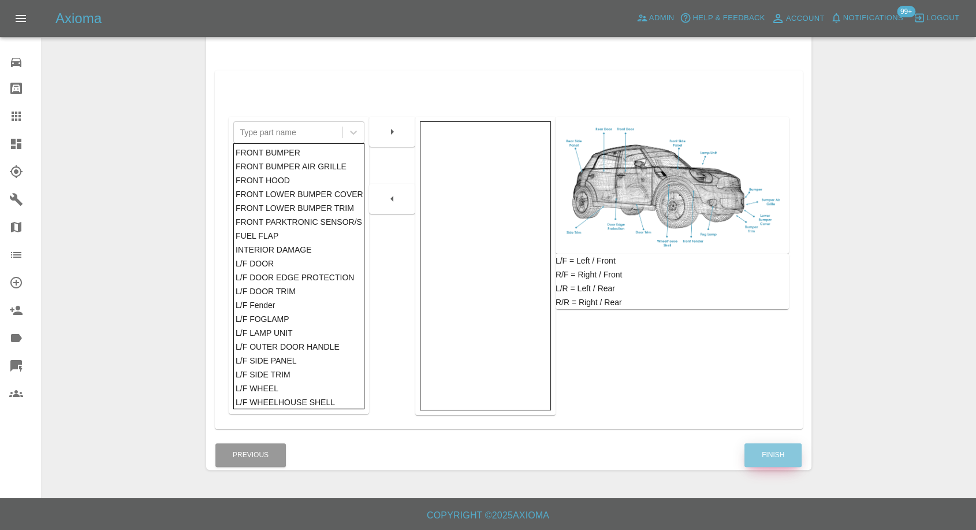
click at [775, 458] on button "Finish" at bounding box center [772, 455] width 57 height 24
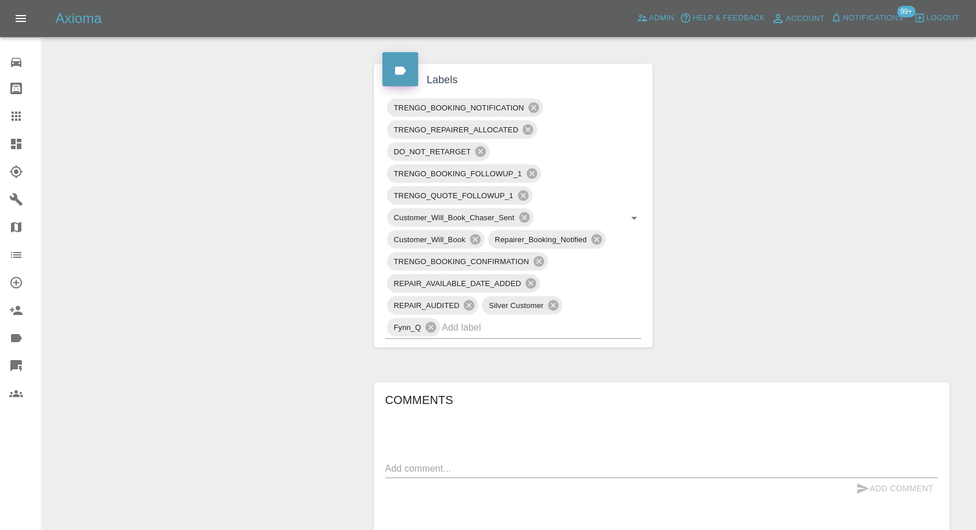
scroll to position [827, 0]
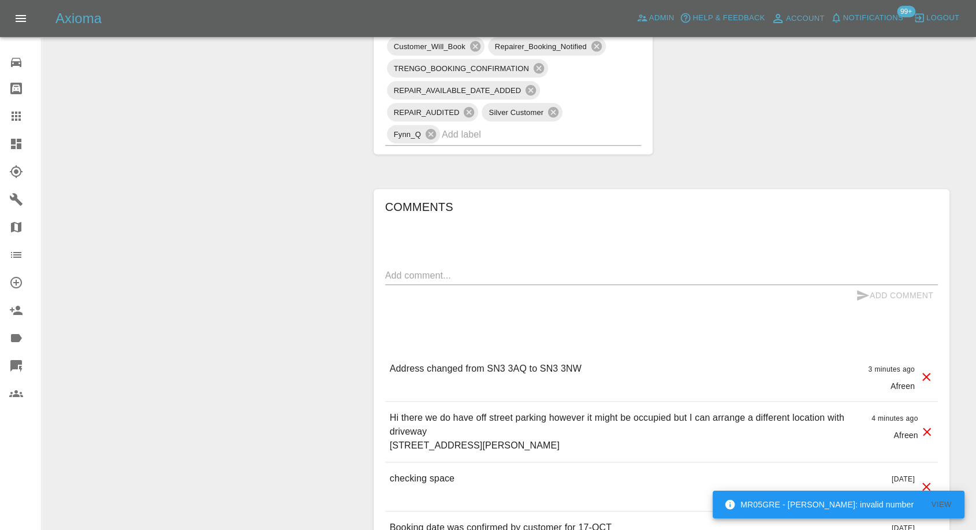
drag, startPoint x: 14, startPoint y: 107, endPoint x: 126, endPoint y: 219, distance: 158.0
click at [14, 107] on link "Claims" at bounding box center [20, 116] width 41 height 28
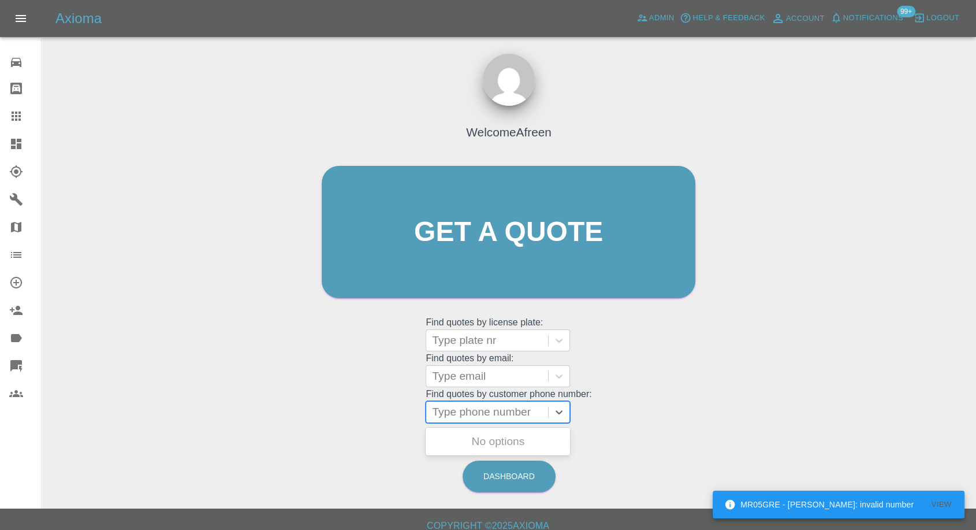
drag, startPoint x: 469, startPoint y: 411, endPoint x: 459, endPoint y: 415, distance: 11.2
click at [471, 411] on div at bounding box center [487, 412] width 110 height 16
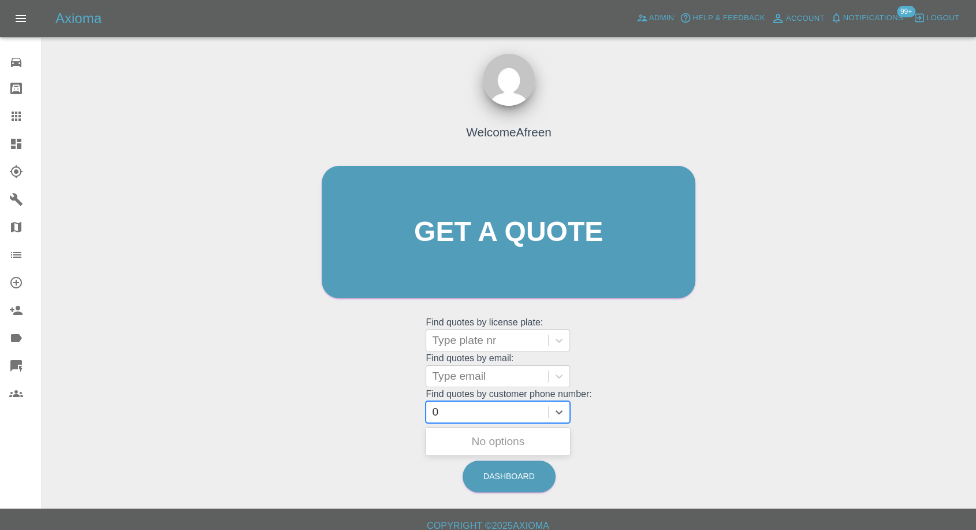
paste input "7811161817"
type input "07811161817"
click at [482, 445] on div "CA55PJC, Awaiting Repair" at bounding box center [498, 448] width 144 height 37
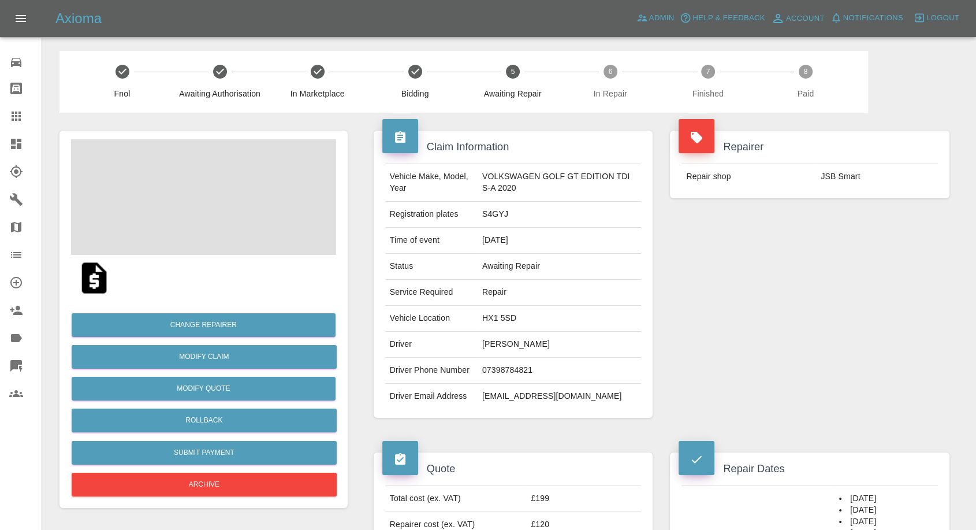
click at [503, 345] on td "[PERSON_NAME]" at bounding box center [560, 344] width 164 height 26
click at [503, 345] on td "Dewan Choudhury" at bounding box center [560, 344] width 164 height 26
copy td "Dewan Choudhury"
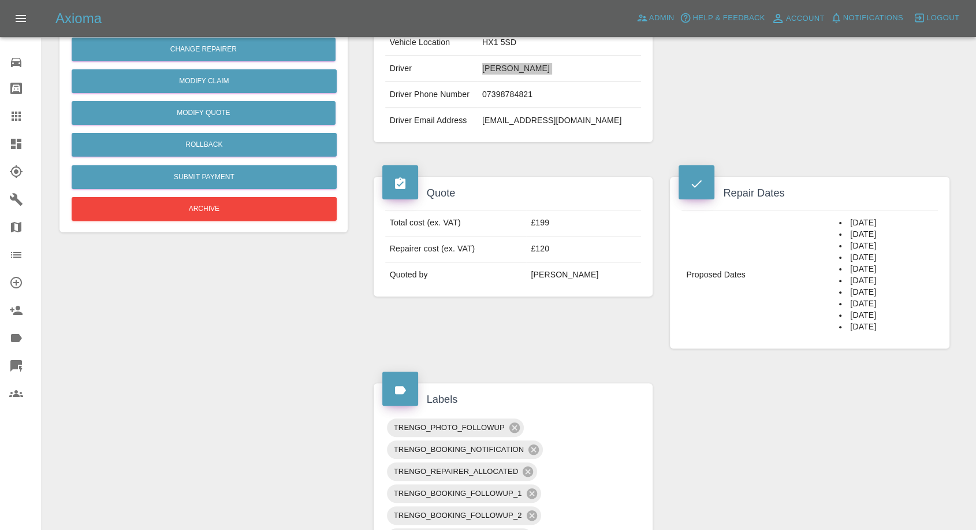
scroll to position [449, 0]
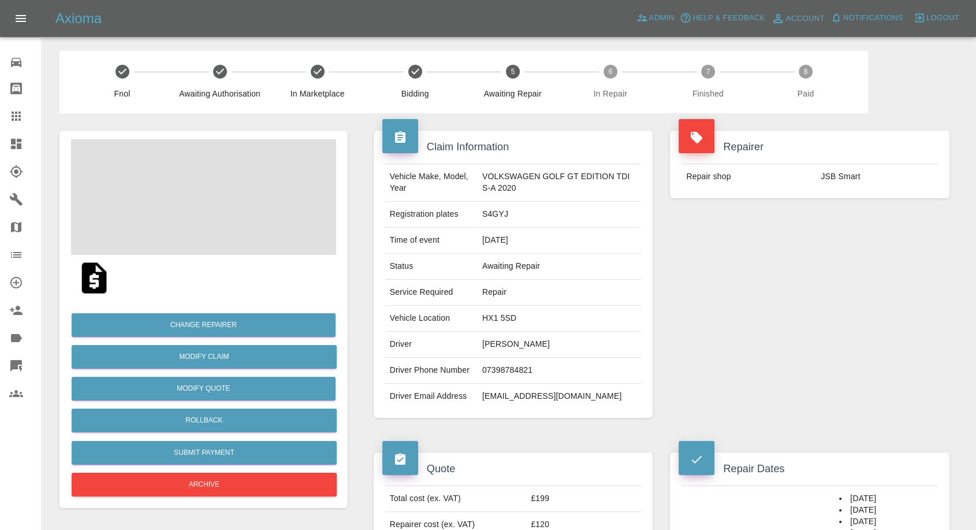
click at [513, 348] on td "Dewan Choudhury" at bounding box center [560, 344] width 164 height 26
click at [503, 371] on td "07398784821" at bounding box center [560, 370] width 164 height 26
copy td "07398784821"
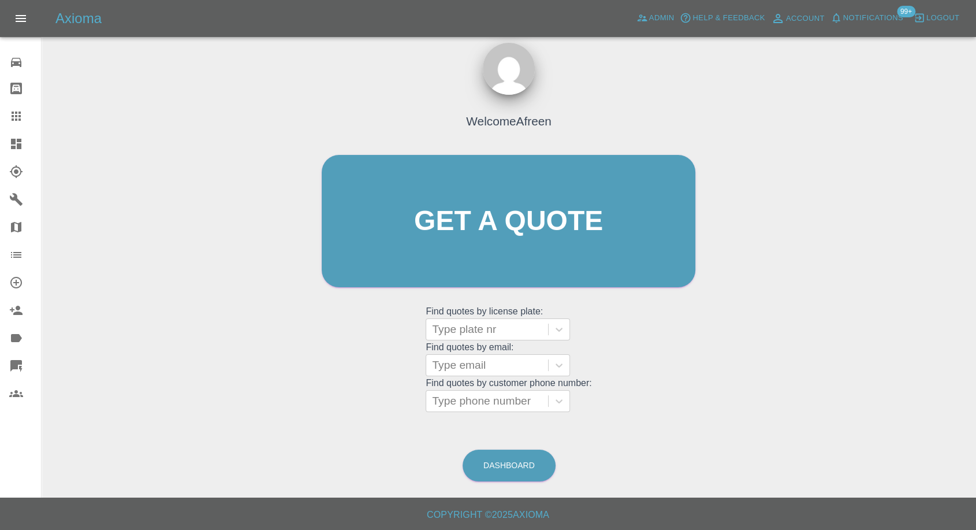
scroll to position [10, 0]
click at [470, 400] on div at bounding box center [487, 401] width 110 height 16
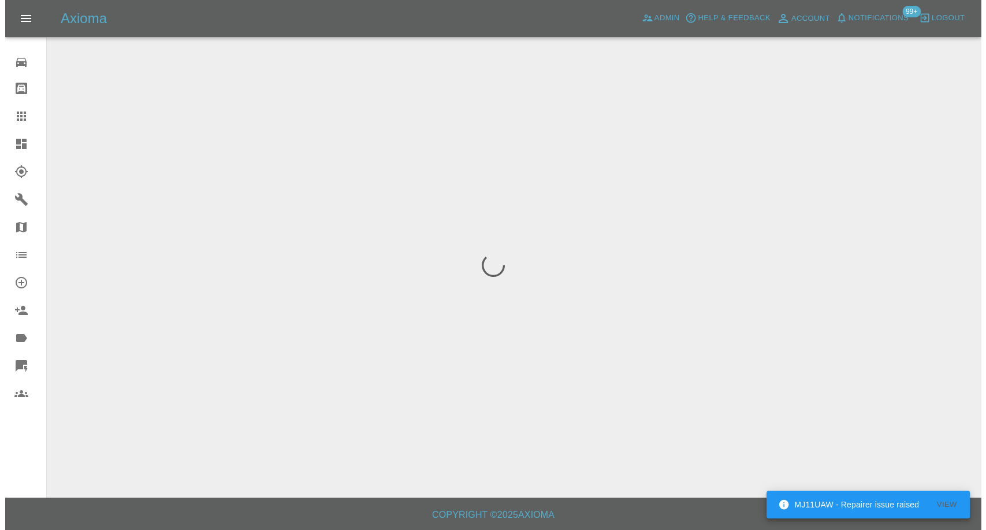
scroll to position [0, 0]
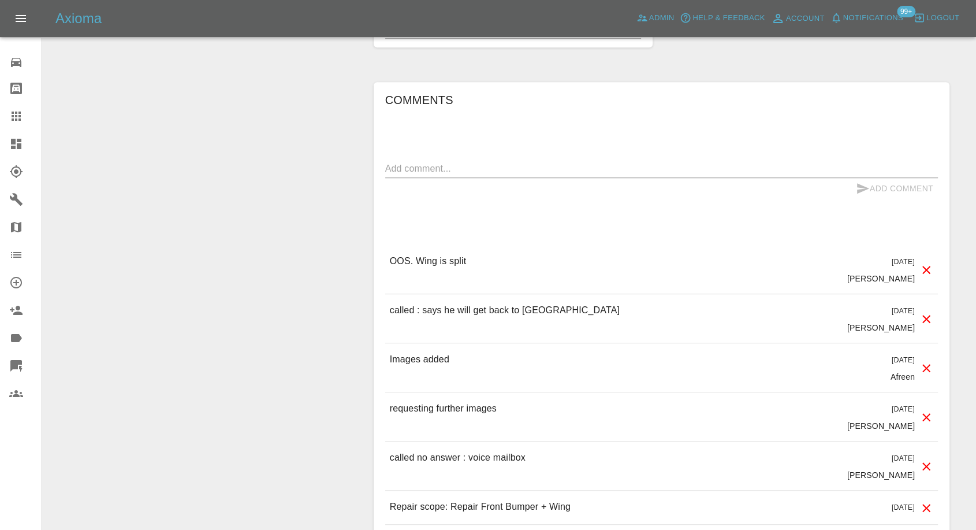
scroll to position [898, 0]
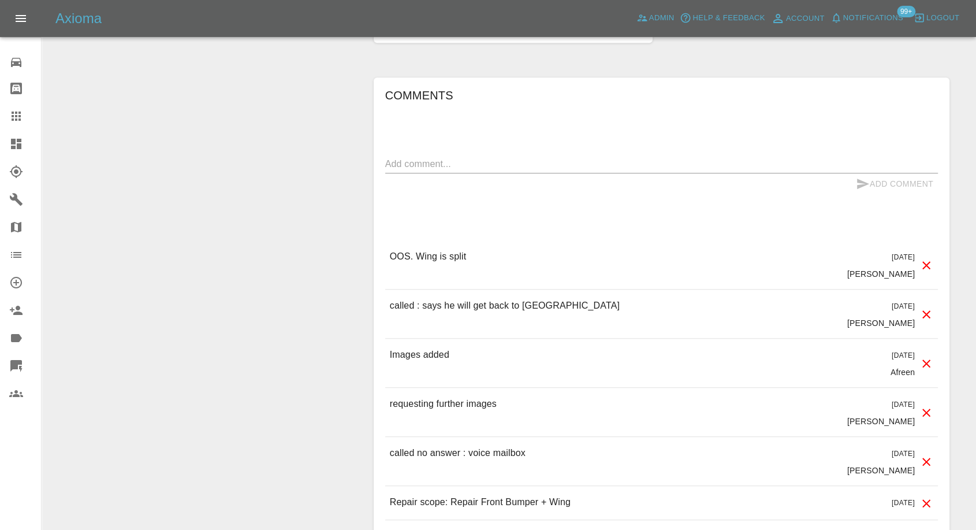
click at [408, 241] on div "OOS. Wing is split [DATE] [PERSON_NAME]" at bounding box center [661, 264] width 553 height 49
click at [408, 254] on p "OOS. Wing is split" at bounding box center [428, 256] width 77 height 14
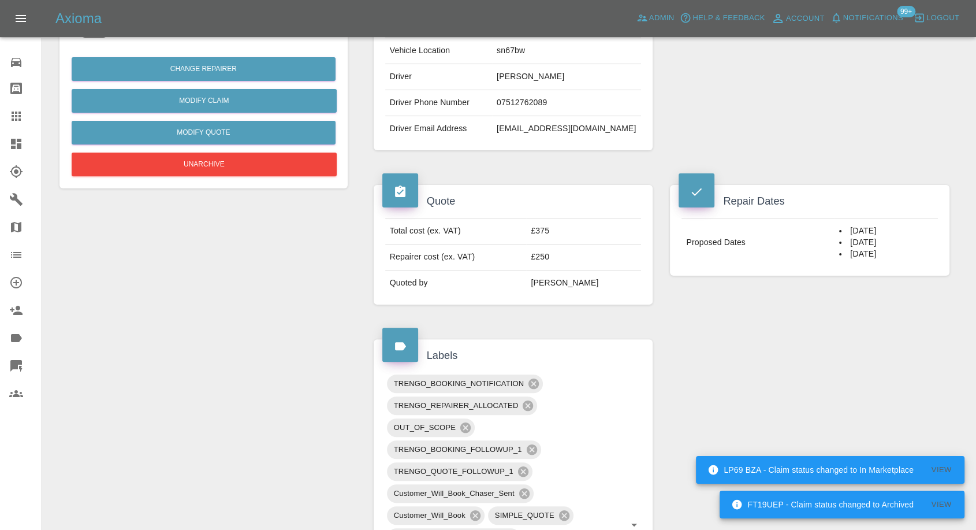
scroll to position [192, 0]
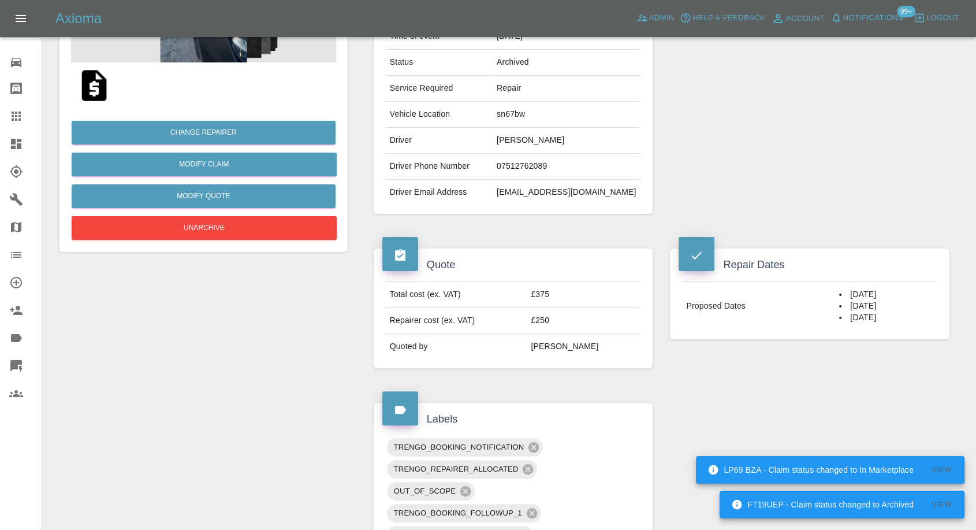
click at [550, 163] on td "07512762089" at bounding box center [566, 167] width 149 height 26
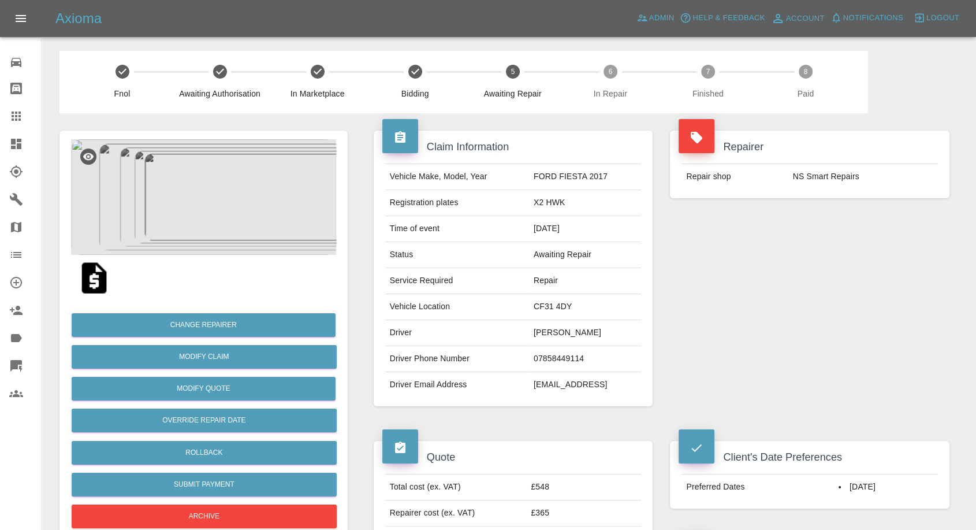
click at [530, 330] on td "Aaron Hawkins" at bounding box center [585, 333] width 112 height 26
copy td "Aaron Hawkins"
click at [531, 362] on td "07858449114" at bounding box center [585, 359] width 112 height 26
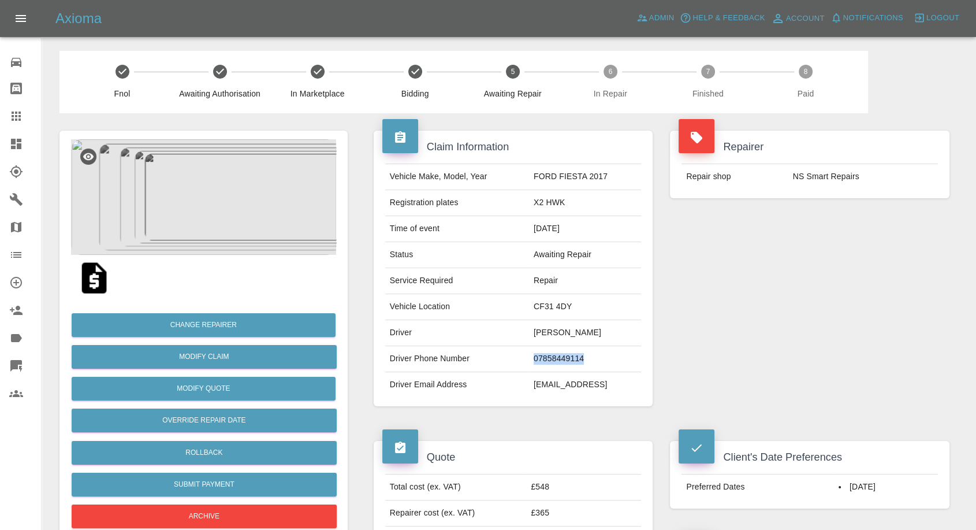
click at [531, 362] on td "07858449114" at bounding box center [585, 359] width 112 height 26
copy td "07858449114"
drag, startPoint x: 725, startPoint y: 273, endPoint x: 677, endPoint y: 294, distance: 53.0
click at [725, 273] on div "Repairer Repair shop NS Smart Repairs" at bounding box center [809, 268] width 297 height 310
click at [529, 325] on td "Aaron Hawkins" at bounding box center [585, 333] width 112 height 26
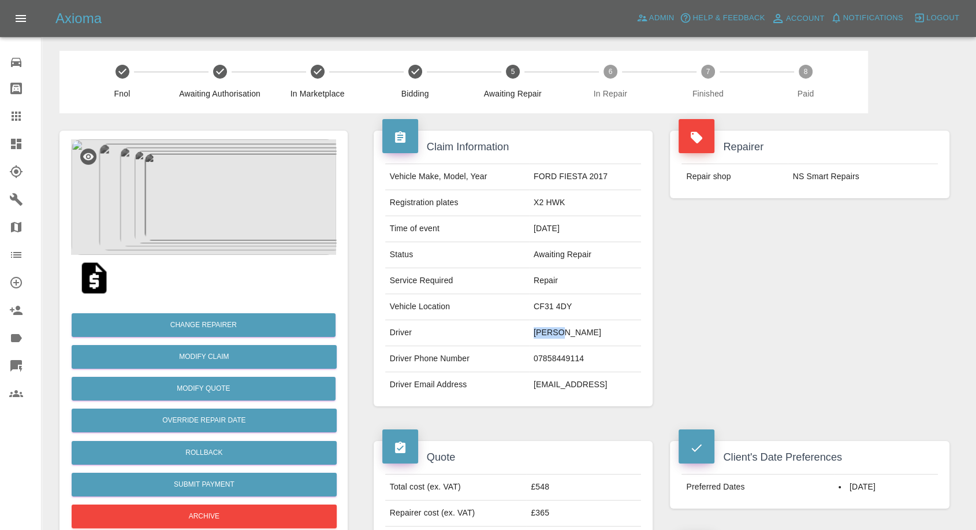
click at [529, 325] on td "Aaron Hawkins" at bounding box center [585, 333] width 112 height 26
copy td "Aaron"
click at [711, 337] on div "Repairer Repair shop NS Smart Repairs" at bounding box center [809, 268] width 297 height 310
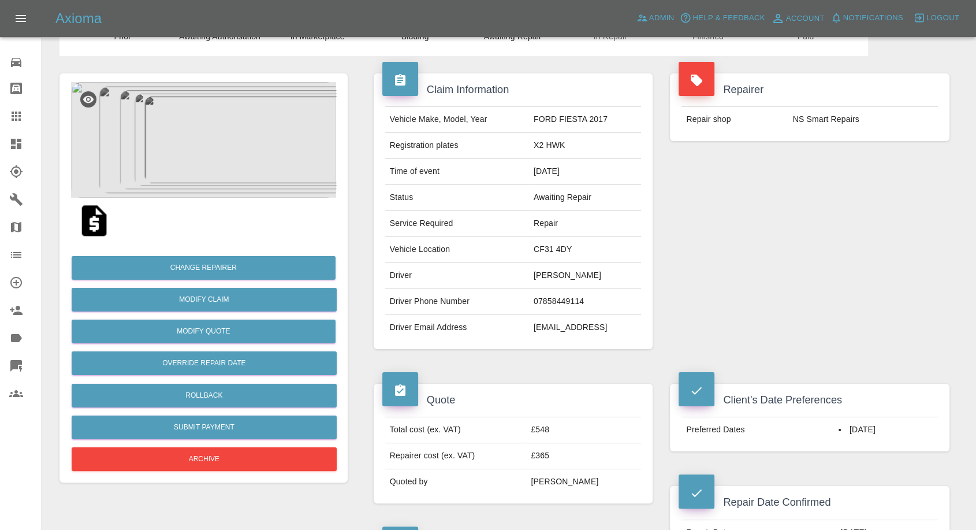
scroll to position [128, 0]
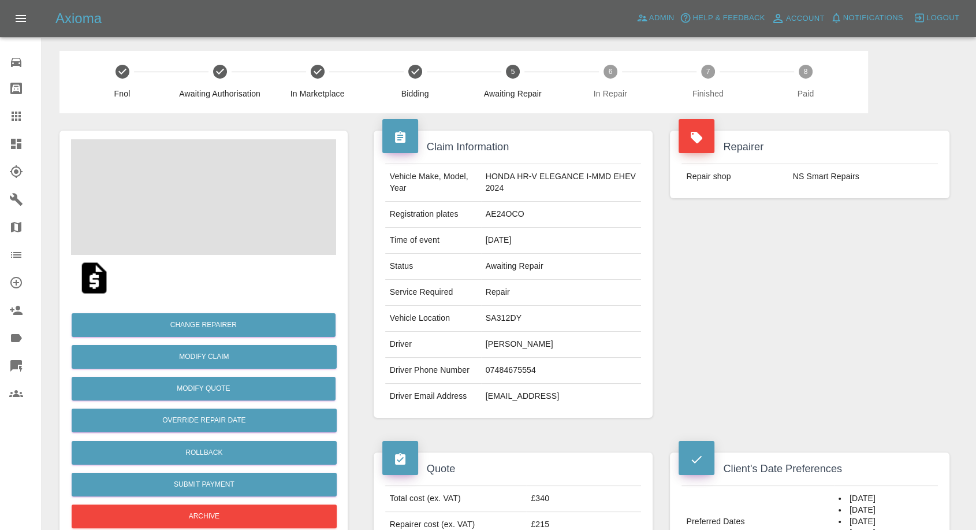
click at [493, 339] on td "[PERSON_NAME]" at bounding box center [561, 344] width 161 height 26
copy td "[PERSON_NAME]"
click at [513, 372] on td "07484675554" at bounding box center [561, 370] width 161 height 26
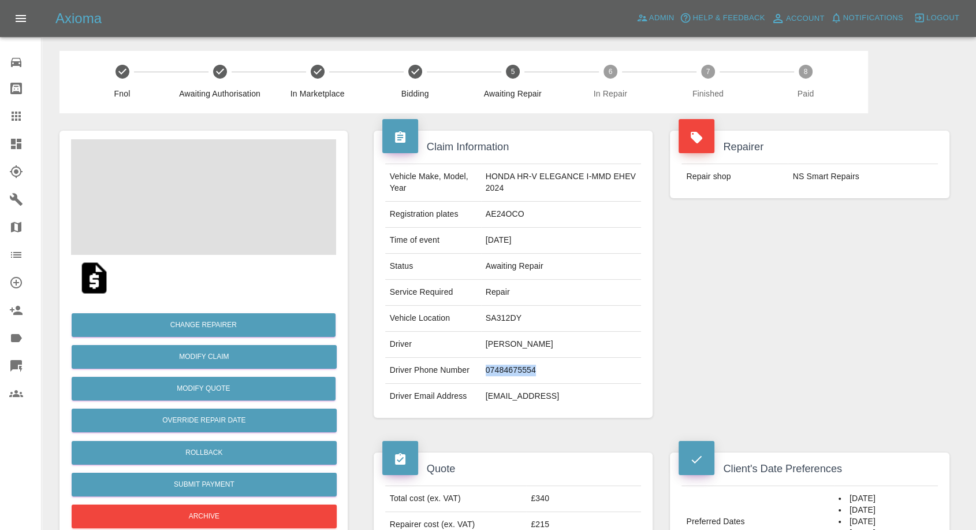
click at [513, 372] on td "07484675554" at bounding box center [561, 370] width 161 height 26
copy td "07484675554"
click at [771, 363] on div "Repairer Repair shop NS Smart Repairs" at bounding box center [809, 274] width 297 height 322
click at [490, 341] on td "[PERSON_NAME]" at bounding box center [561, 344] width 161 height 26
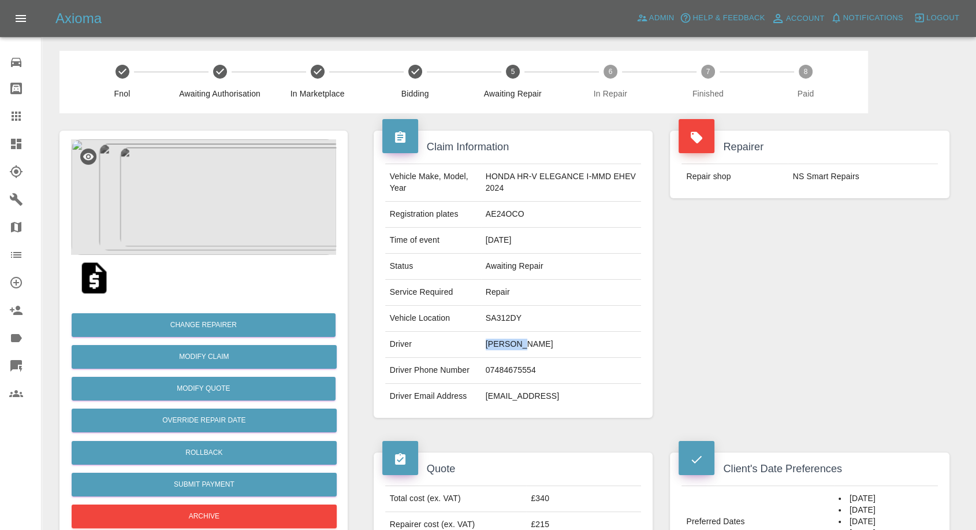
copy td "Gwyneth"
click at [490, 319] on td "SA312DY" at bounding box center [561, 318] width 161 height 26
copy td "SA312DY"
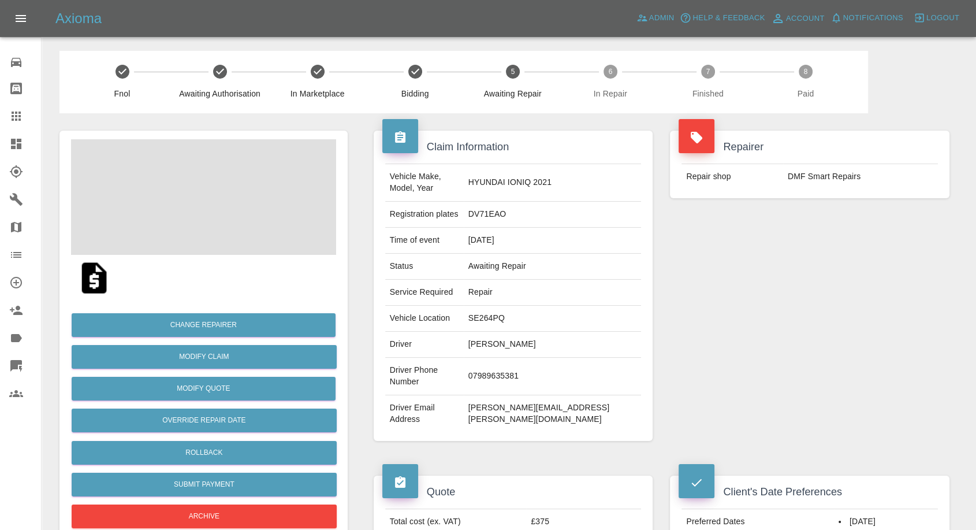
click at [535, 339] on td "Matthew Madahar" at bounding box center [553, 344] width 178 height 26
copy td "Matthew Madahar"
click at [538, 357] on td "07989635381" at bounding box center [553, 376] width 178 height 38
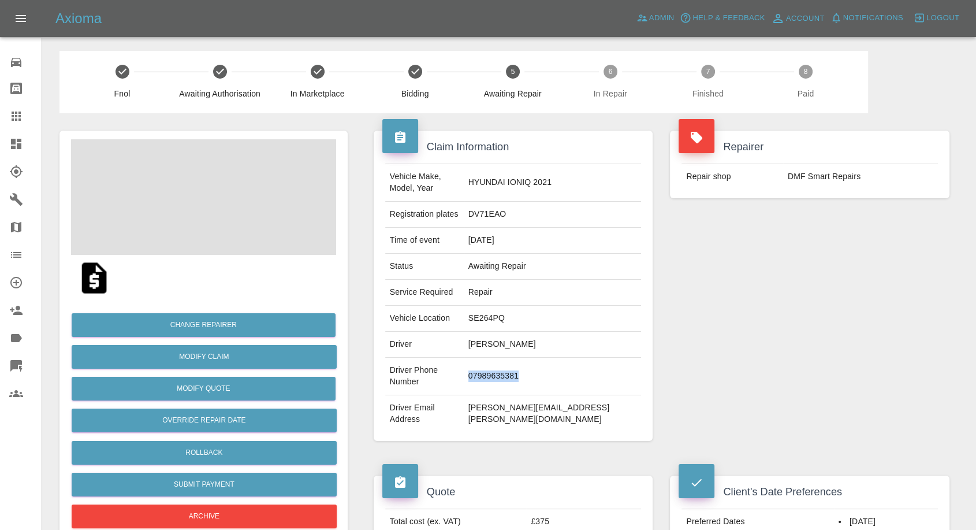
click at [538, 357] on td "07989635381" at bounding box center [553, 376] width 178 height 38
copy td "07989635381"
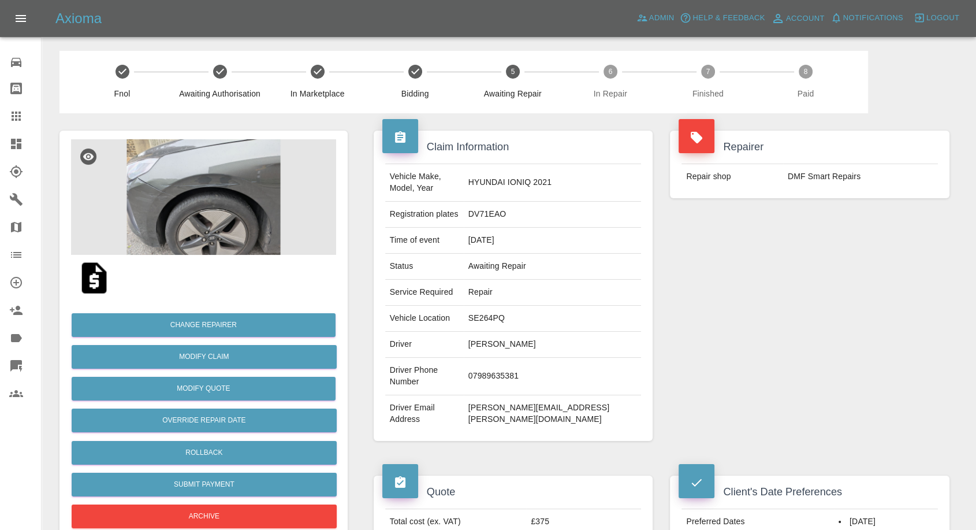
click at [776, 337] on div "Repairer Repair shop DMF Smart Repairs" at bounding box center [809, 285] width 297 height 345
click at [513, 331] on td "Matthew Madahar" at bounding box center [553, 344] width 178 height 26
copy td "Matthew"
click at [522, 306] on td "SE264PQ" at bounding box center [553, 318] width 178 height 26
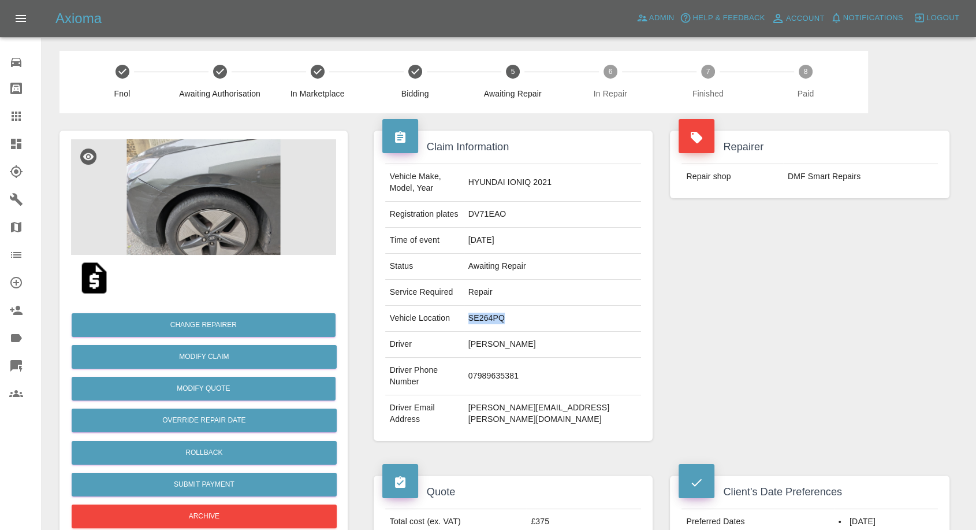
click at [522, 306] on td "SE264PQ" at bounding box center [553, 318] width 178 height 26
copy td "SE264PQ"
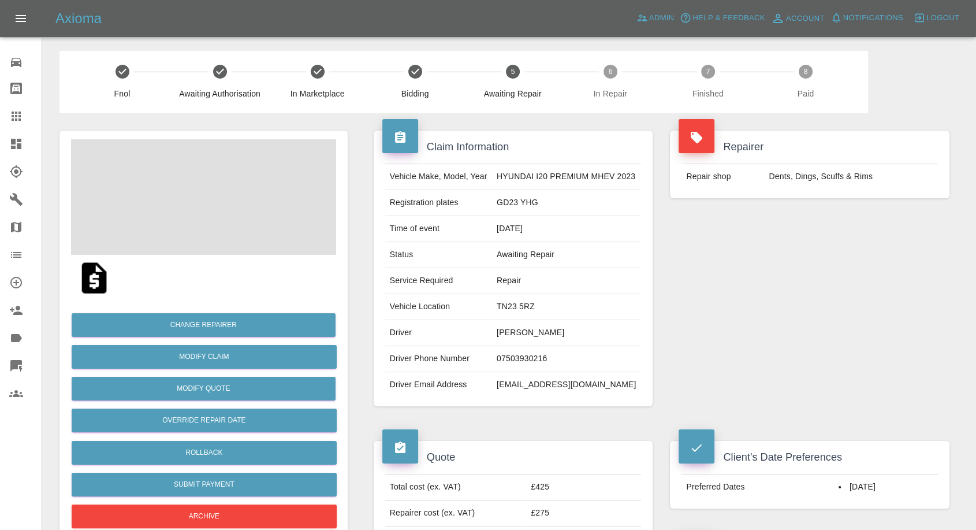
click at [511, 329] on td "[PERSON_NAME]" at bounding box center [566, 333] width 149 height 26
copy td "[PERSON_NAME]"
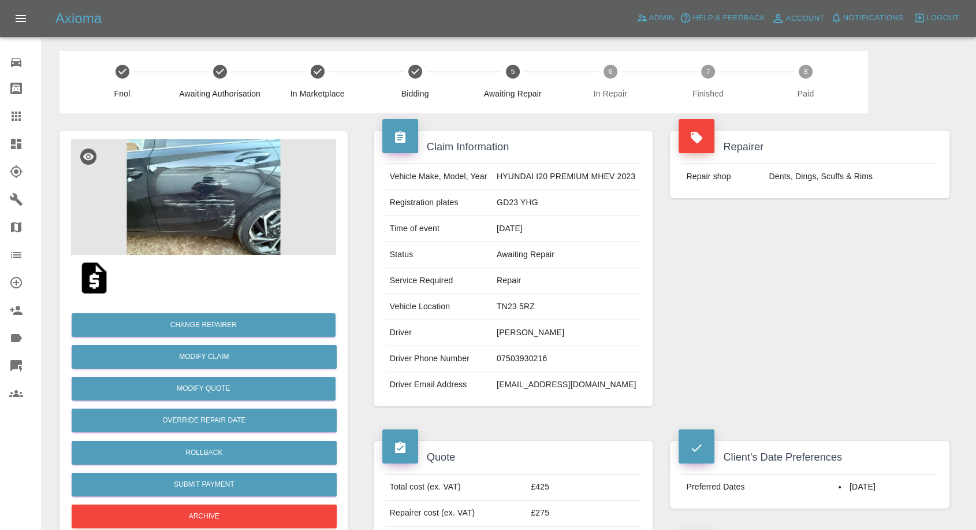
click at [508, 353] on td "07503930216" at bounding box center [566, 359] width 149 height 26
copy td "07503930216"
click at [670, 441] on div "Client's Date Preferences Preferred Dates [DATE]" at bounding box center [809, 475] width 279 height 68
drag, startPoint x: 780, startPoint y: 301, endPoint x: 746, endPoint y: 315, distance: 36.8
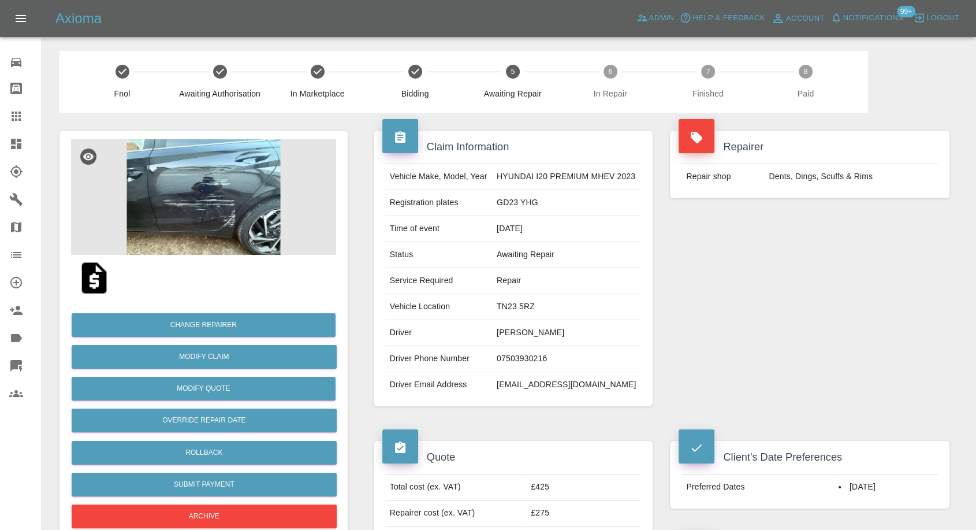
click at [780, 301] on div "Repairer Repair shop Dents, Dings, Scuffs & Rims" at bounding box center [809, 268] width 297 height 310
drag, startPoint x: 497, startPoint y: 331, endPoint x: 542, endPoint y: 330, distance: 45.6
click at [542, 330] on td "[PERSON_NAME]" at bounding box center [566, 333] width 149 height 26
copy td "[PERSON_NAME]"
click at [517, 301] on td "TN23 5RZ" at bounding box center [566, 307] width 149 height 26
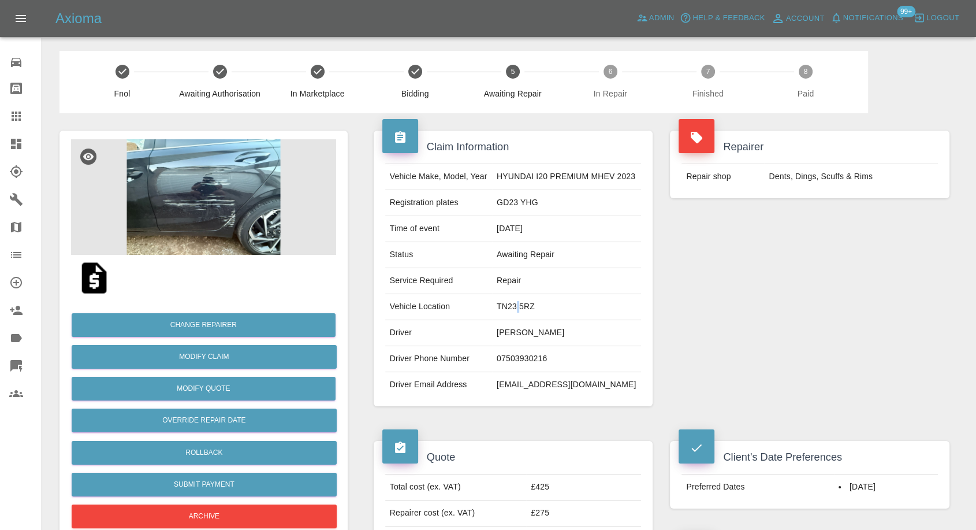
click at [517, 301] on td "TN23 5RZ" at bounding box center [566, 307] width 149 height 26
copy td "TN23 5RZ"
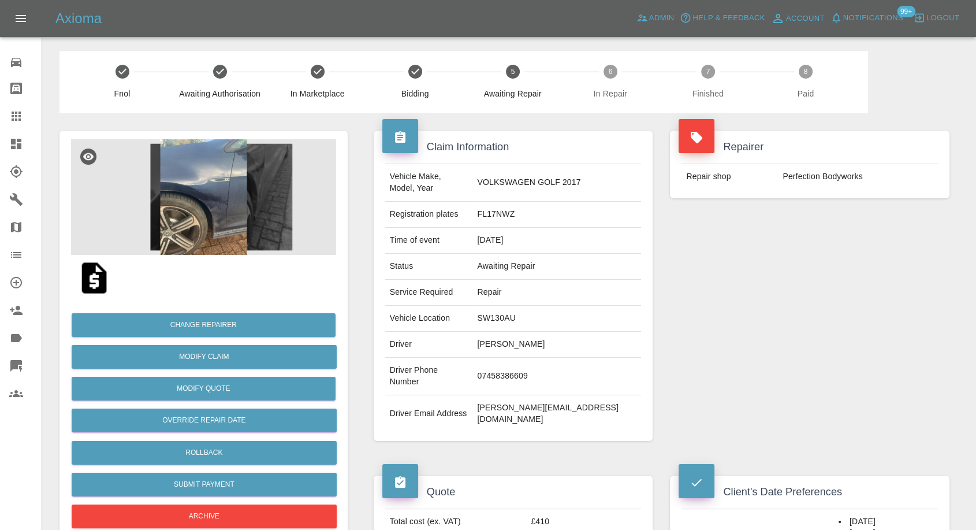
click at [523, 360] on td "07458386609" at bounding box center [556, 376] width 169 height 38
copy td "07458386609"
click at [473, 364] on td "Driver Phone Number" at bounding box center [429, 376] width 88 height 38
click at [473, 331] on td "Driver" at bounding box center [429, 344] width 88 height 26
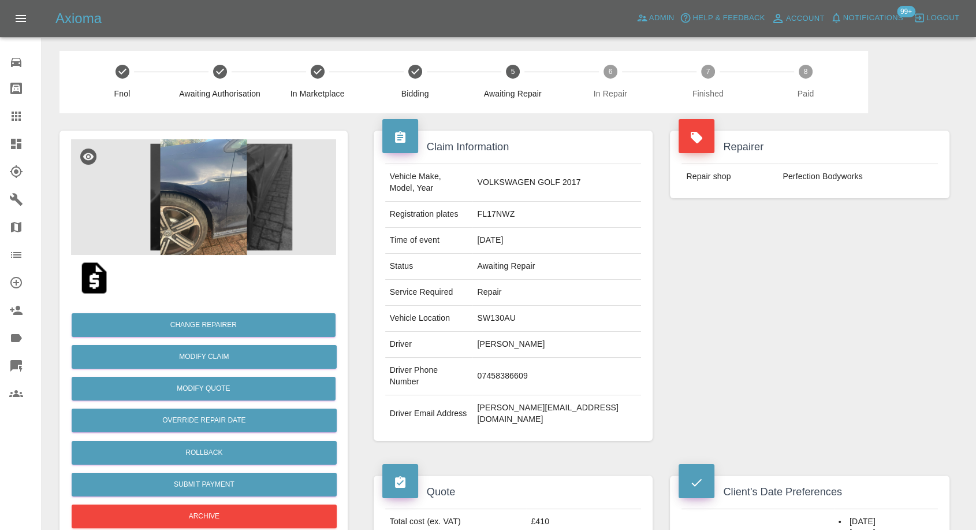
click at [473, 331] on td "Driver" at bounding box center [429, 344] width 88 height 26
click at [524, 333] on td "[PERSON_NAME]" at bounding box center [556, 344] width 169 height 26
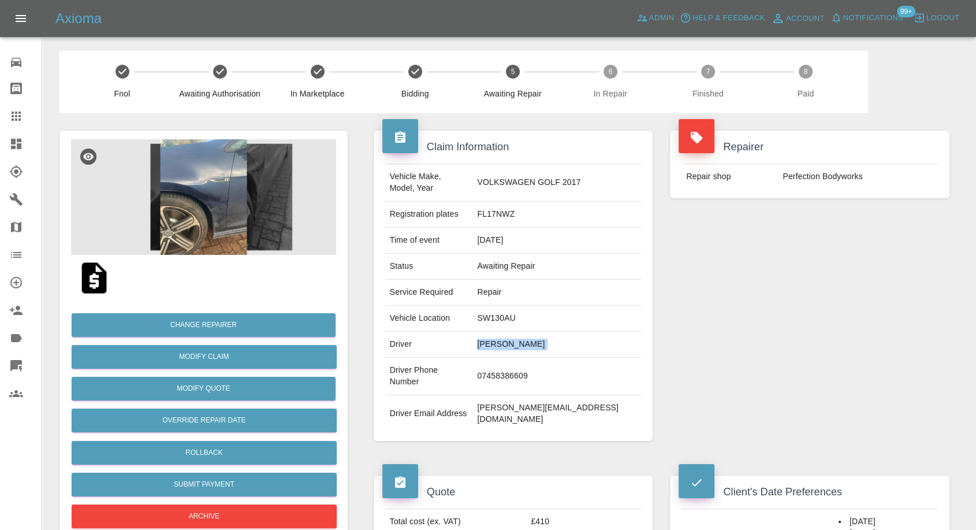
copy td "[PERSON_NAME]"
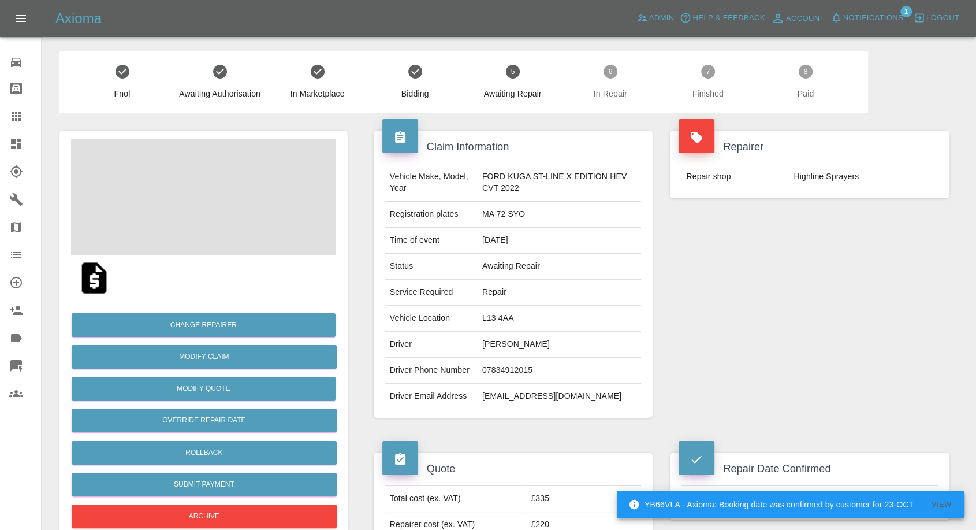
click at [500, 346] on td "[PERSON_NAME]" at bounding box center [560, 344] width 164 height 26
click at [491, 369] on td "07834912015" at bounding box center [560, 370] width 164 height 26
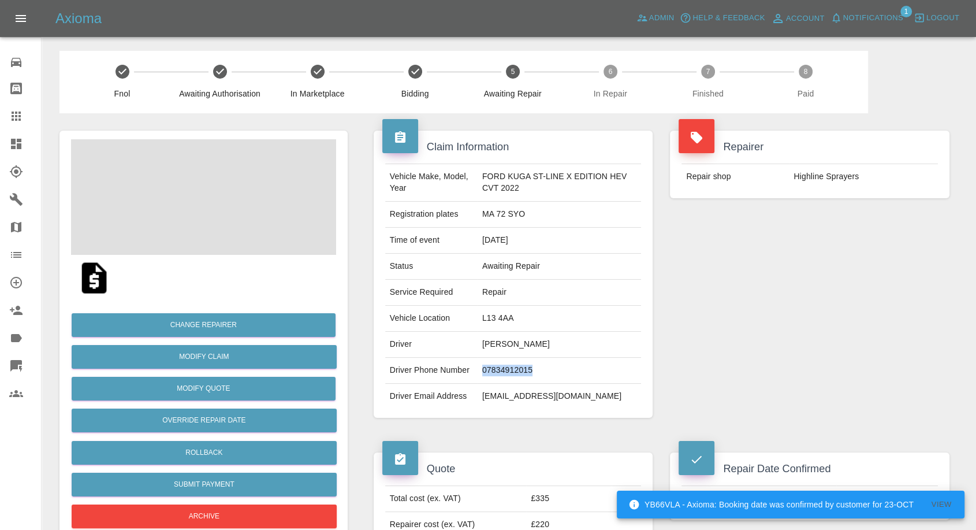
copy td "07834912015"
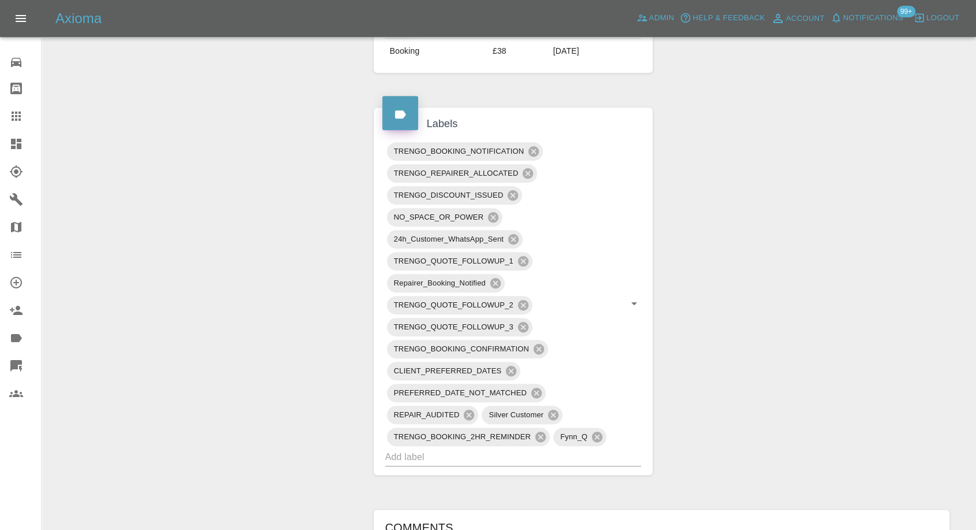
scroll to position [898, 0]
